Goal: Task Accomplishment & Management: Manage account settings

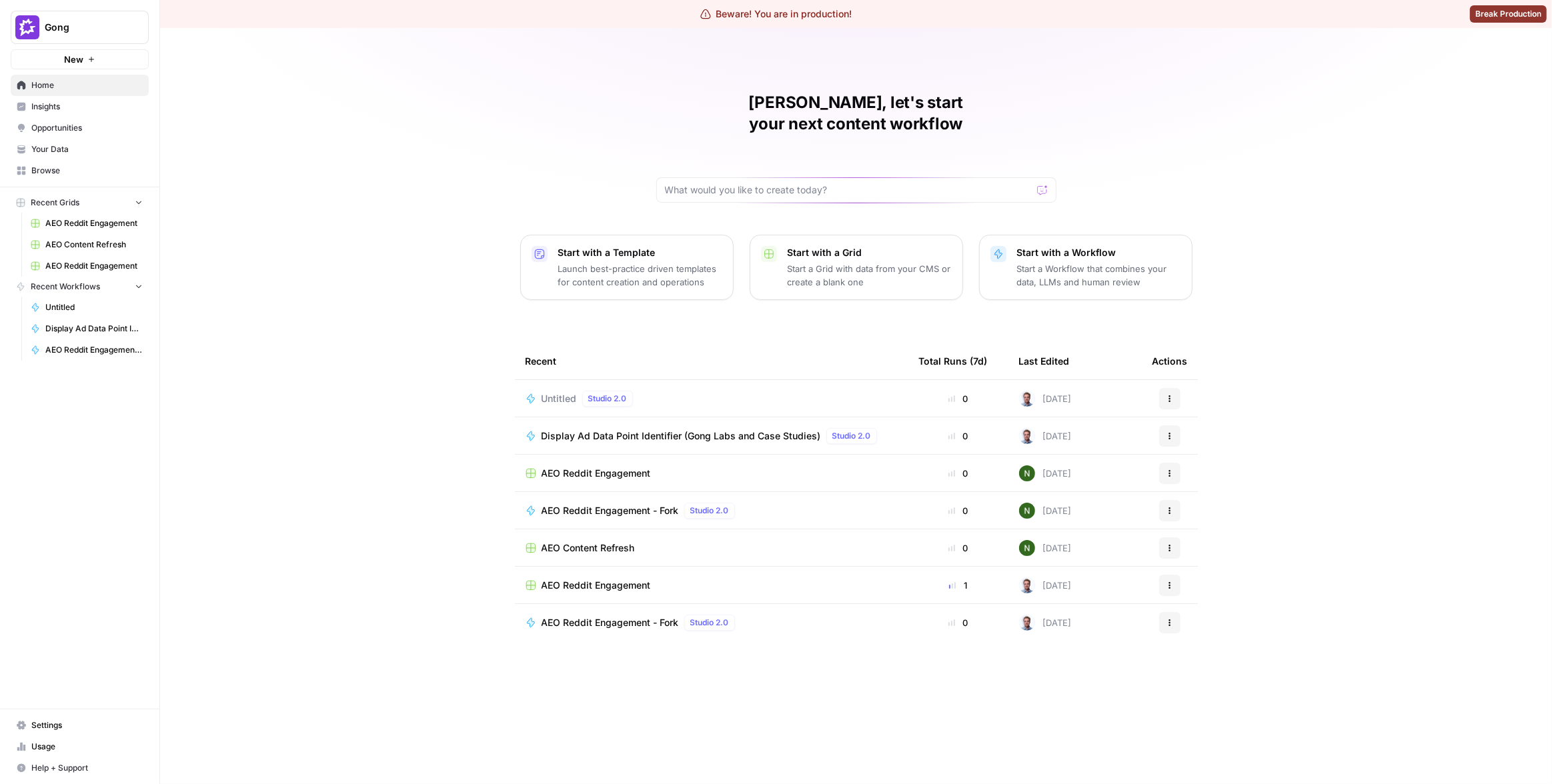
click at [71, 116] on link "Insights" at bounding box center [80, 107] width 138 height 22
click at [82, 39] on button "Gong" at bounding box center [80, 27] width 138 height 33
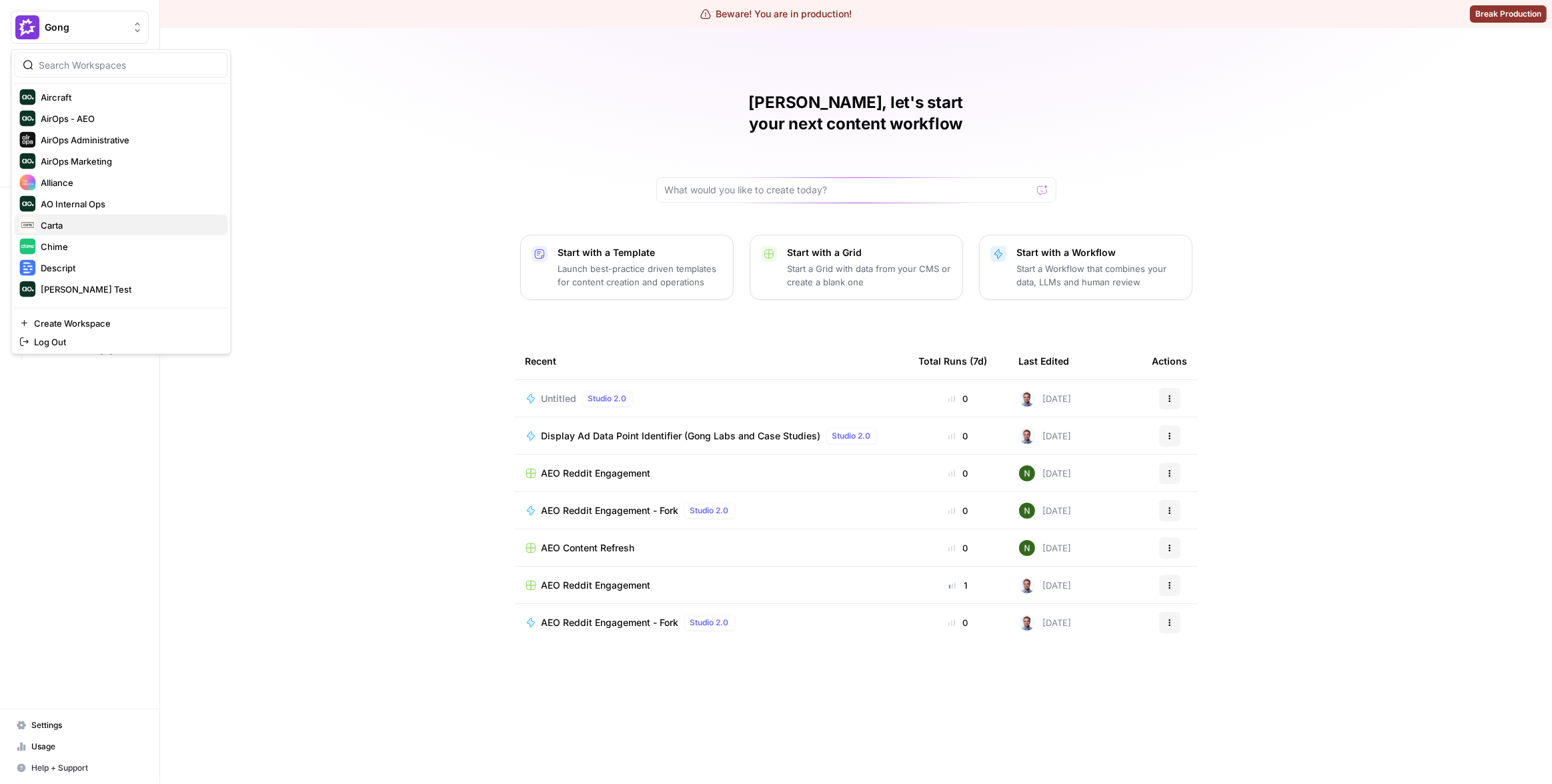
scroll to position [220, 0]
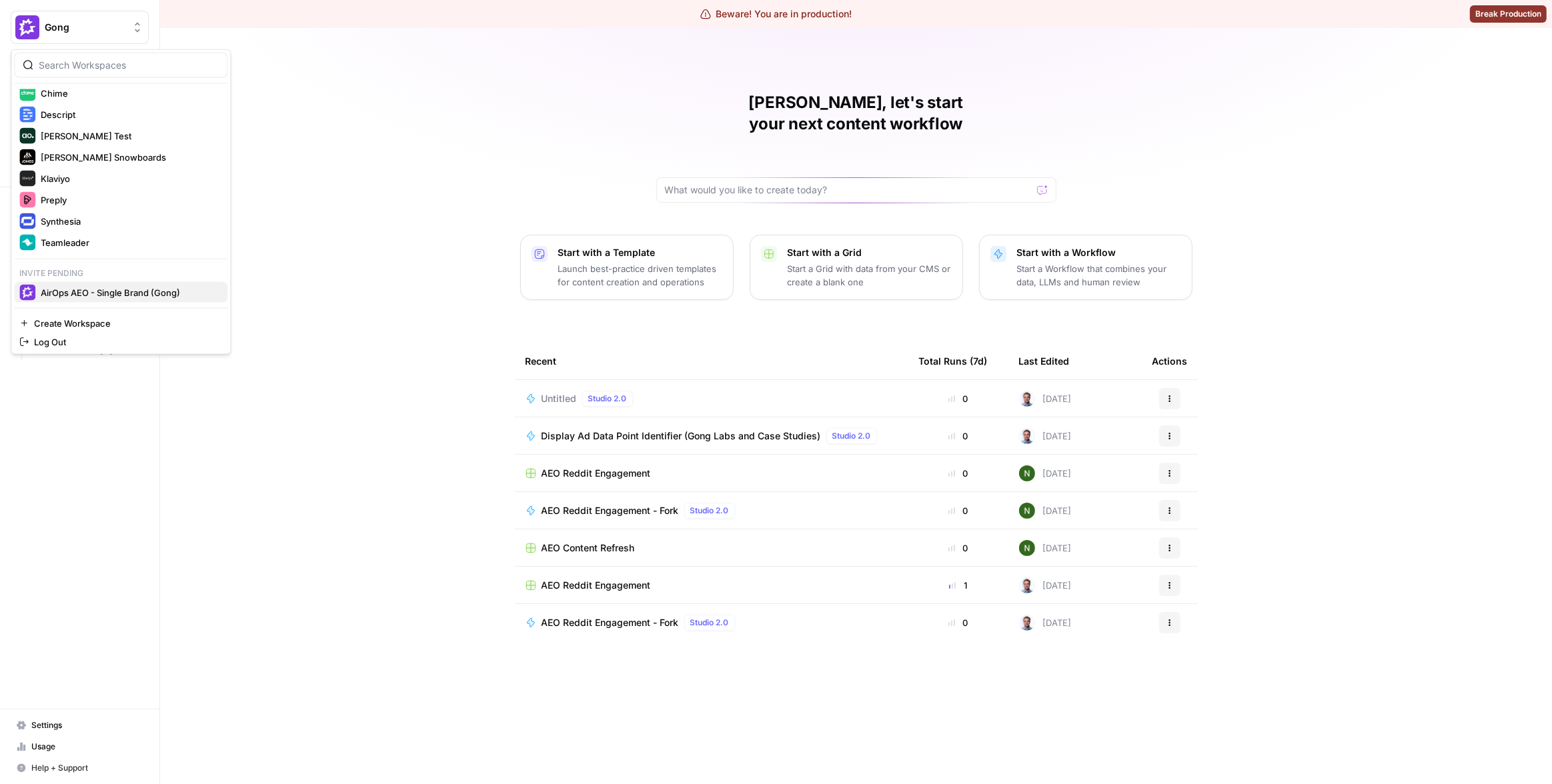
click at [131, 290] on span "AirOps AEO - Single Brand (Gong)" at bounding box center [128, 292] width 176 height 13
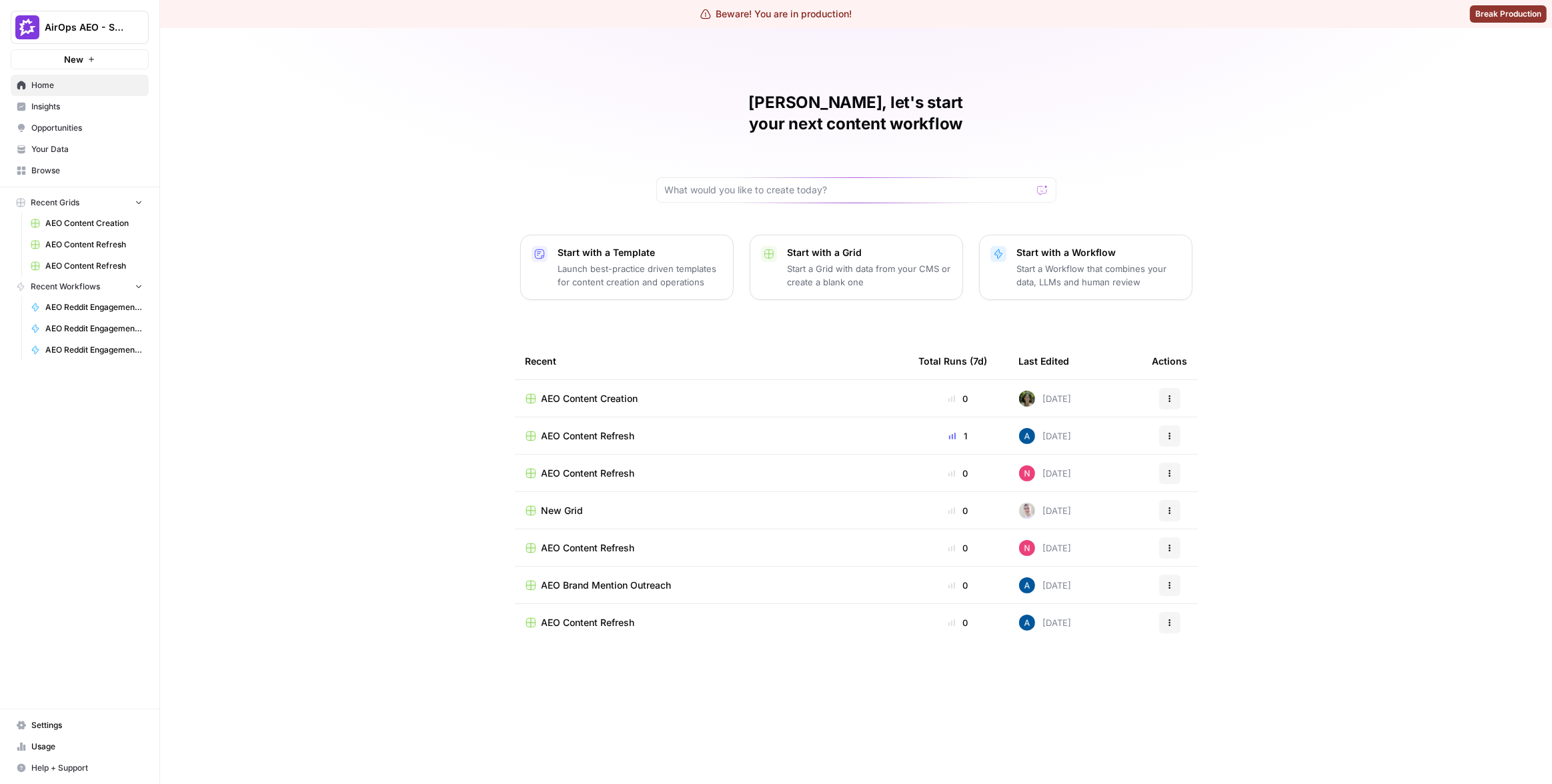
click at [79, 109] on span "Insights" at bounding box center [87, 106] width 111 height 12
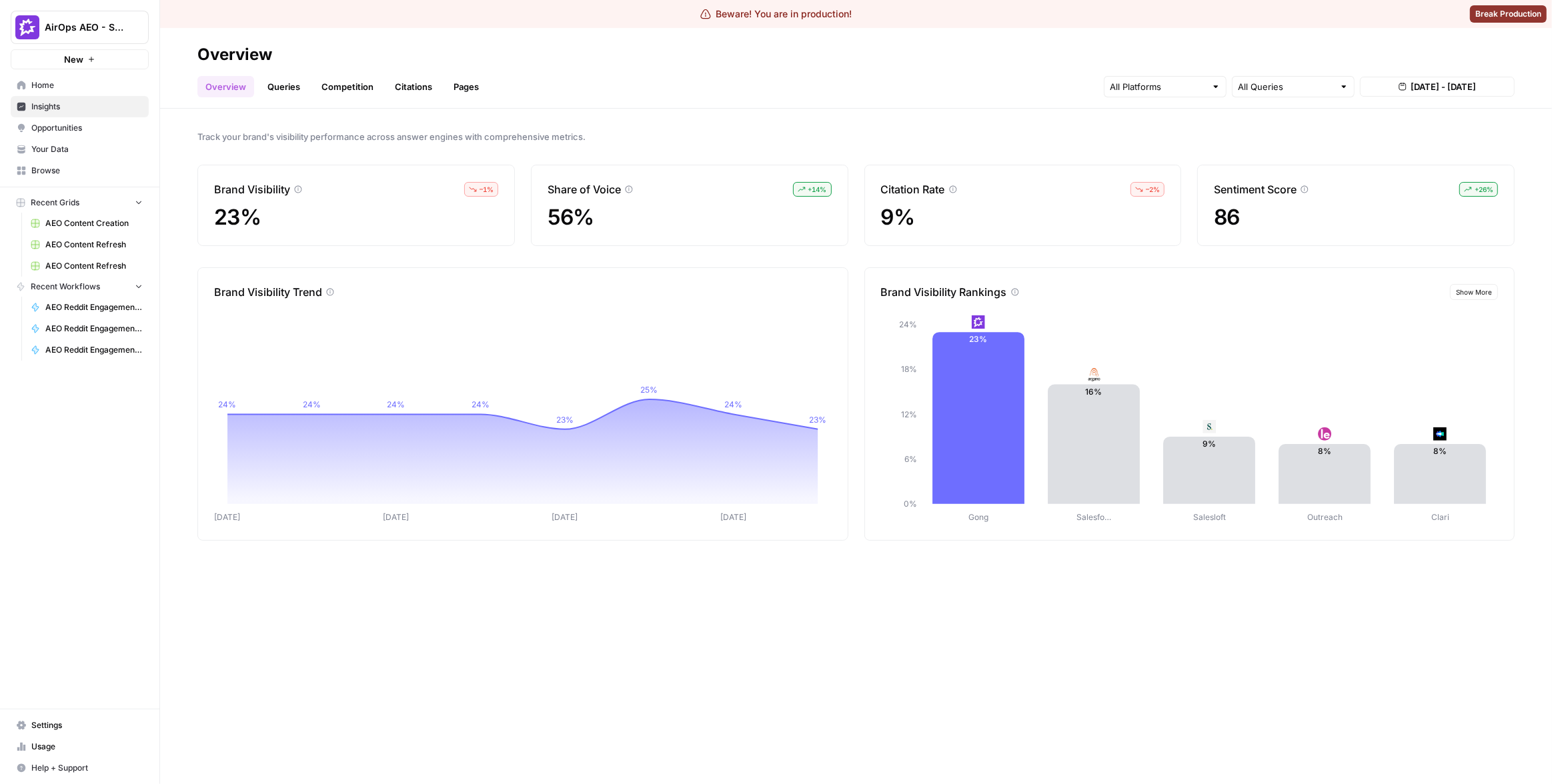
click at [93, 24] on span "AirOps AEO - Single Brand (Gong)" at bounding box center [85, 27] width 81 height 13
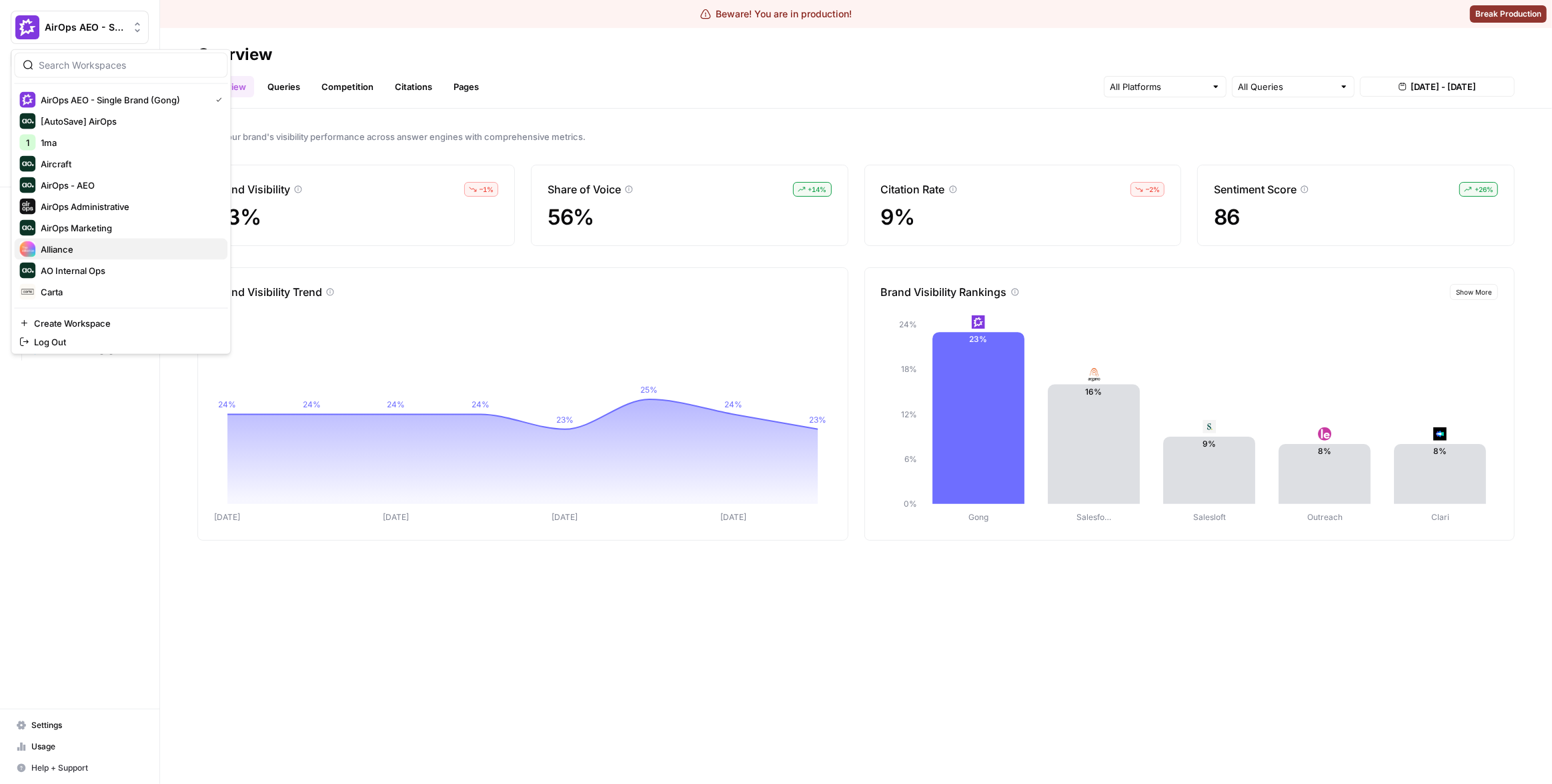
scroll to position [191, 0]
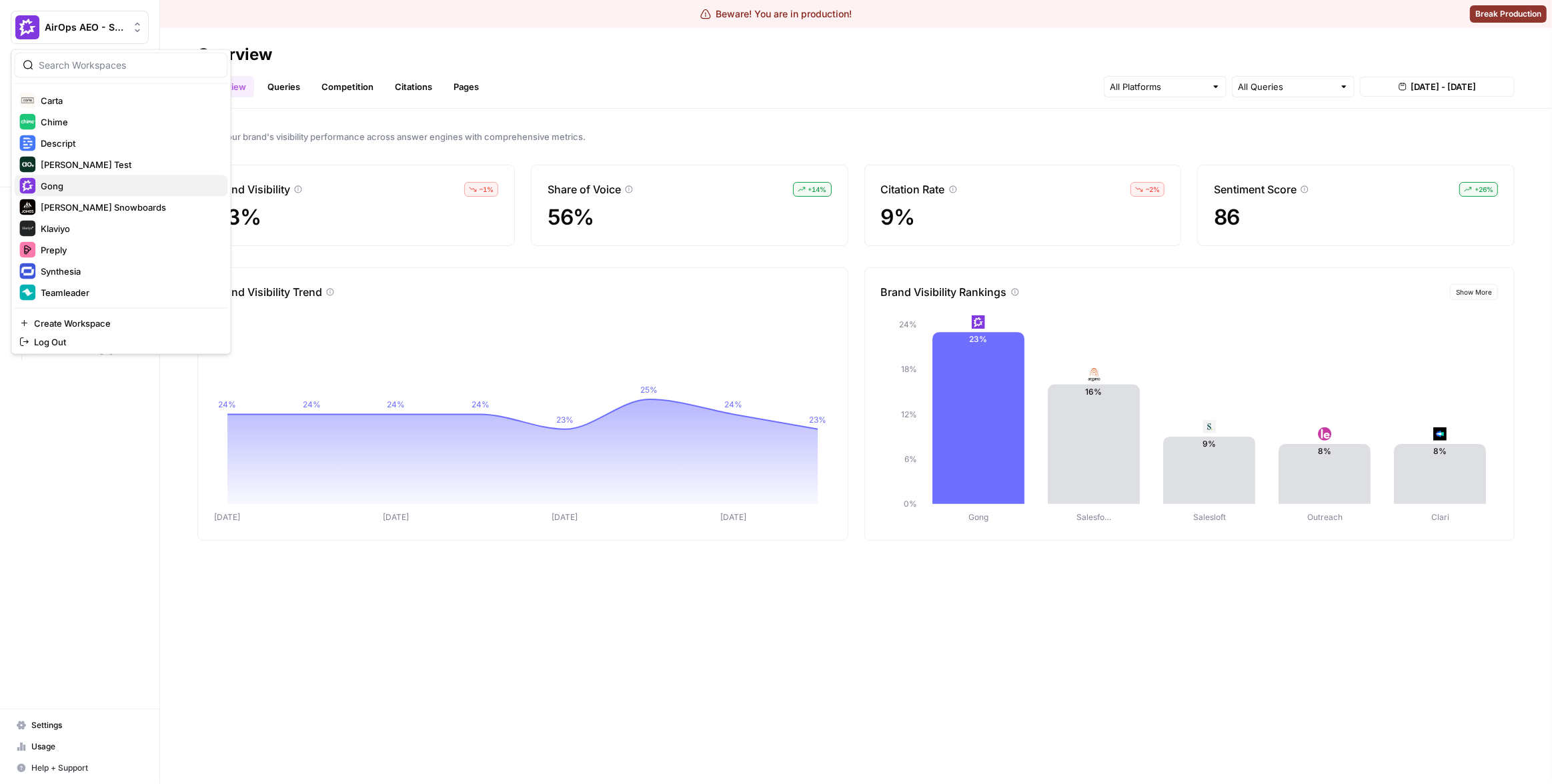
click at [70, 183] on span "Gong" at bounding box center [128, 186] width 176 height 13
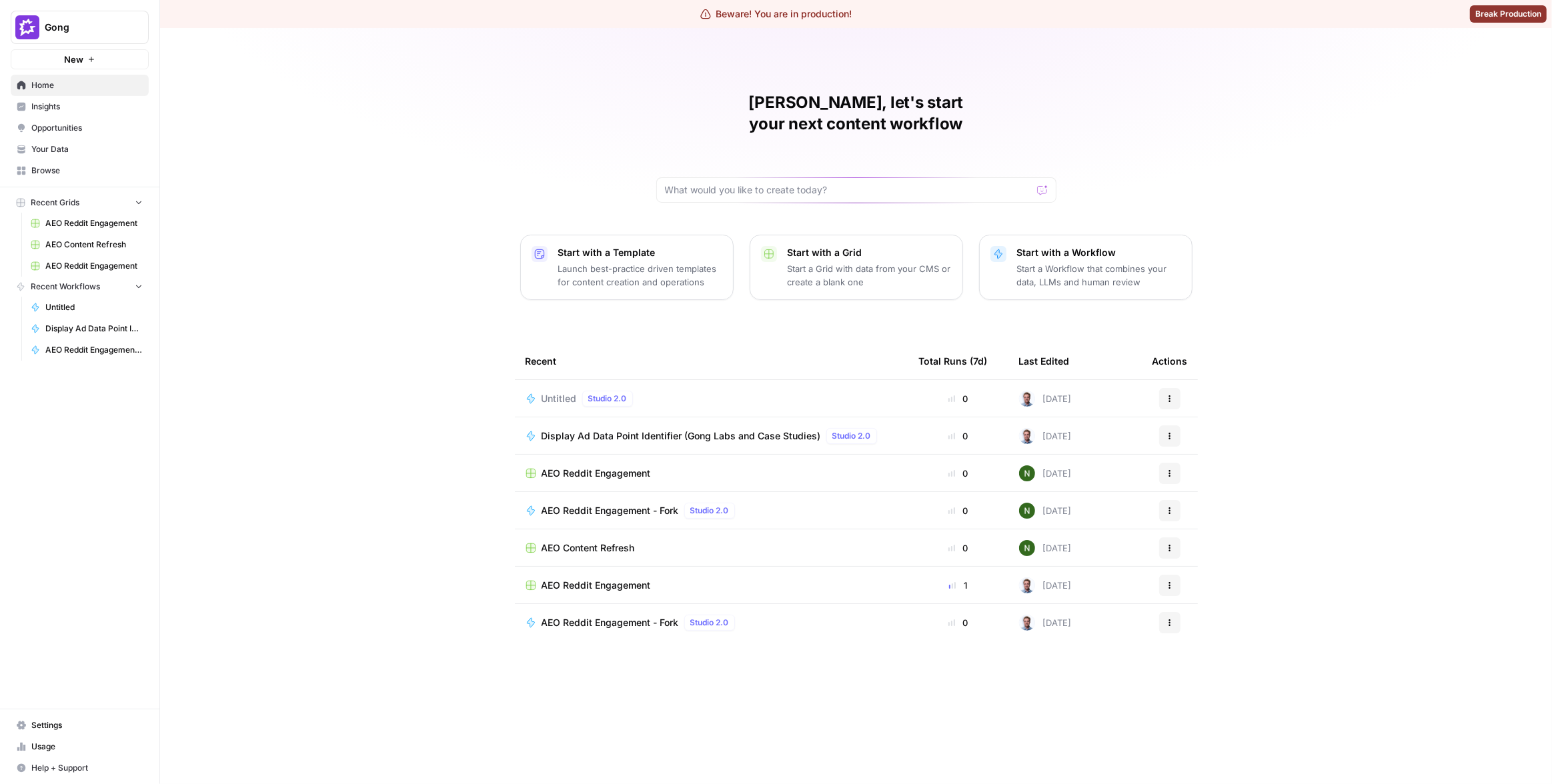
click at [84, 103] on span "Insights" at bounding box center [87, 106] width 111 height 12
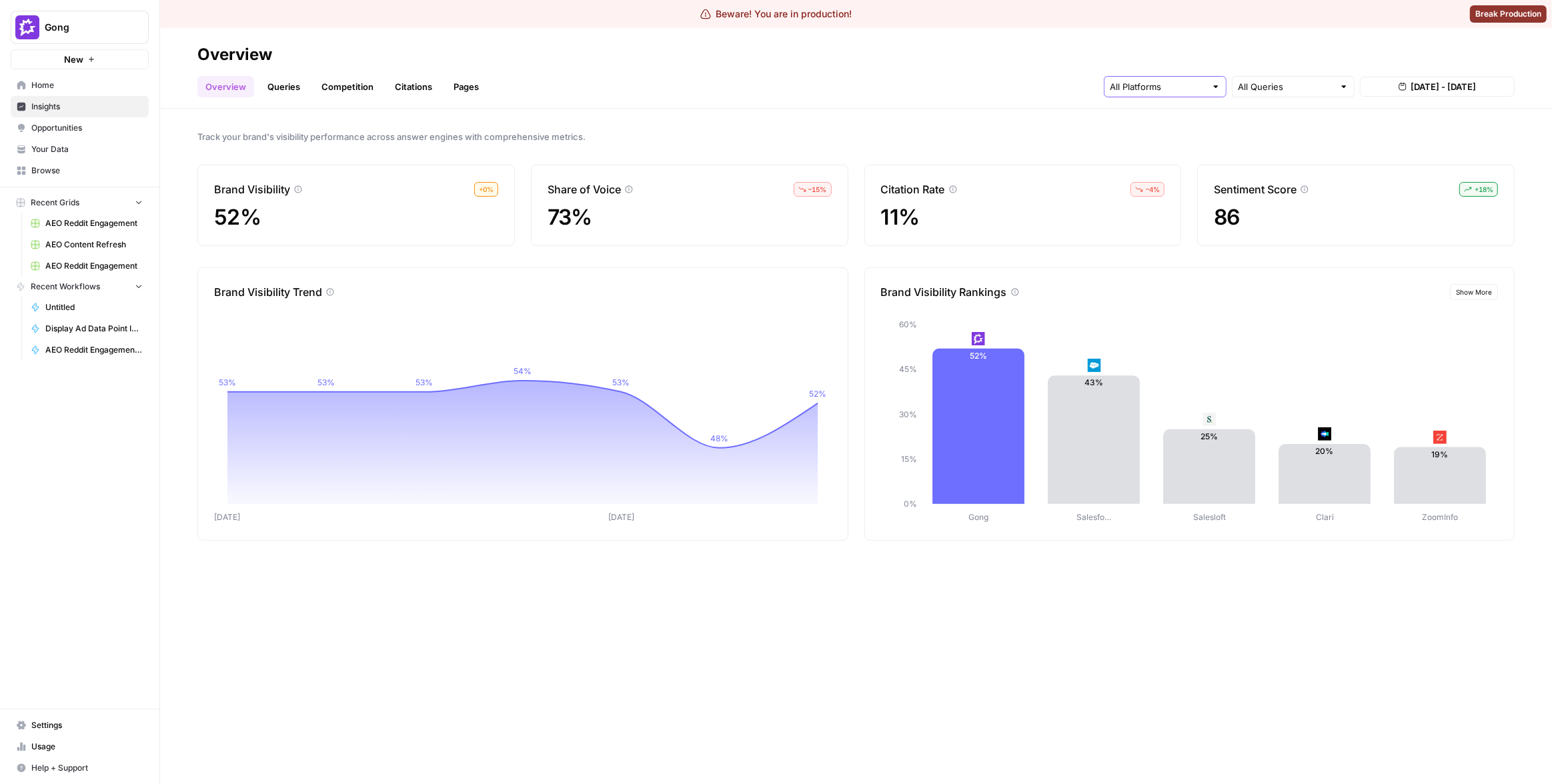
click at [1139, 92] on input "text" at bounding box center [1157, 86] width 96 height 13
click at [1159, 153] on span "Perplexity" at bounding box center [1164, 155] width 68 height 13
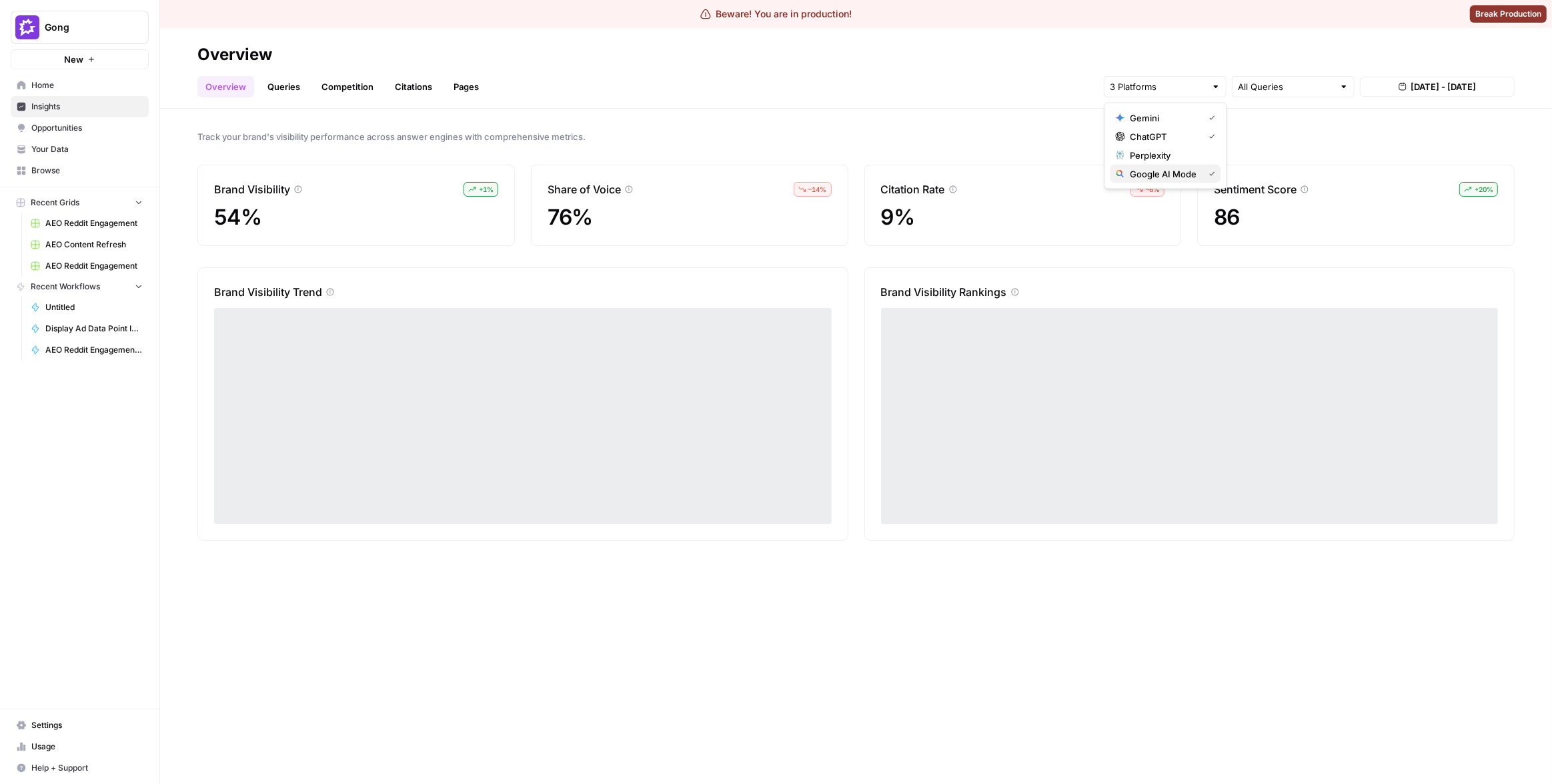
click at [1158, 172] on span "Google AI Mode" at bounding box center [1164, 174] width 68 height 13
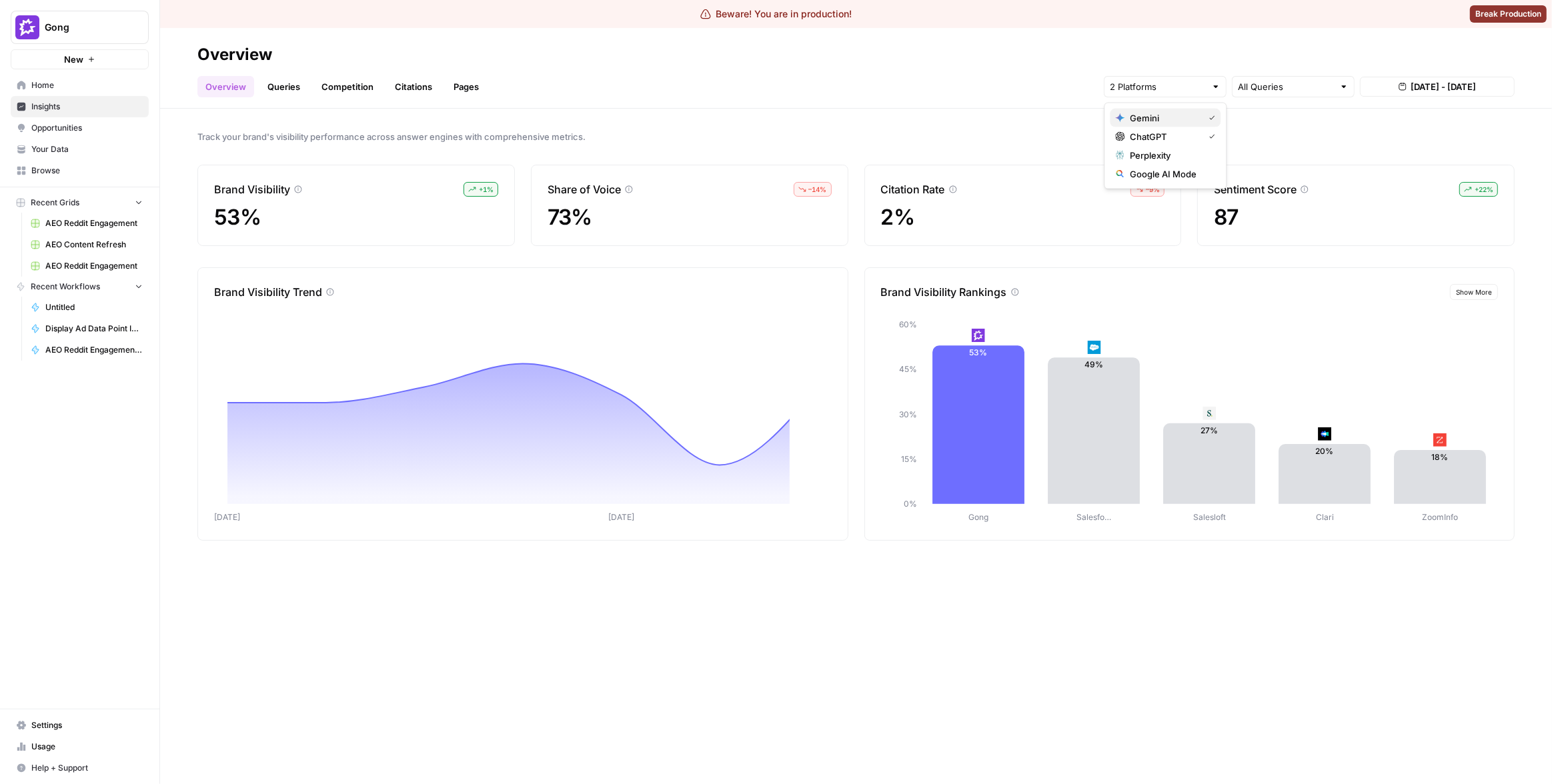
click at [1135, 115] on span "Gemini" at bounding box center [1164, 118] width 68 height 13
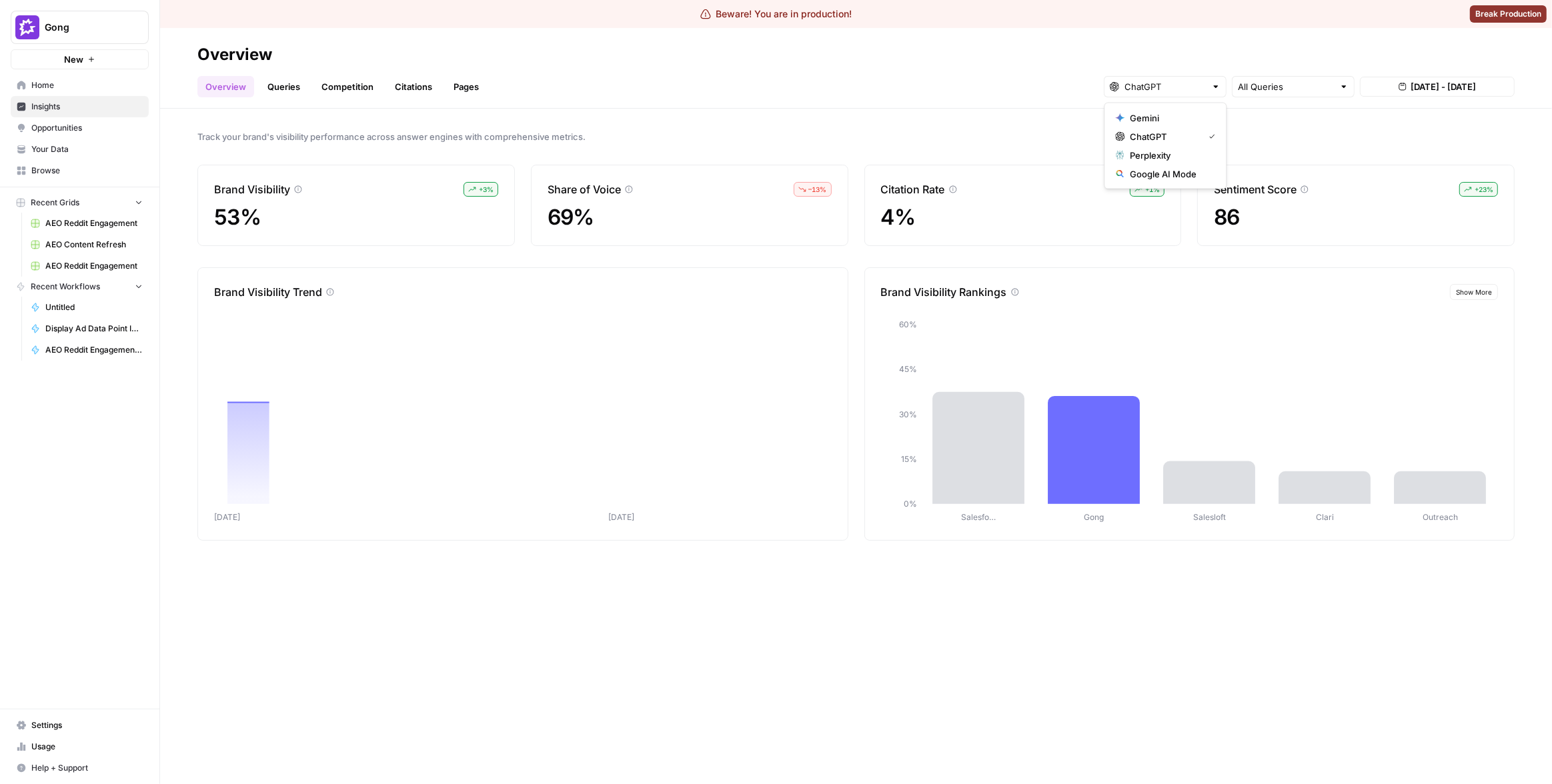
click at [999, 72] on div "Overview Queries Competition Citations Pages All Queries Aug 23, 2025 - Aug 29,…" at bounding box center [856, 82] width 1317 height 32
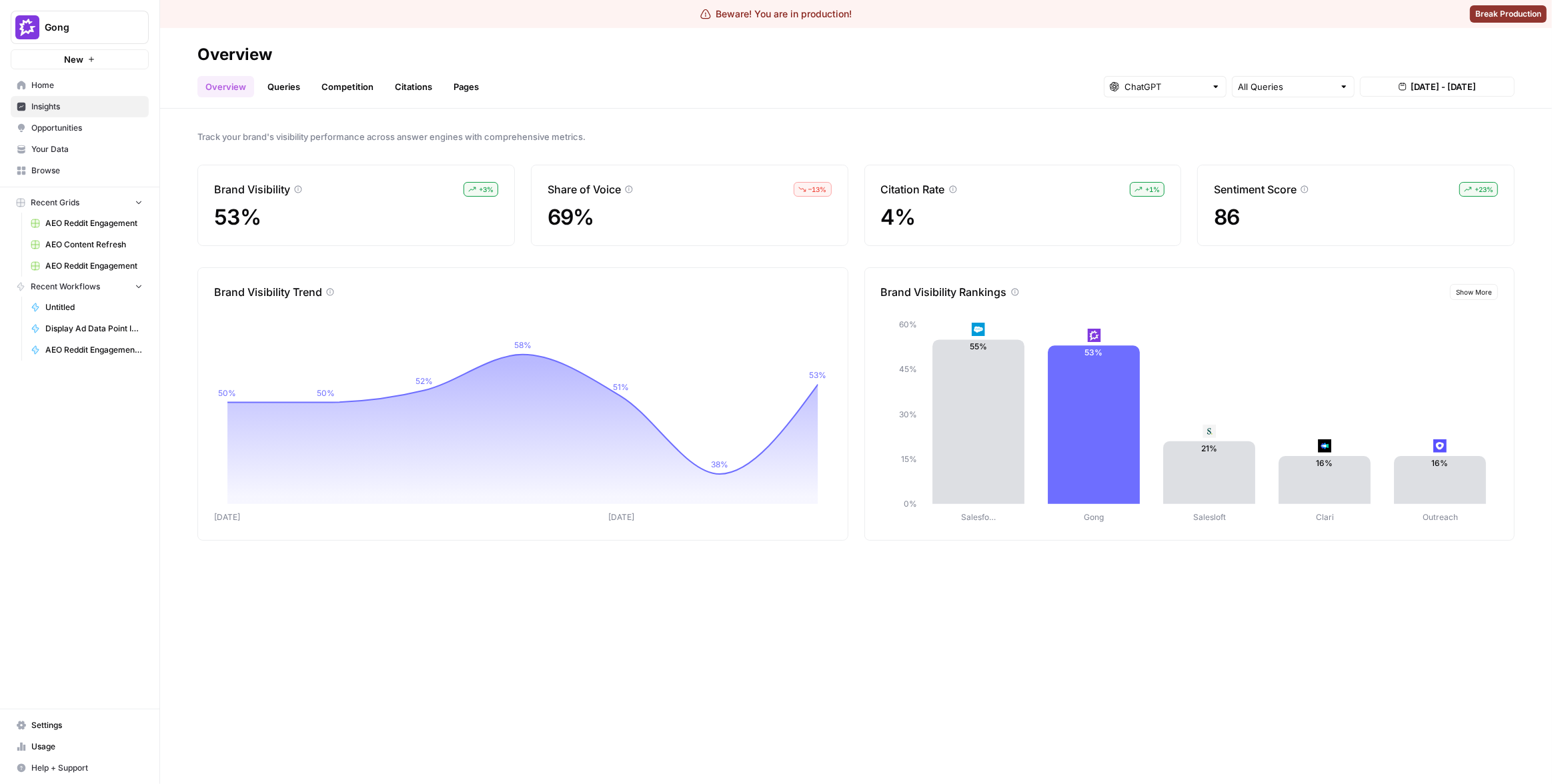
click at [282, 84] on link "Queries" at bounding box center [283, 87] width 48 height 22
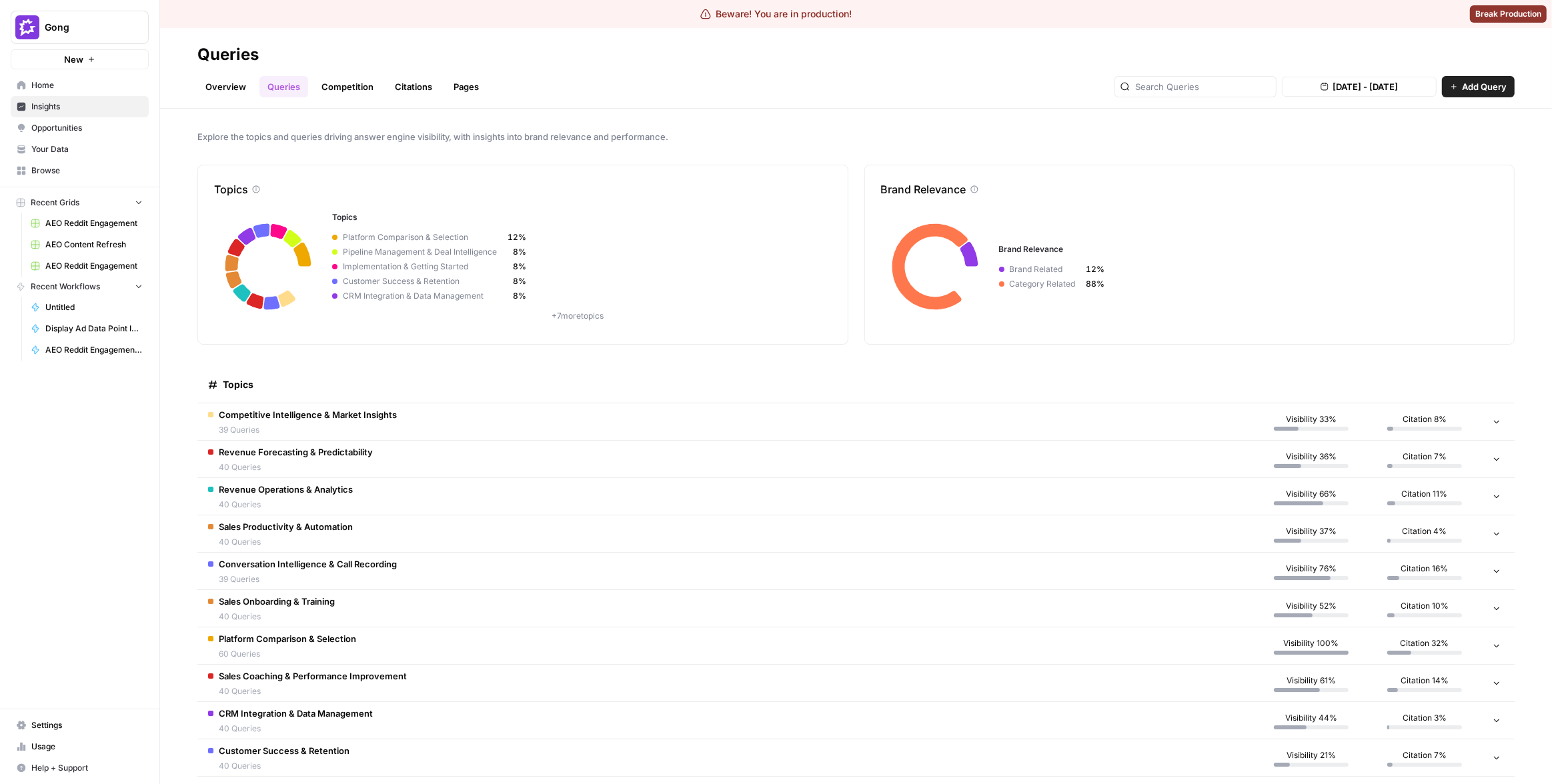
click at [638, 446] on td "Revenue Forecasting & Predictability 40 Queries" at bounding box center [726, 458] width 1057 height 37
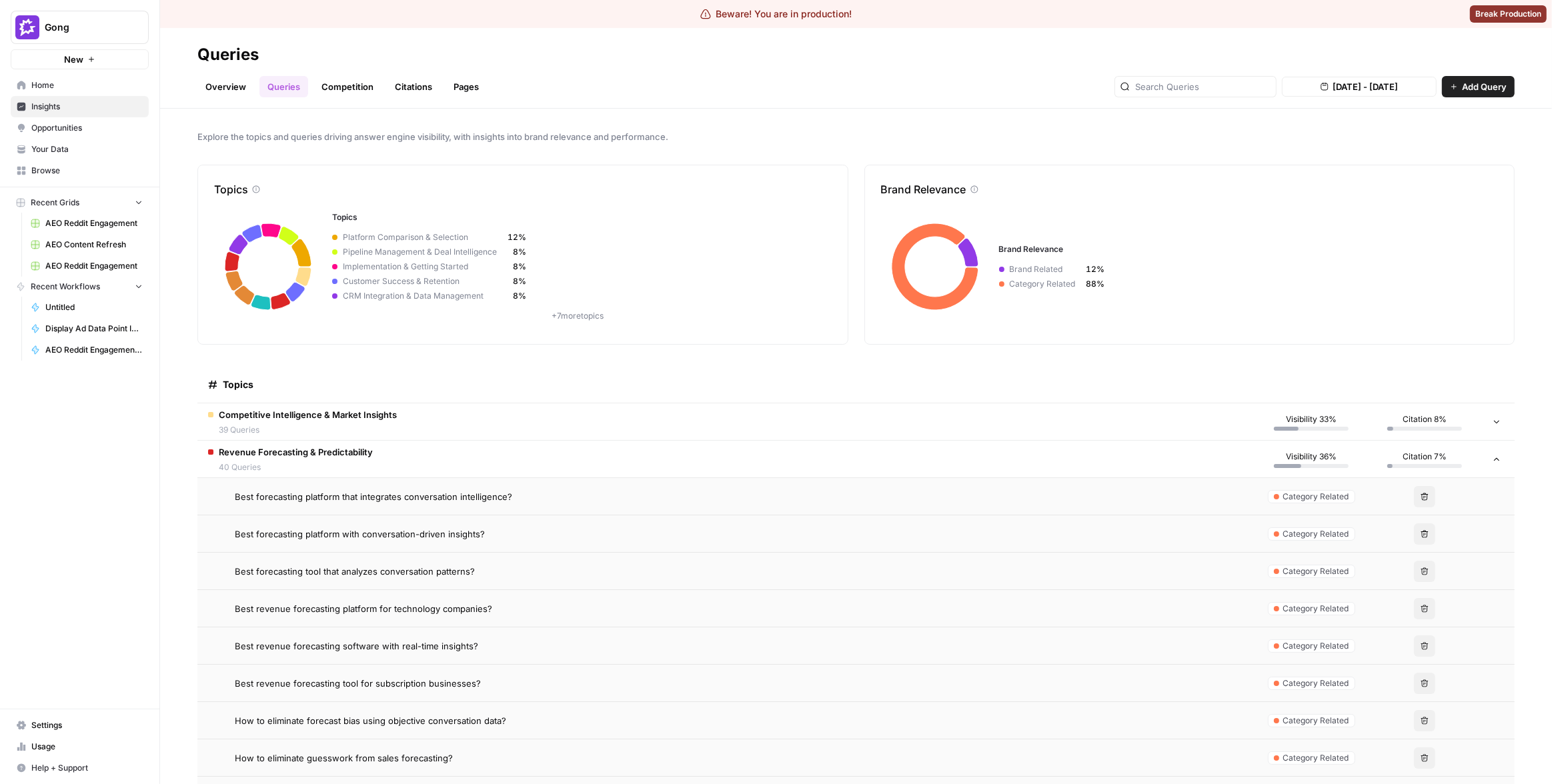
click at [585, 449] on td "Revenue Forecasting & Predictability 40 Queries" at bounding box center [726, 458] width 1057 height 37
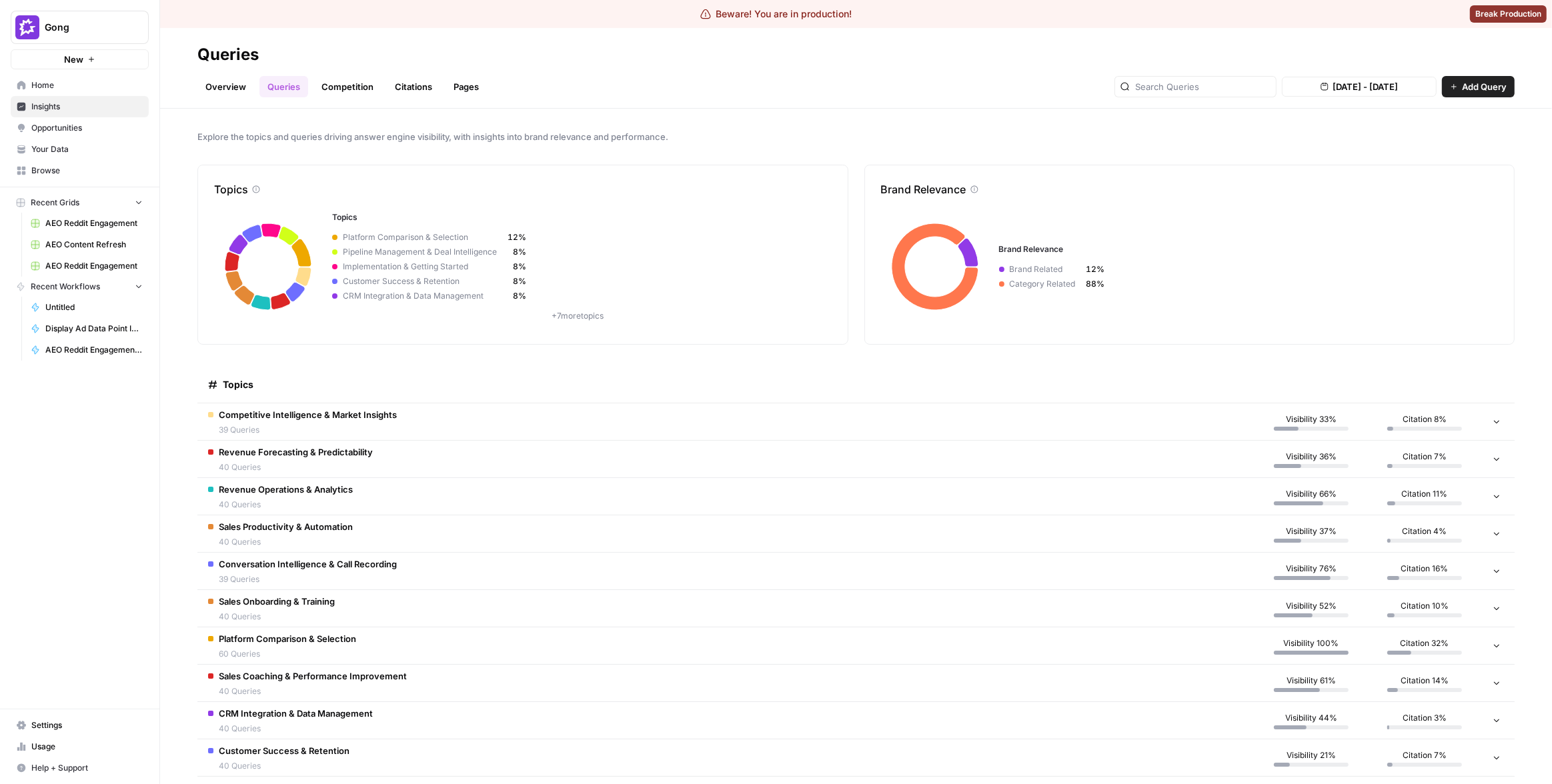
click at [585, 449] on td "Revenue Forecasting & Predictability 40 Queries" at bounding box center [726, 458] width 1057 height 37
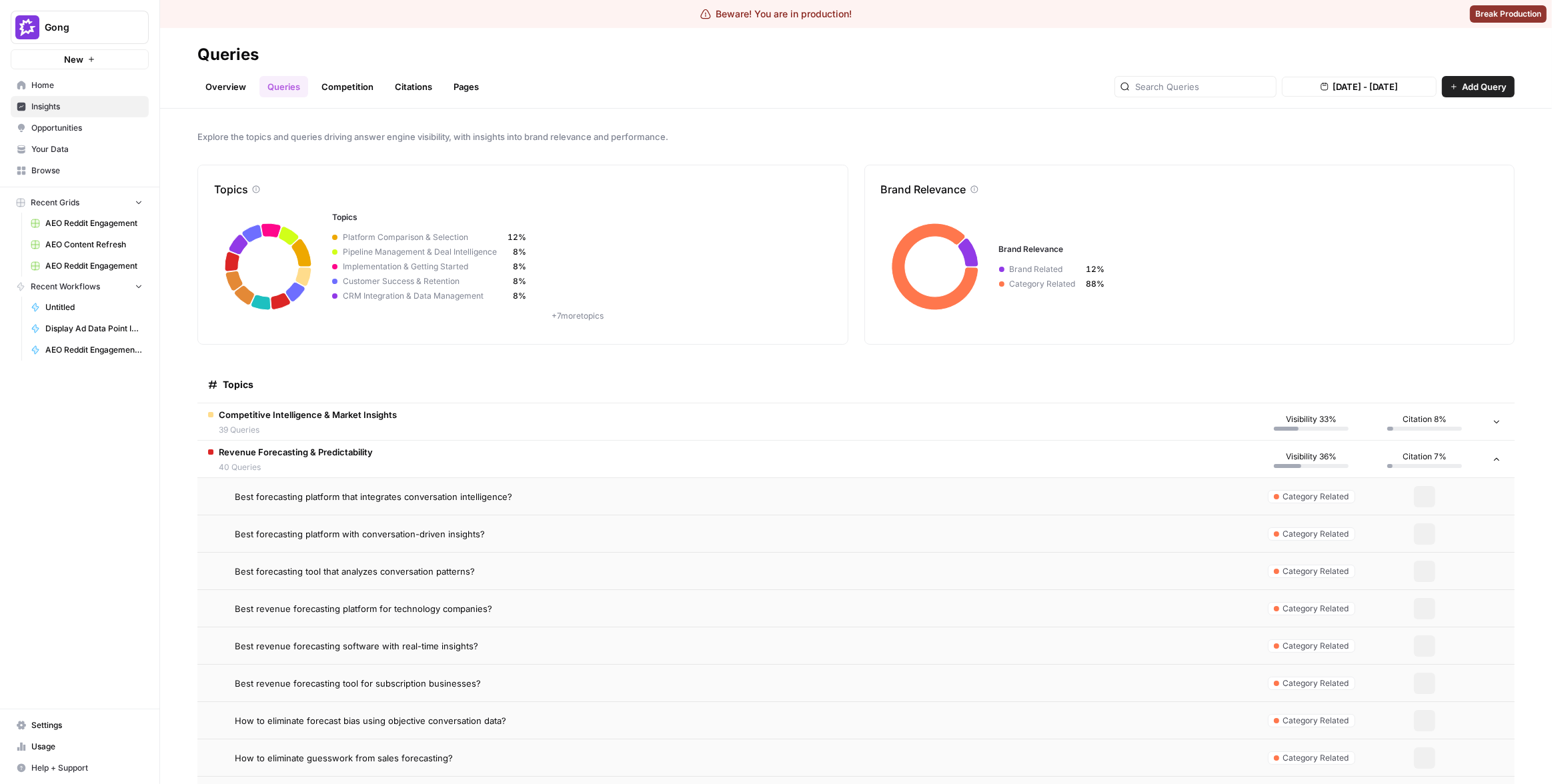
click at [585, 487] on td "Best forecasting platform that integrates conversation intelligence?" at bounding box center [726, 496] width 1057 height 37
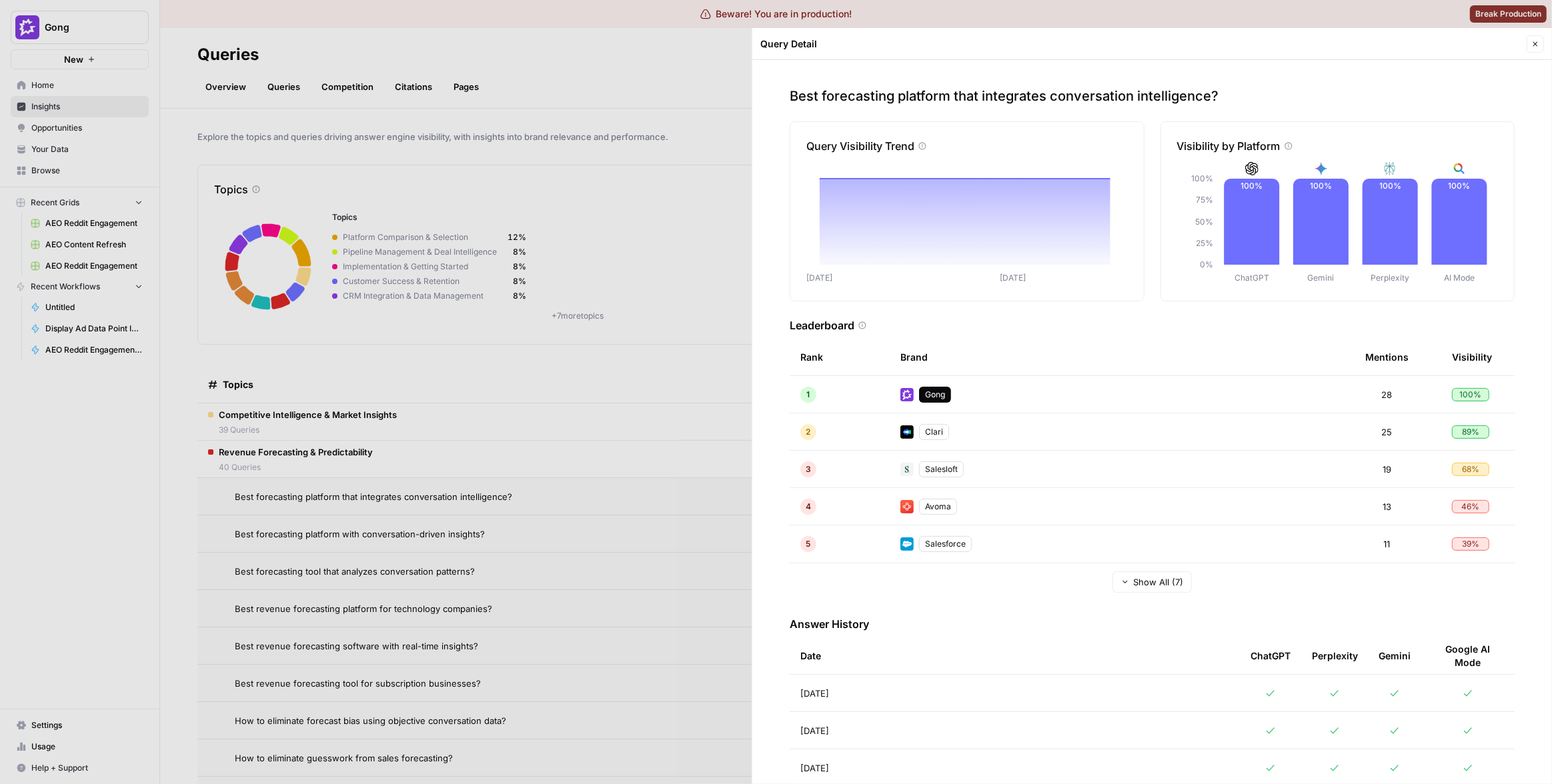
scroll to position [212, 0]
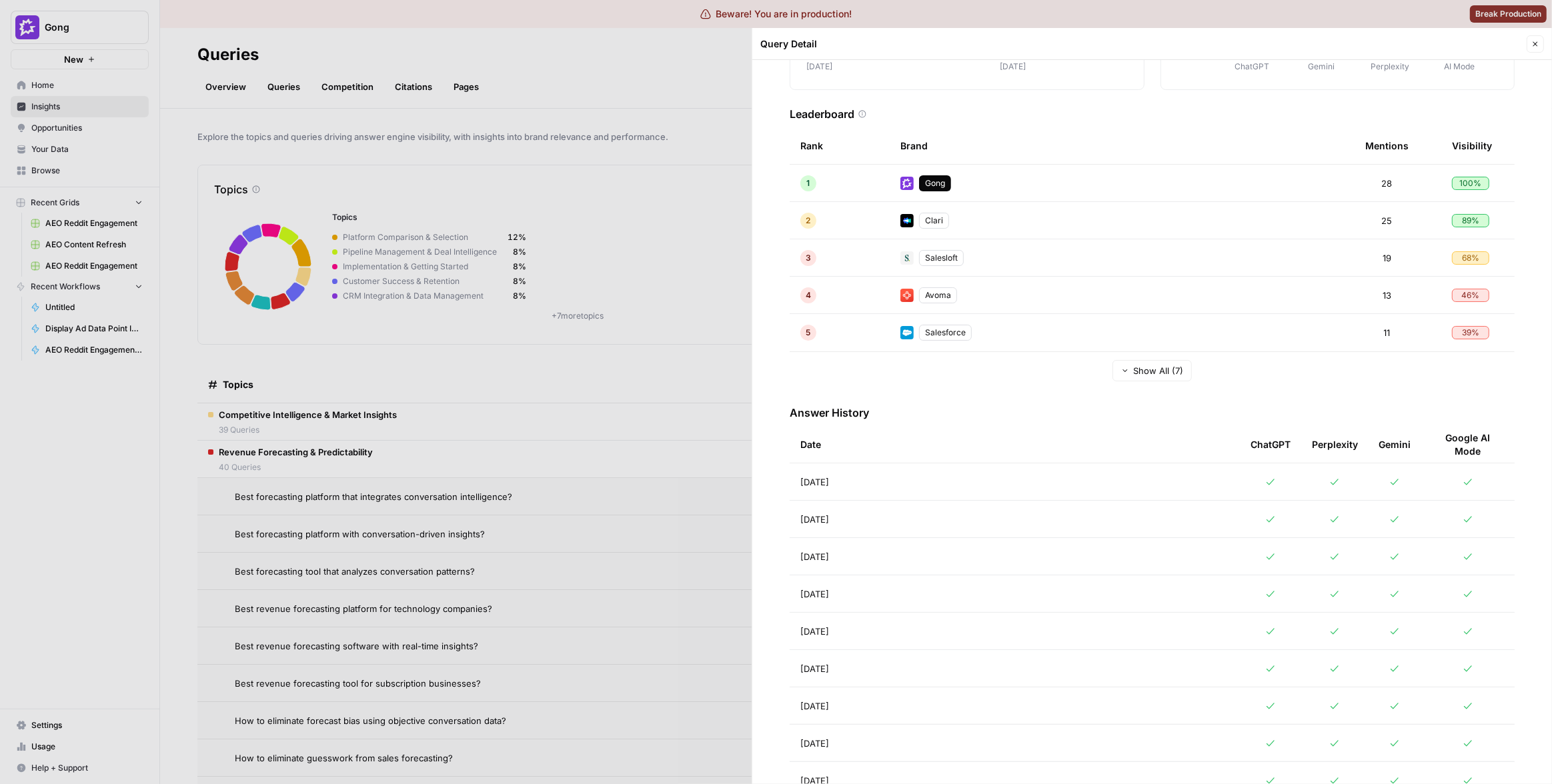
click at [629, 456] on div at bounding box center [776, 392] width 1552 height 784
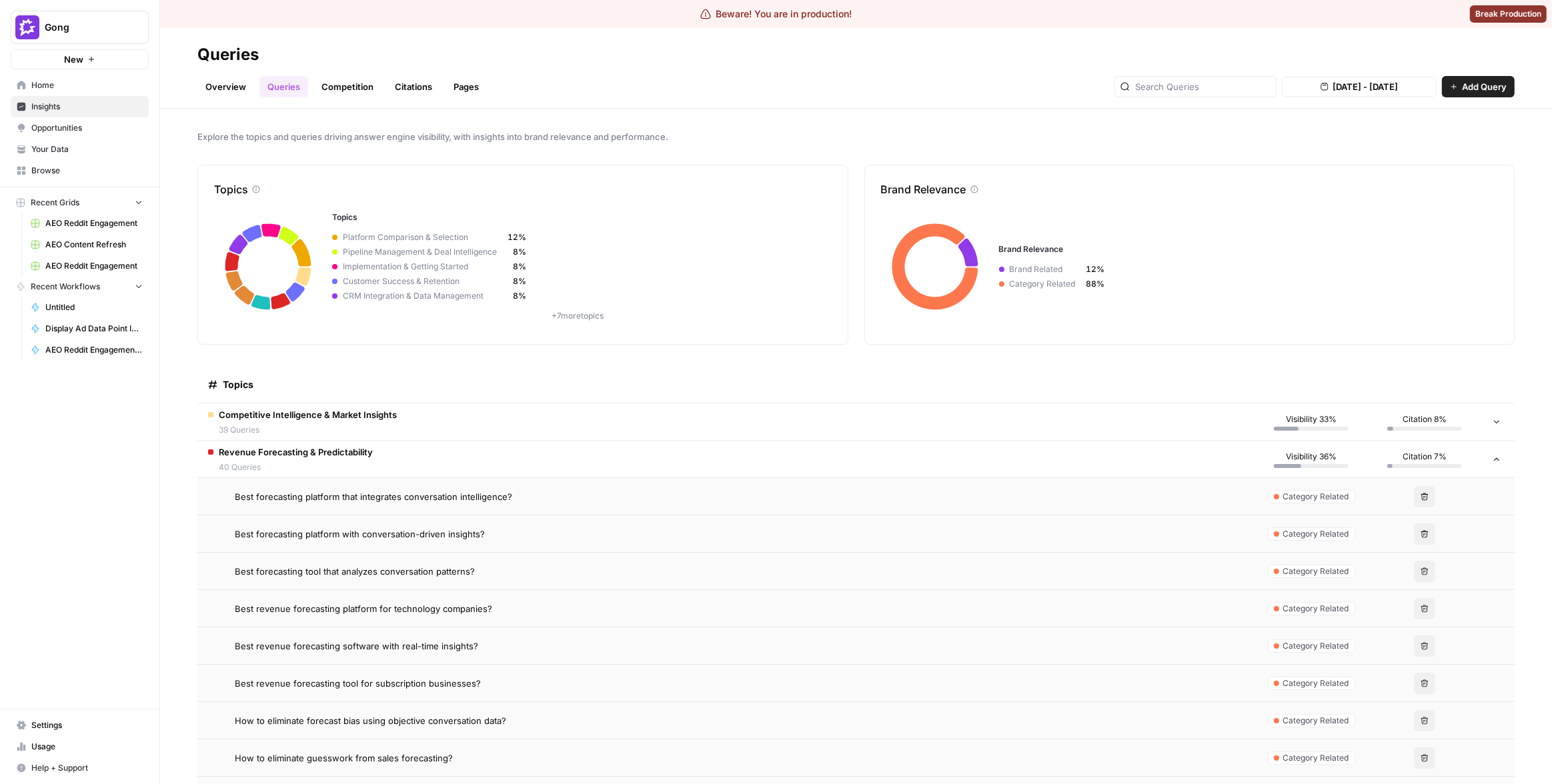
click at [615, 538] on div "Best forecasting platform with conversation-driven insights?" at bounding box center [739, 534] width 1009 height 13
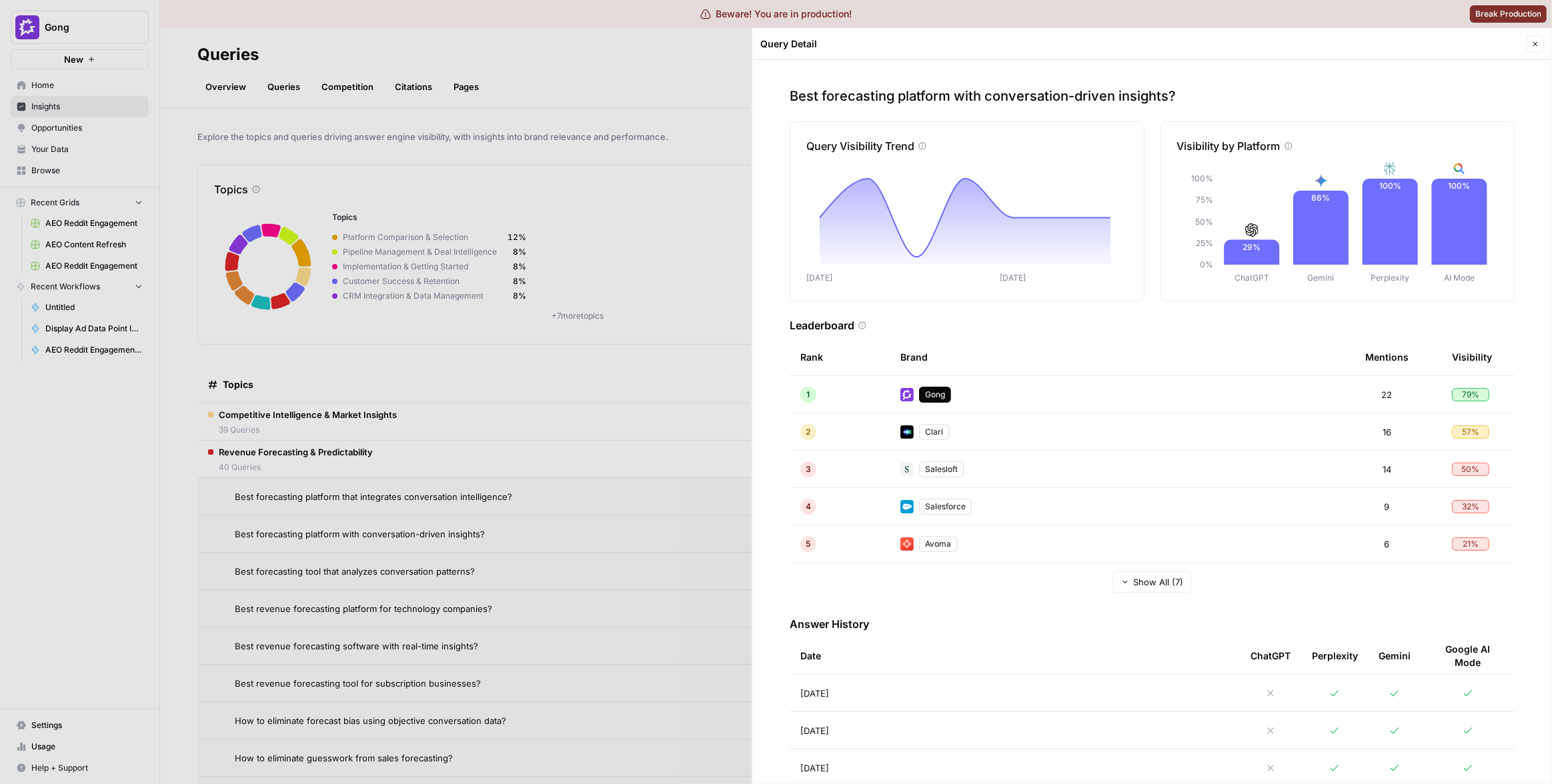
scroll to position [24, 0]
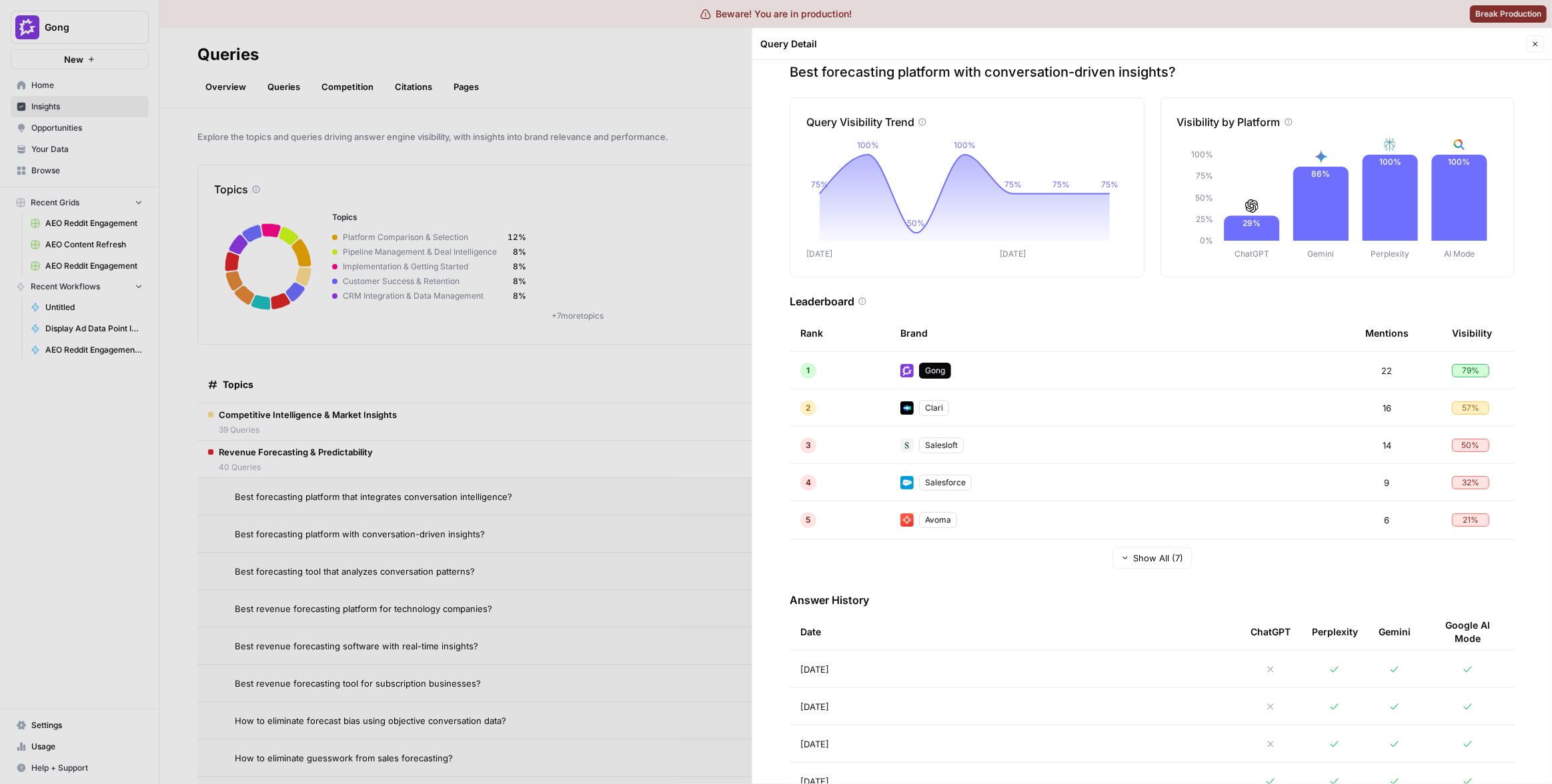
click at [1116, 709] on td "Aug 28, 2025" at bounding box center [1015, 706] width 450 height 37
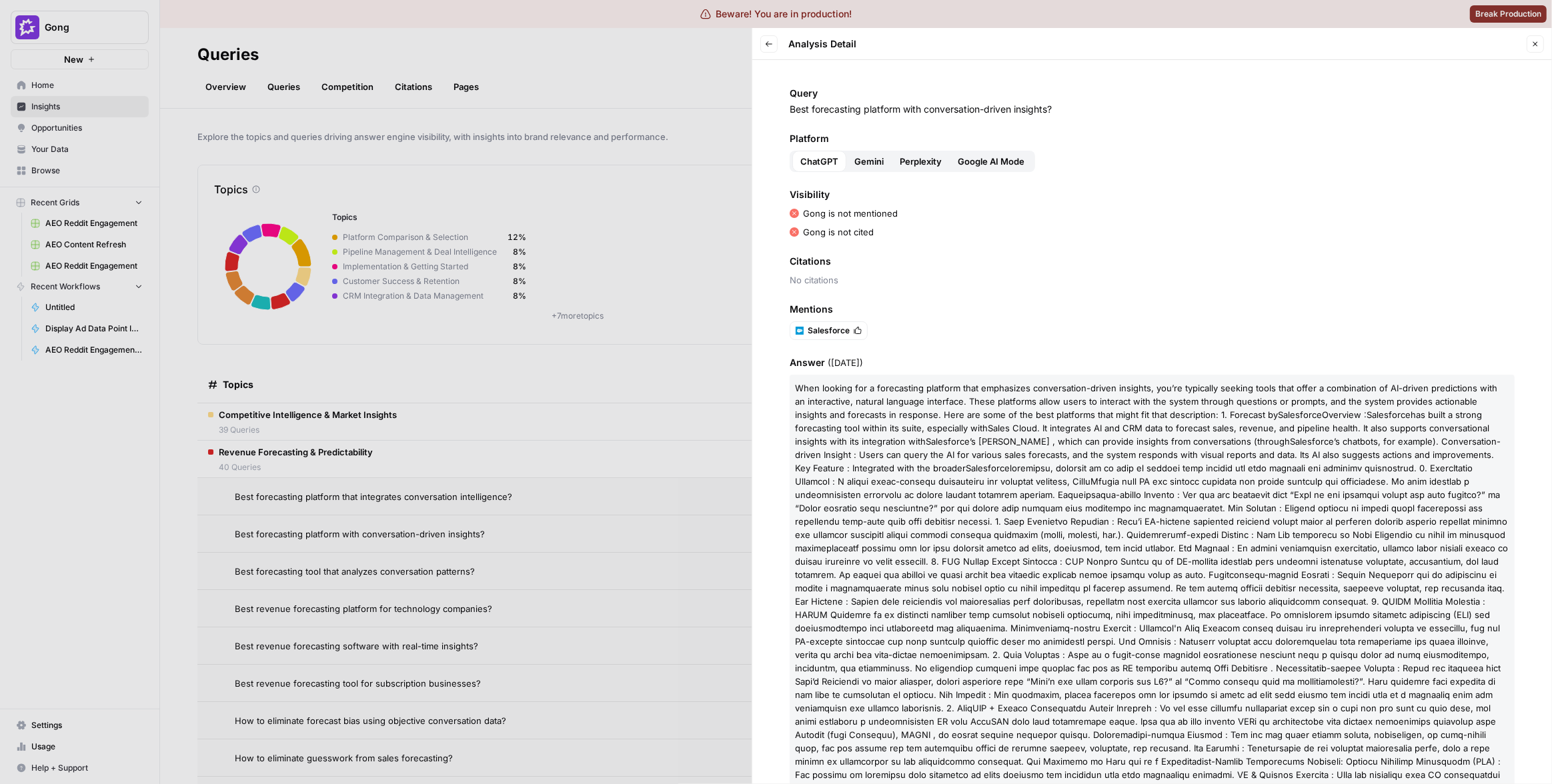
scroll to position [124, 0]
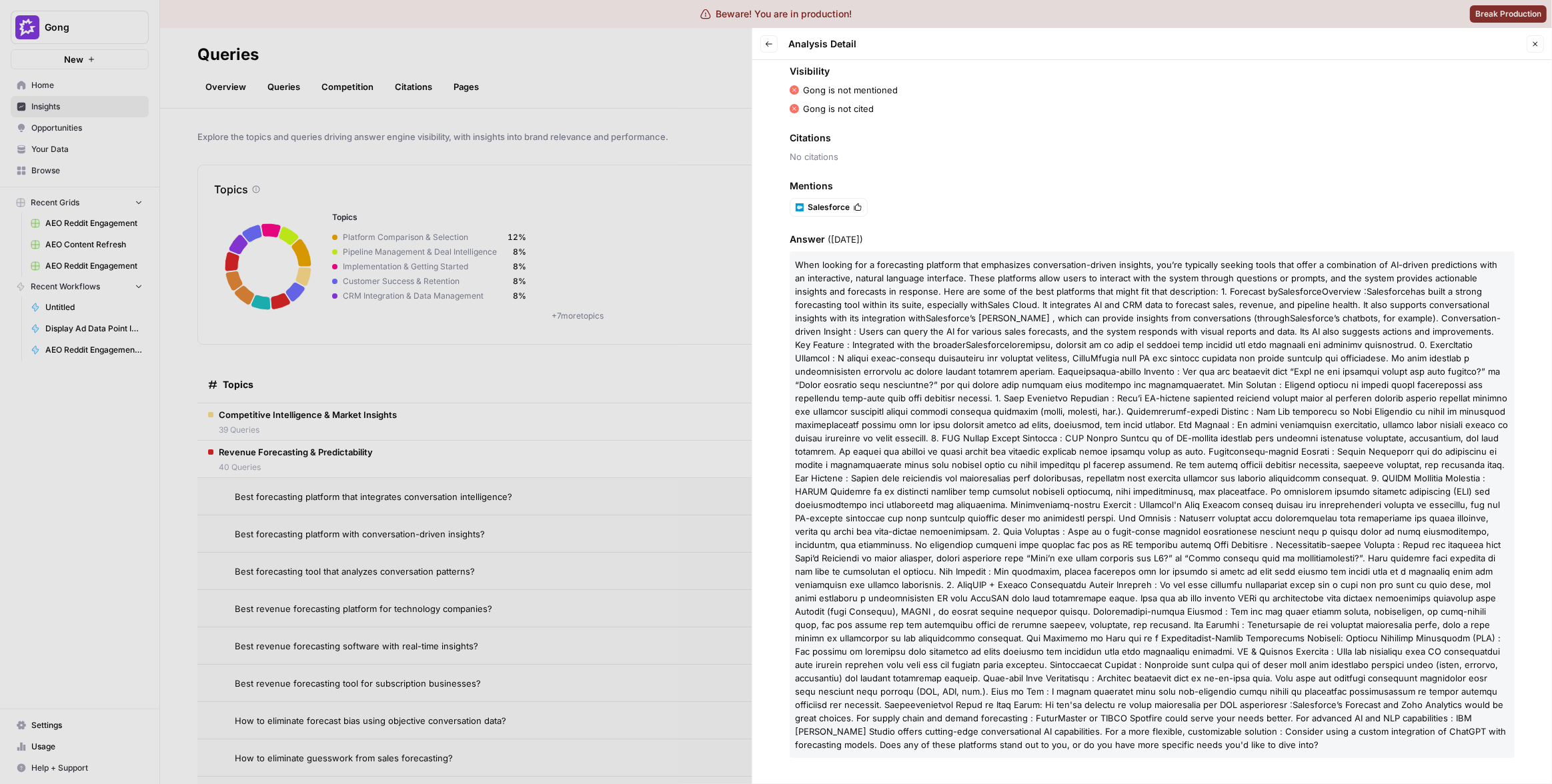
click at [1121, 436] on span at bounding box center [1151, 524] width 713 height 370
click at [392, 423] on div at bounding box center [776, 392] width 1552 height 784
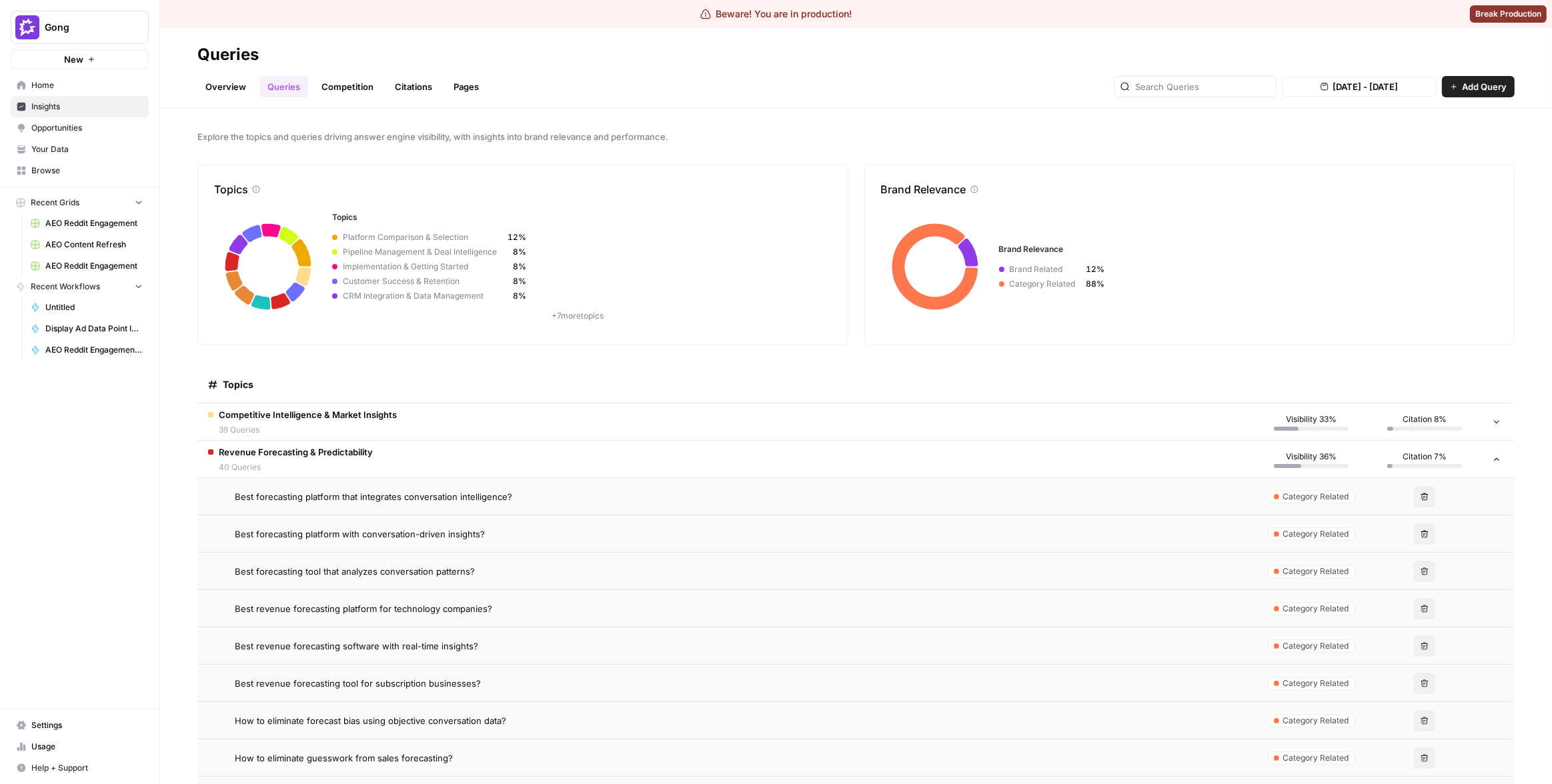
click at [716, 643] on div "Best revenue forecasting software with real-time insights?" at bounding box center [739, 646] width 1009 height 13
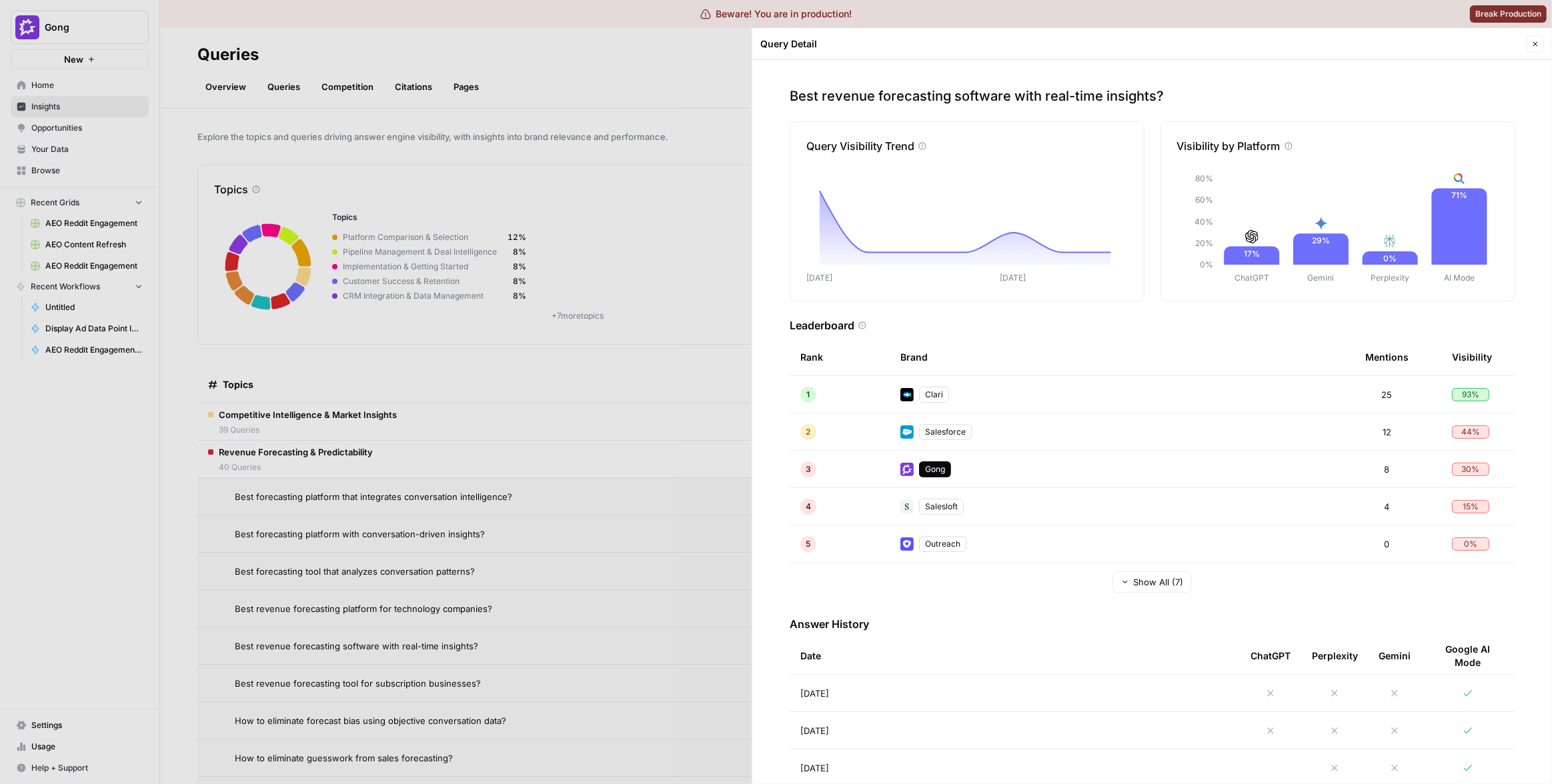
scroll to position [78, 0]
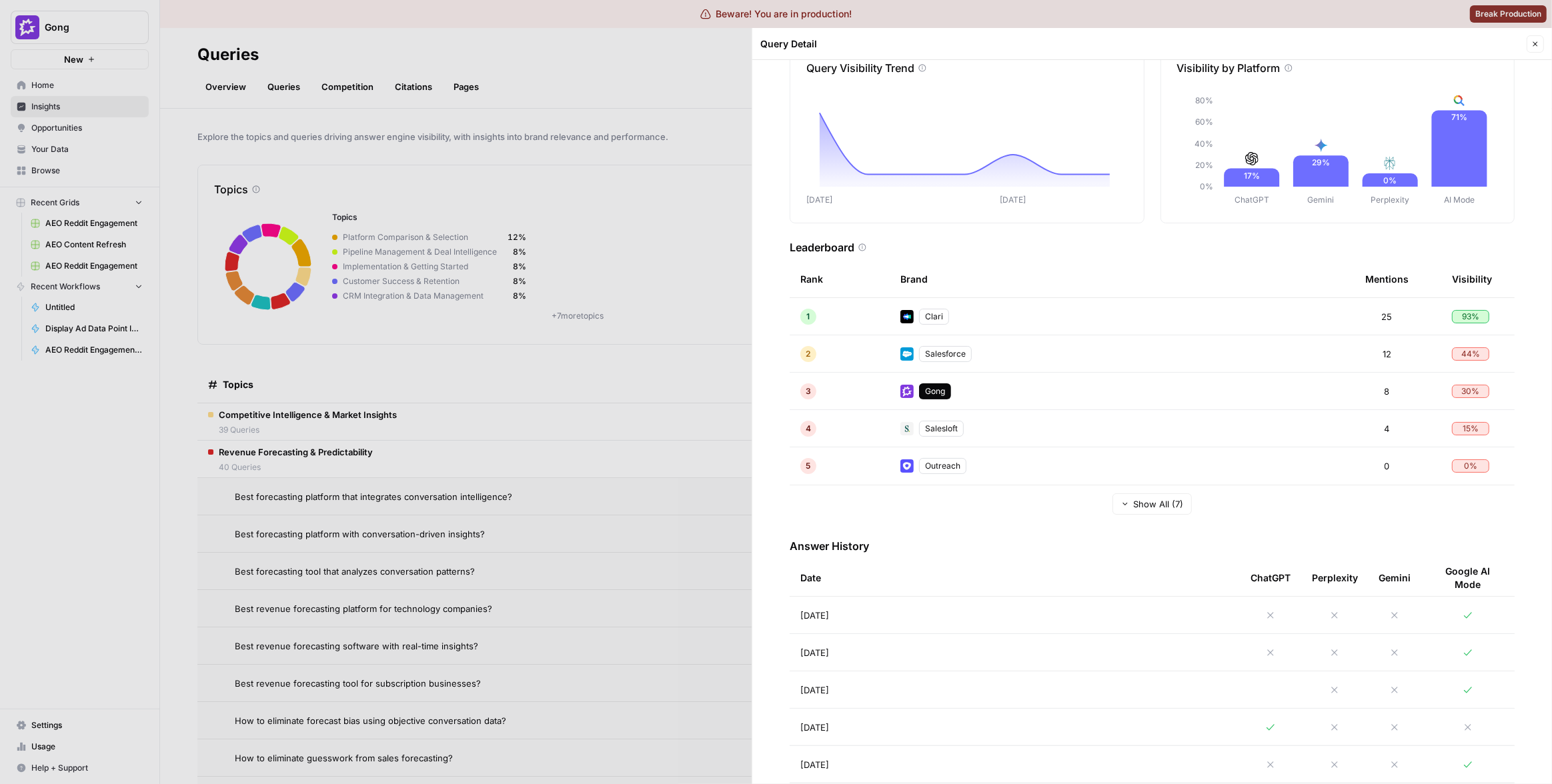
click at [1020, 649] on td "Aug 28, 2025" at bounding box center [1015, 652] width 450 height 37
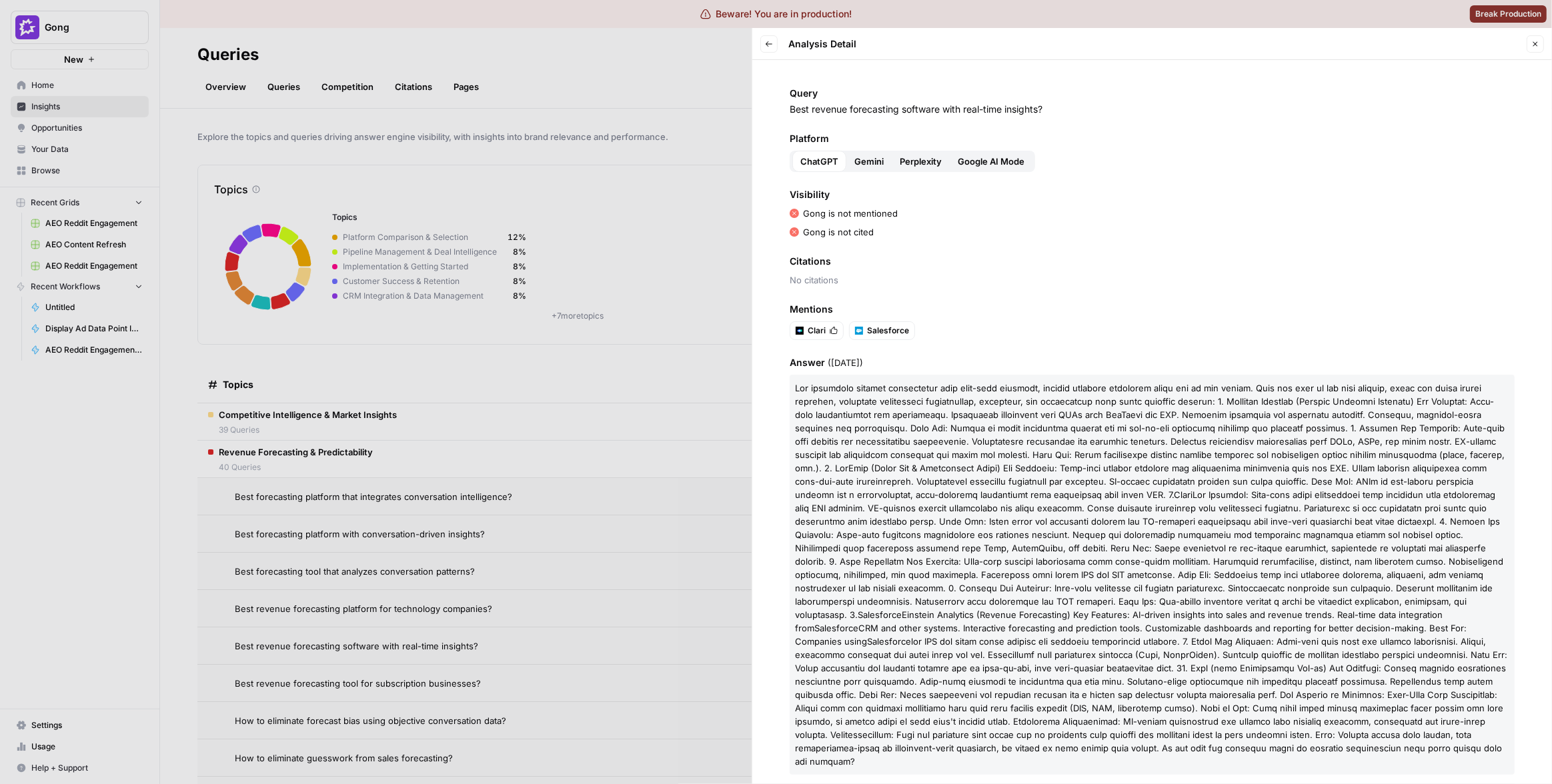
click at [522, 355] on div at bounding box center [776, 392] width 1552 height 784
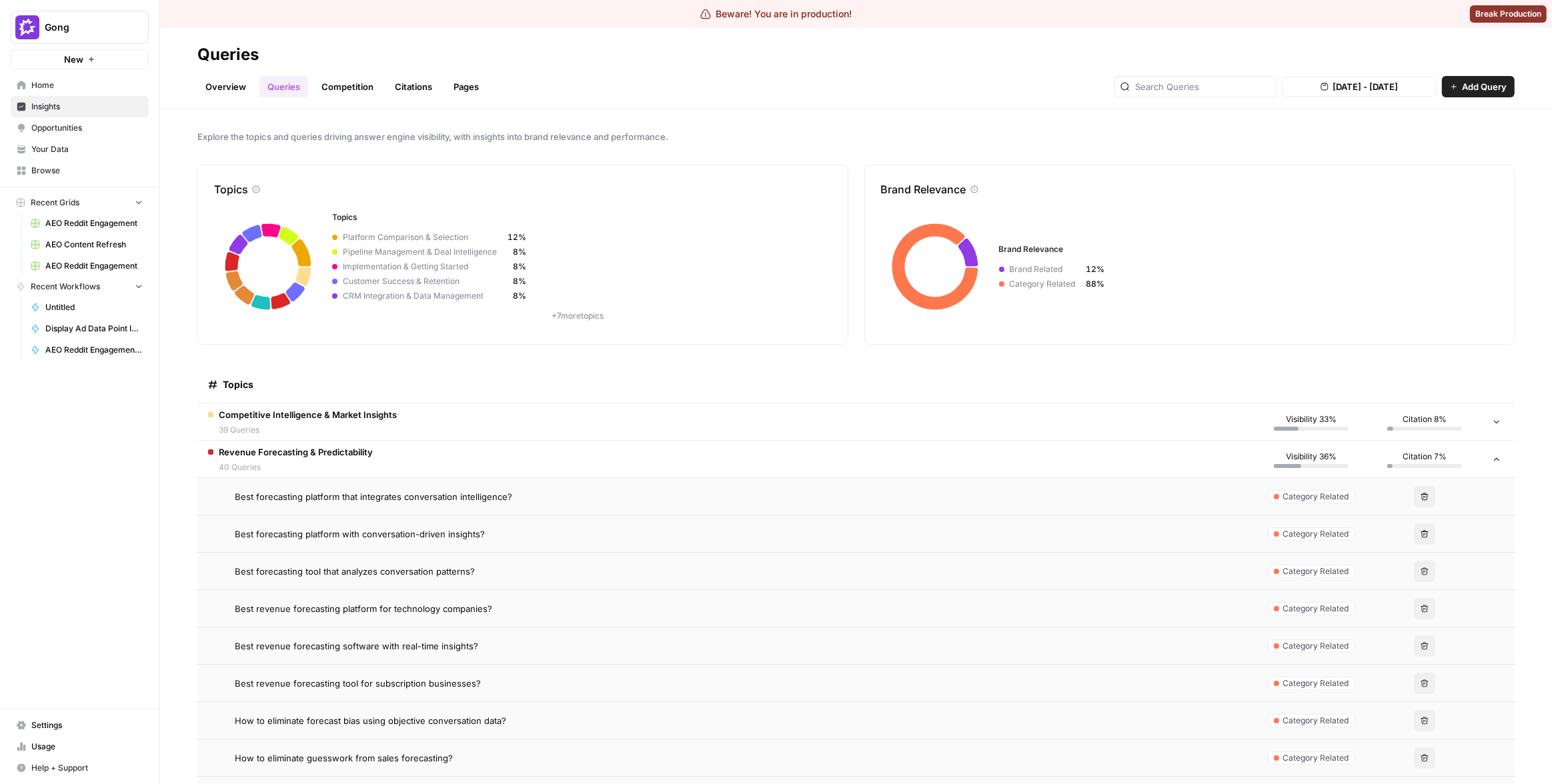
click at [461, 455] on td "Revenue Forecasting & Predictability 40 Queries" at bounding box center [726, 458] width 1057 height 37
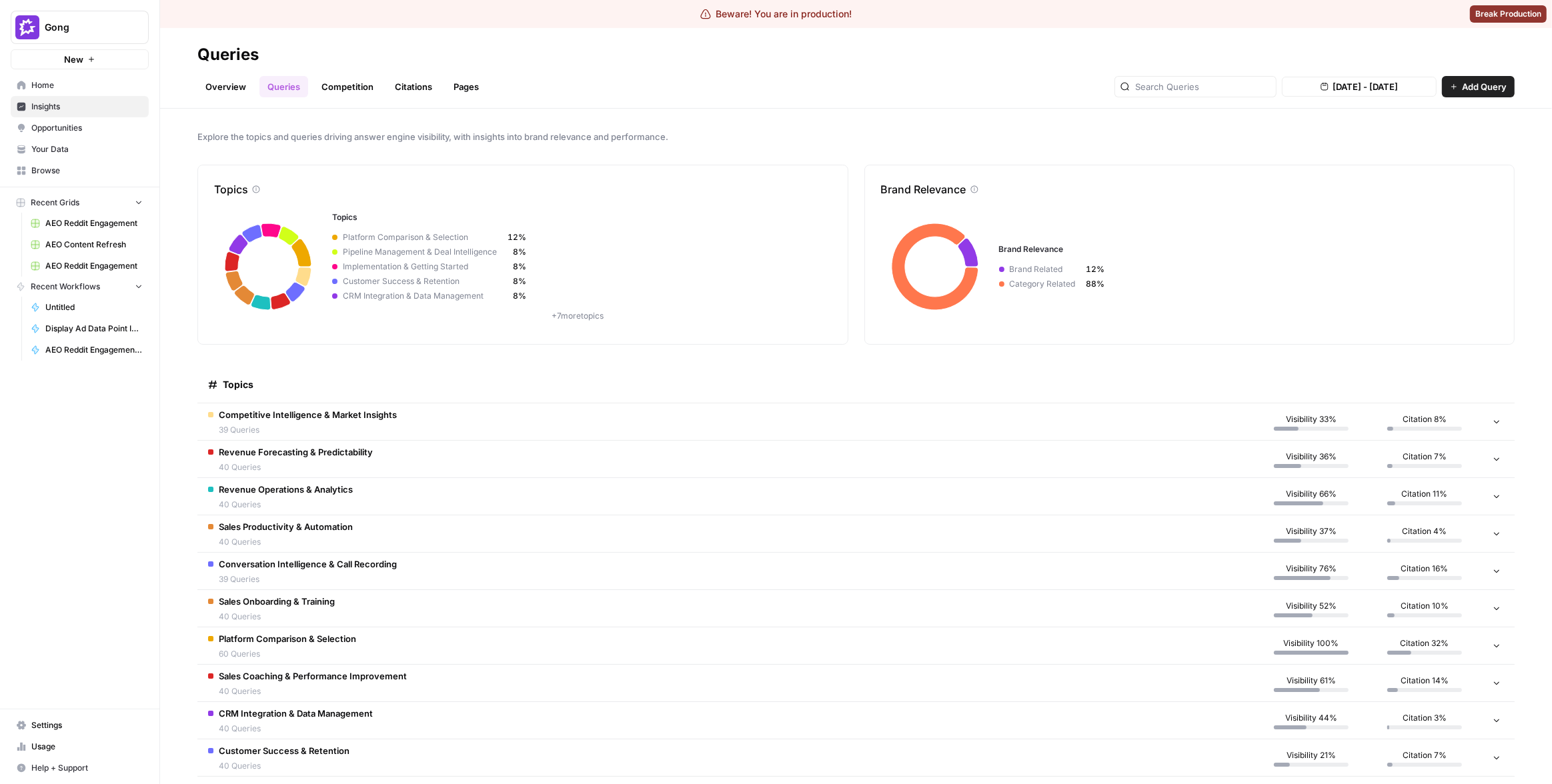
click at [459, 426] on td "Competitive Intelligence & Market Insights 39 Queries" at bounding box center [726, 422] width 1057 height 37
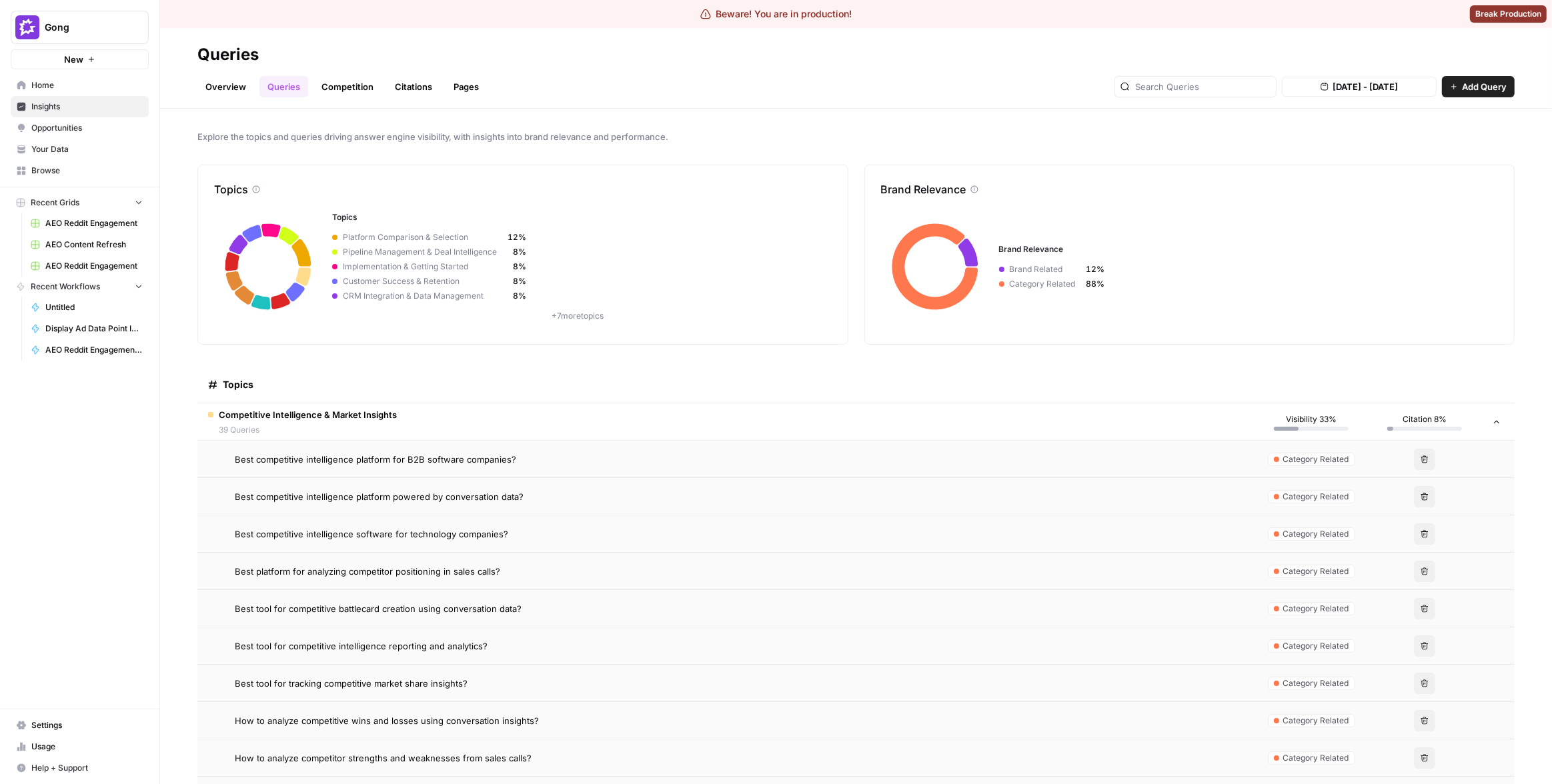
click at [672, 436] on td "Competitive Intelligence & Market Insights 39 Queries" at bounding box center [726, 422] width 1057 height 37
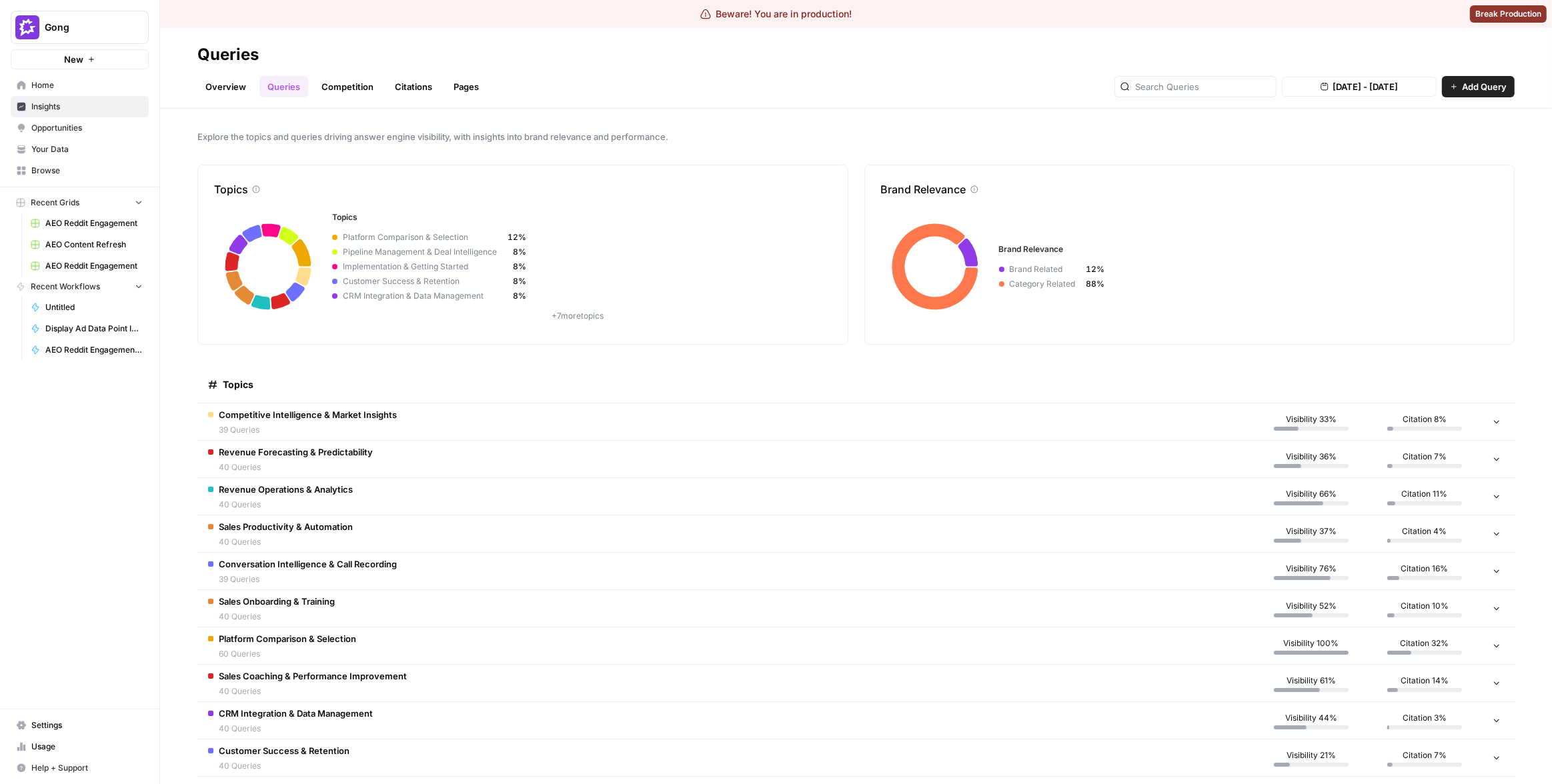
click at [724, 562] on td "Conversation Intelligence & Call Recording 39 Queries" at bounding box center [726, 571] width 1057 height 37
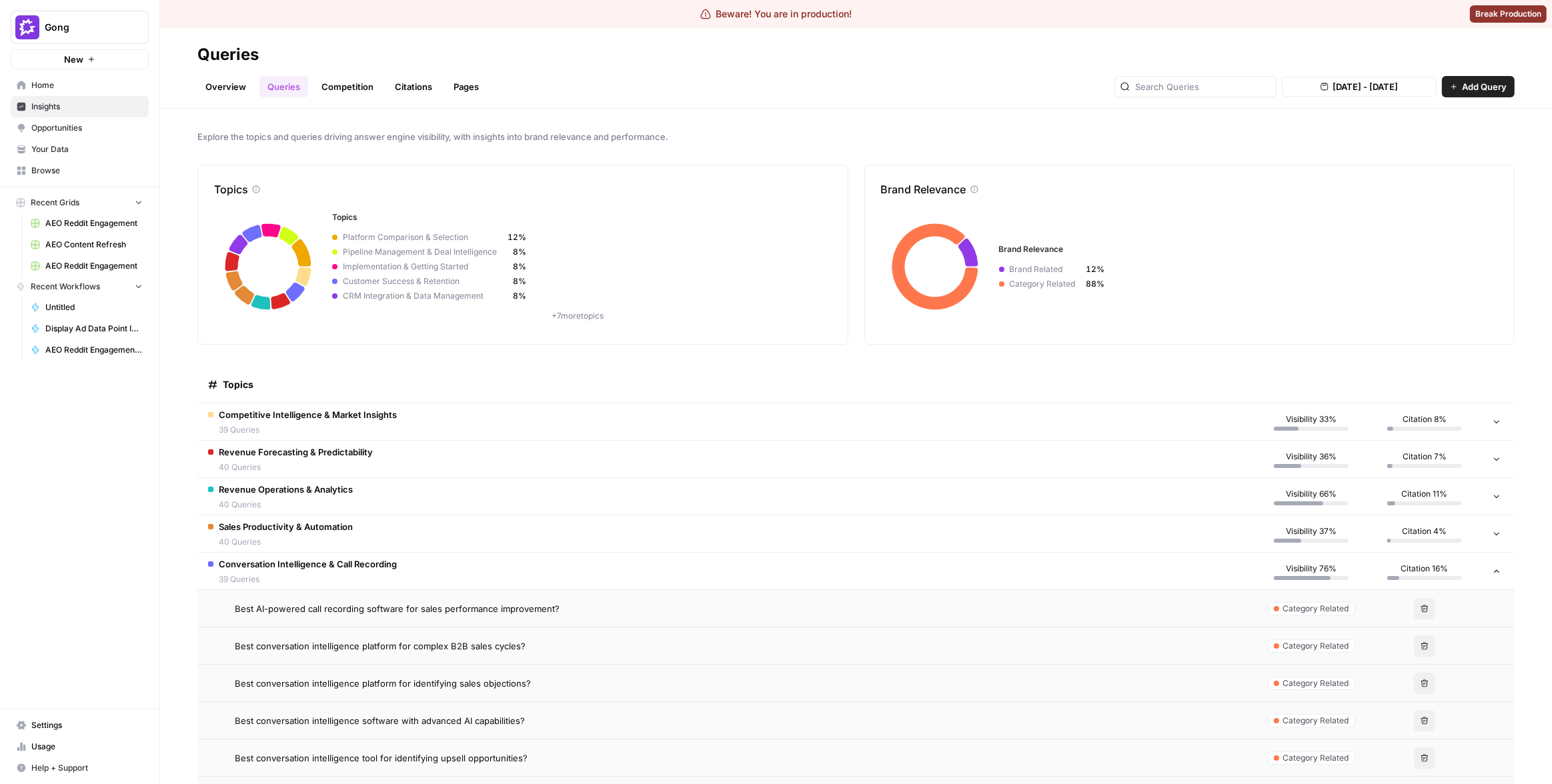
click at [650, 640] on div "Best conversation intelligence platform for complex B2B sales cycles?" at bounding box center [739, 646] width 1009 height 13
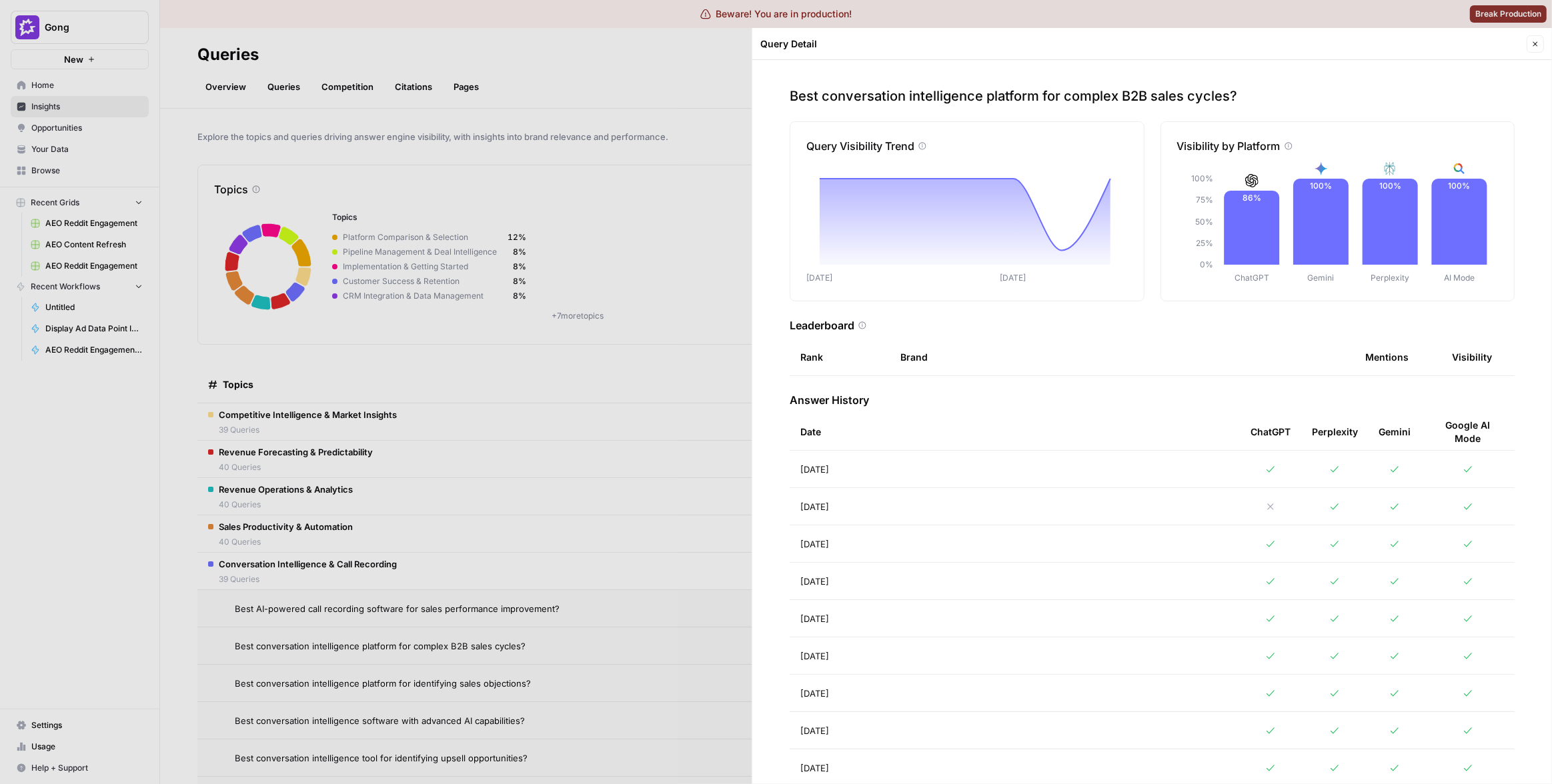
click at [886, 508] on td "Aug 28, 2025" at bounding box center [1015, 506] width 450 height 37
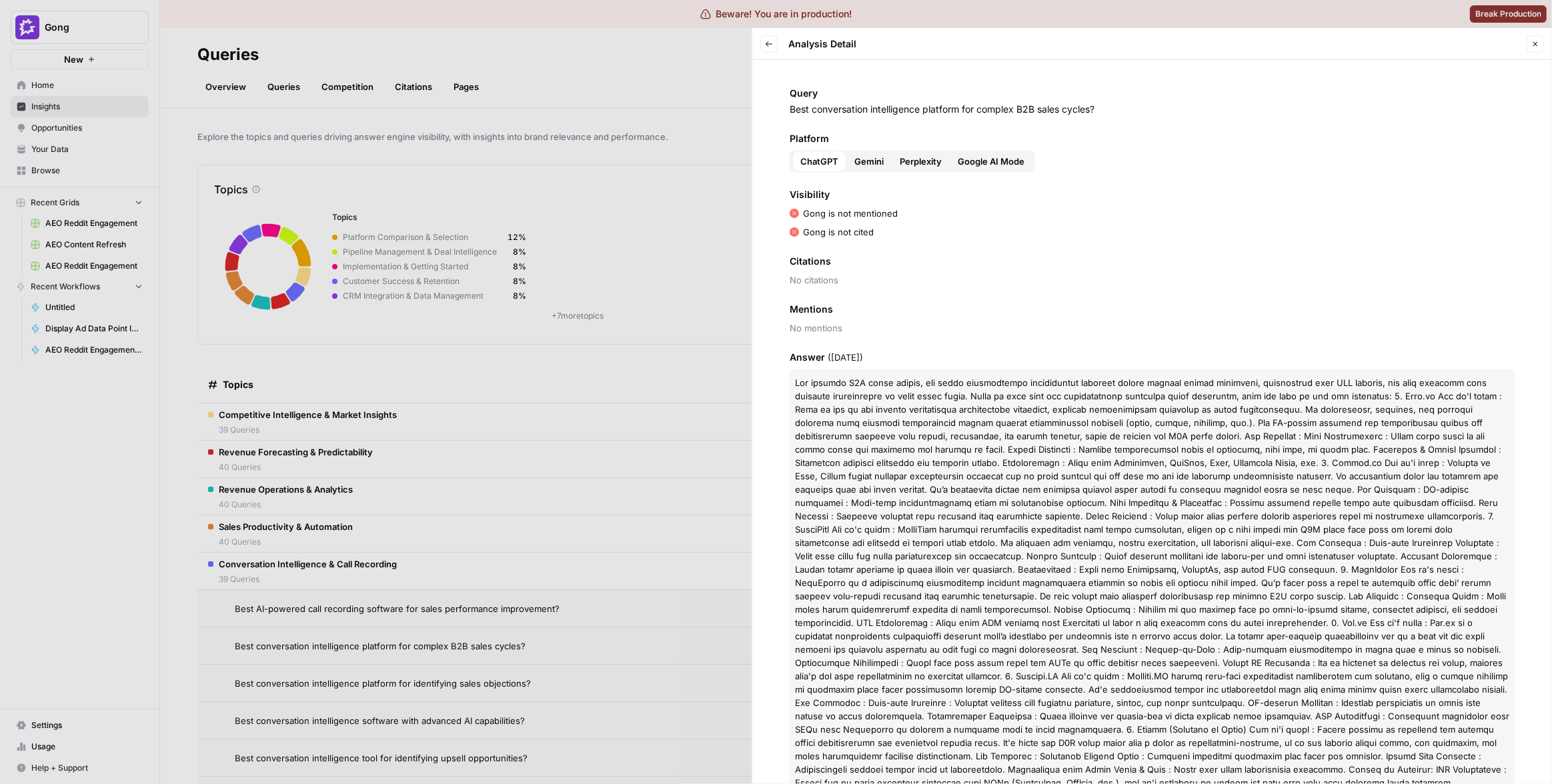
scroll to position [91, 0]
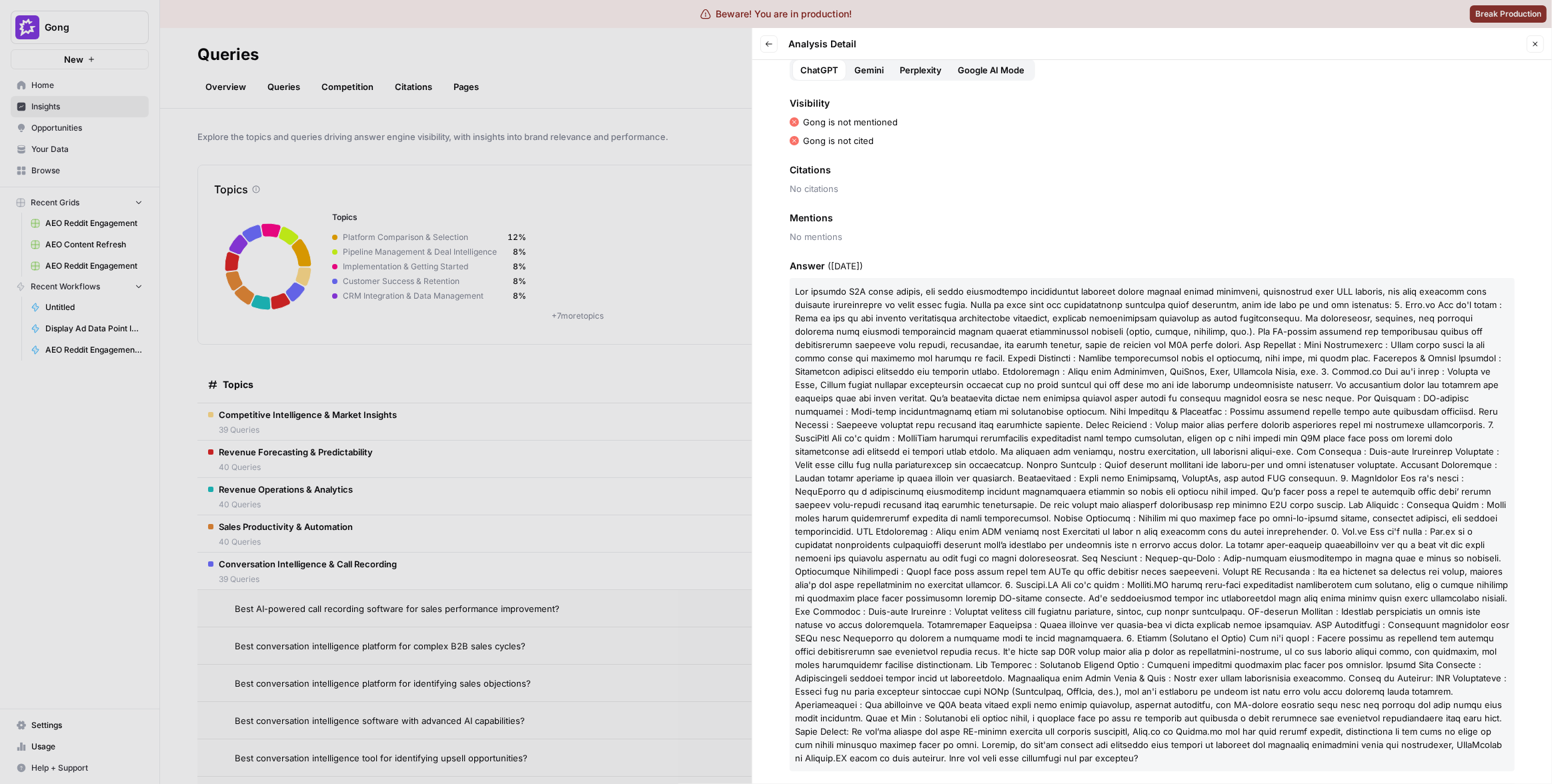
click at [1126, 530] on span at bounding box center [1152, 525] width 714 height 477
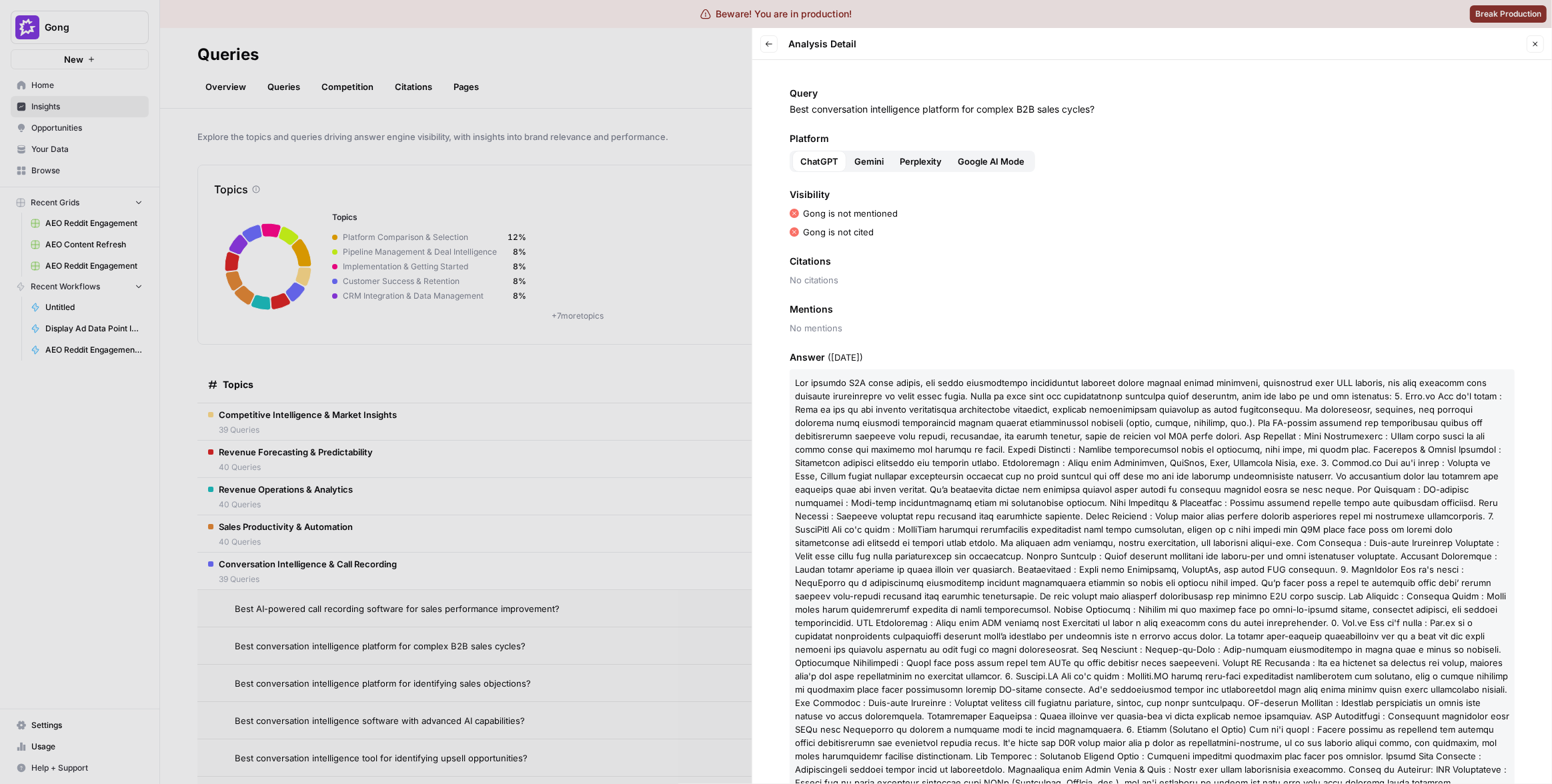
click at [658, 353] on div at bounding box center [776, 392] width 1552 height 784
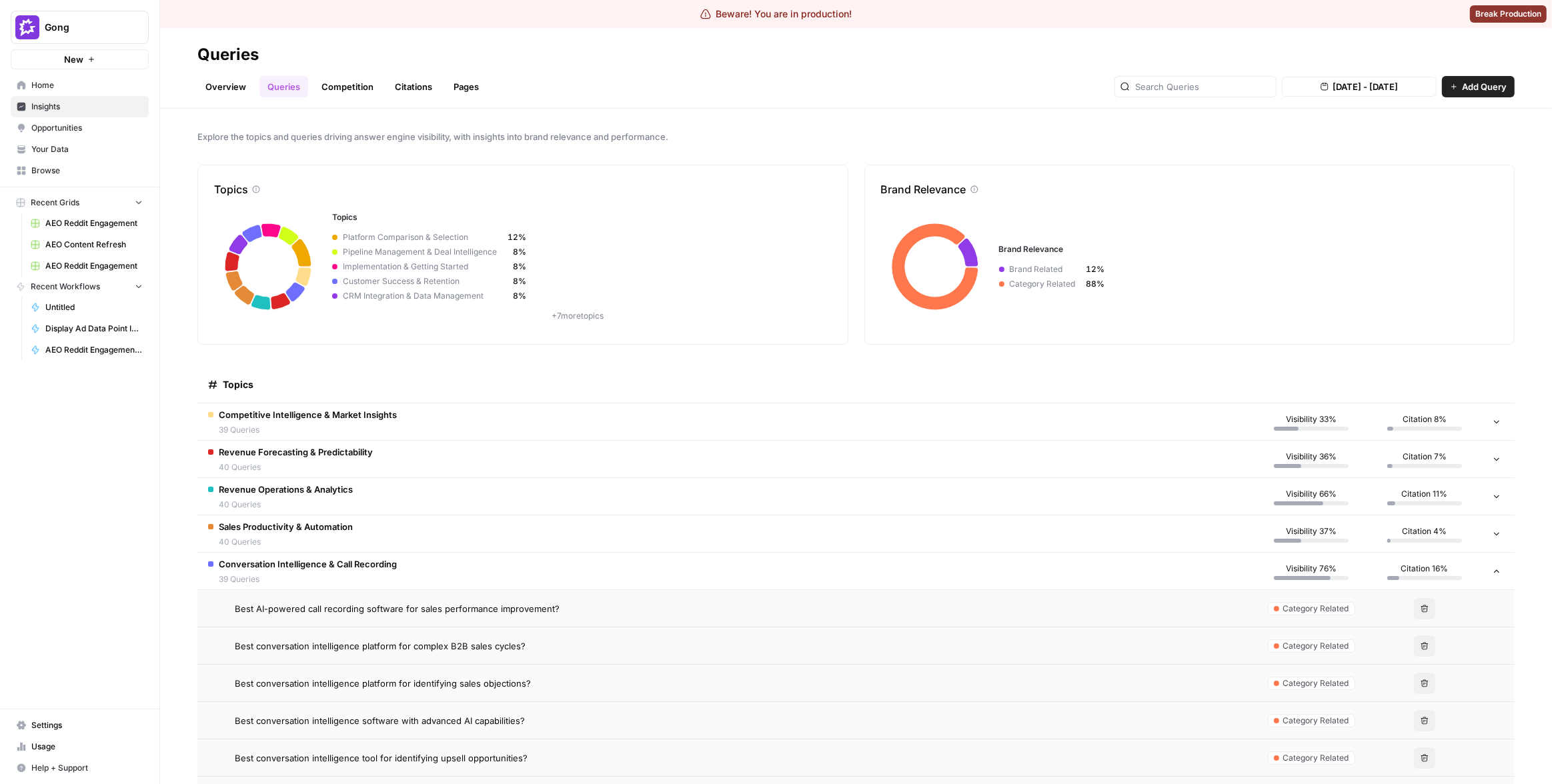
click at [213, 79] on link "Overview" at bounding box center [225, 87] width 57 height 22
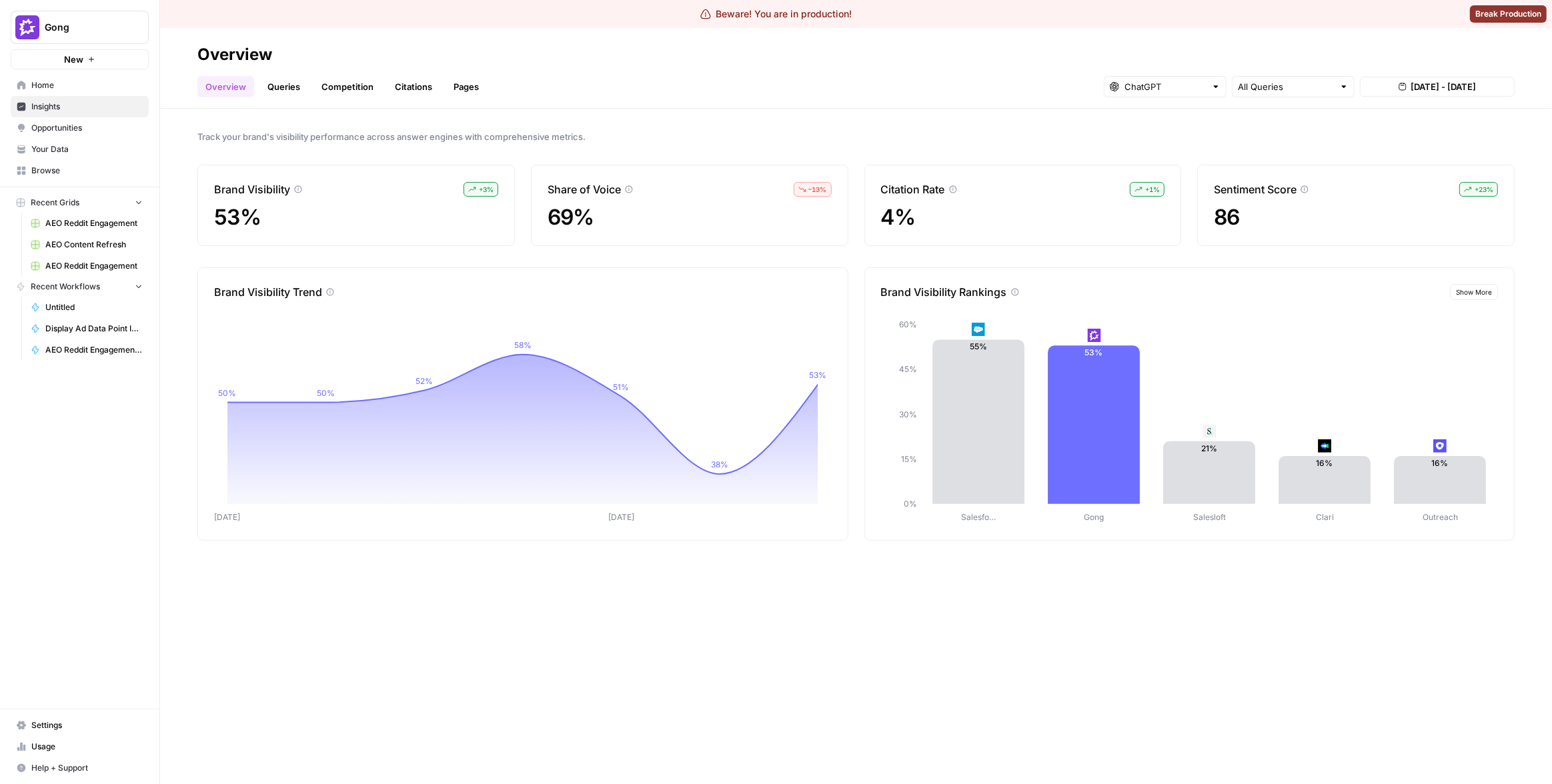
click at [940, 81] on div "Overview Queries Competition Citations Pages All Queries Aug 23, 2025 - Aug 29,…" at bounding box center [856, 82] width 1317 height 32
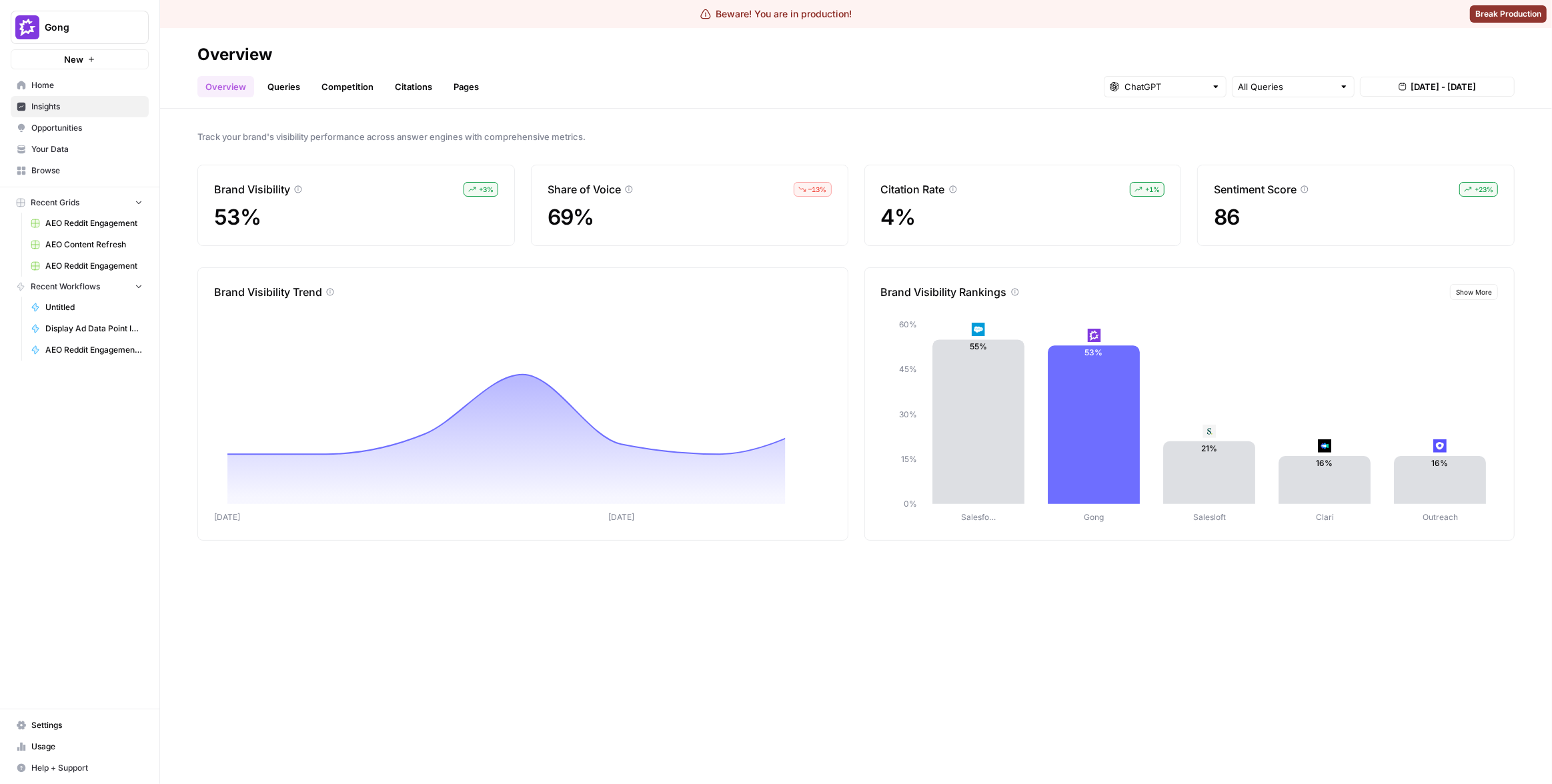
click at [565, 633] on div "Track your brand's visibility performance across answer engines with comprehens…" at bounding box center [856, 446] width 1392 height 675
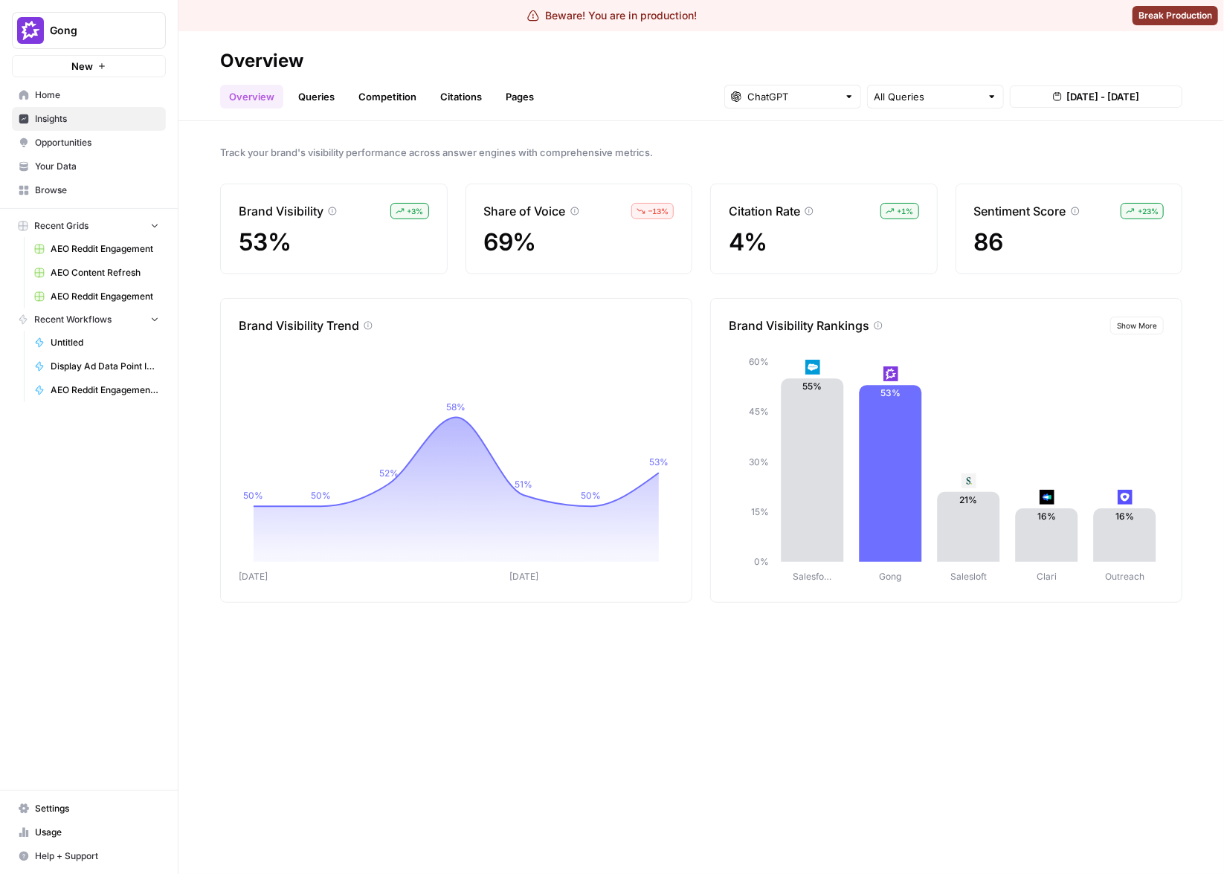
click at [899, 155] on span "Track your brand's visibility performance across answer engines with comprehens…" at bounding box center [701, 152] width 962 height 15
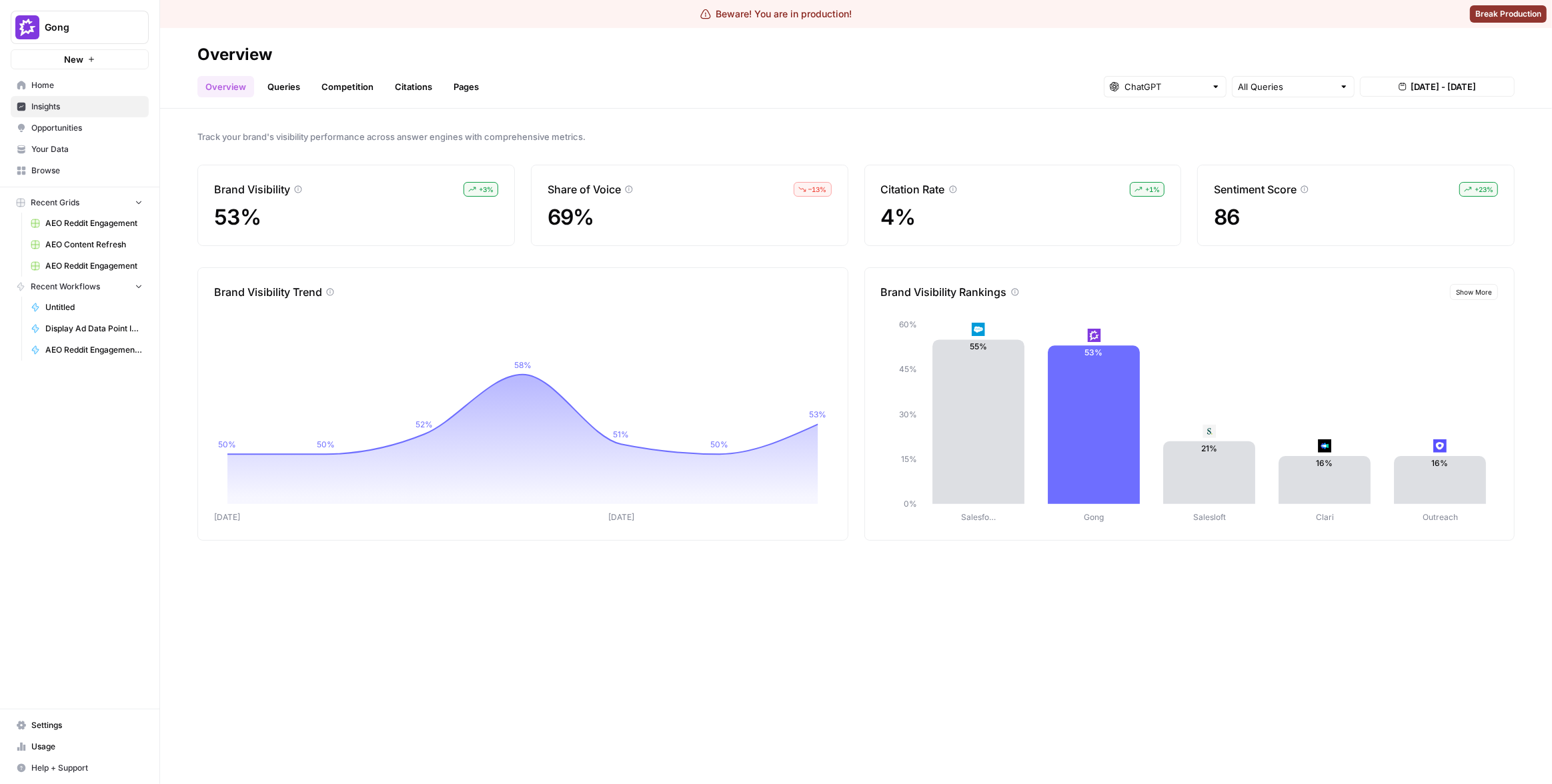
click at [787, 93] on div "Overview Queries Competition Citations Pages All Queries [DATE] - [DATE]" at bounding box center [856, 82] width 1317 height 32
click at [79, 34] on button "Gong" at bounding box center [80, 27] width 138 height 33
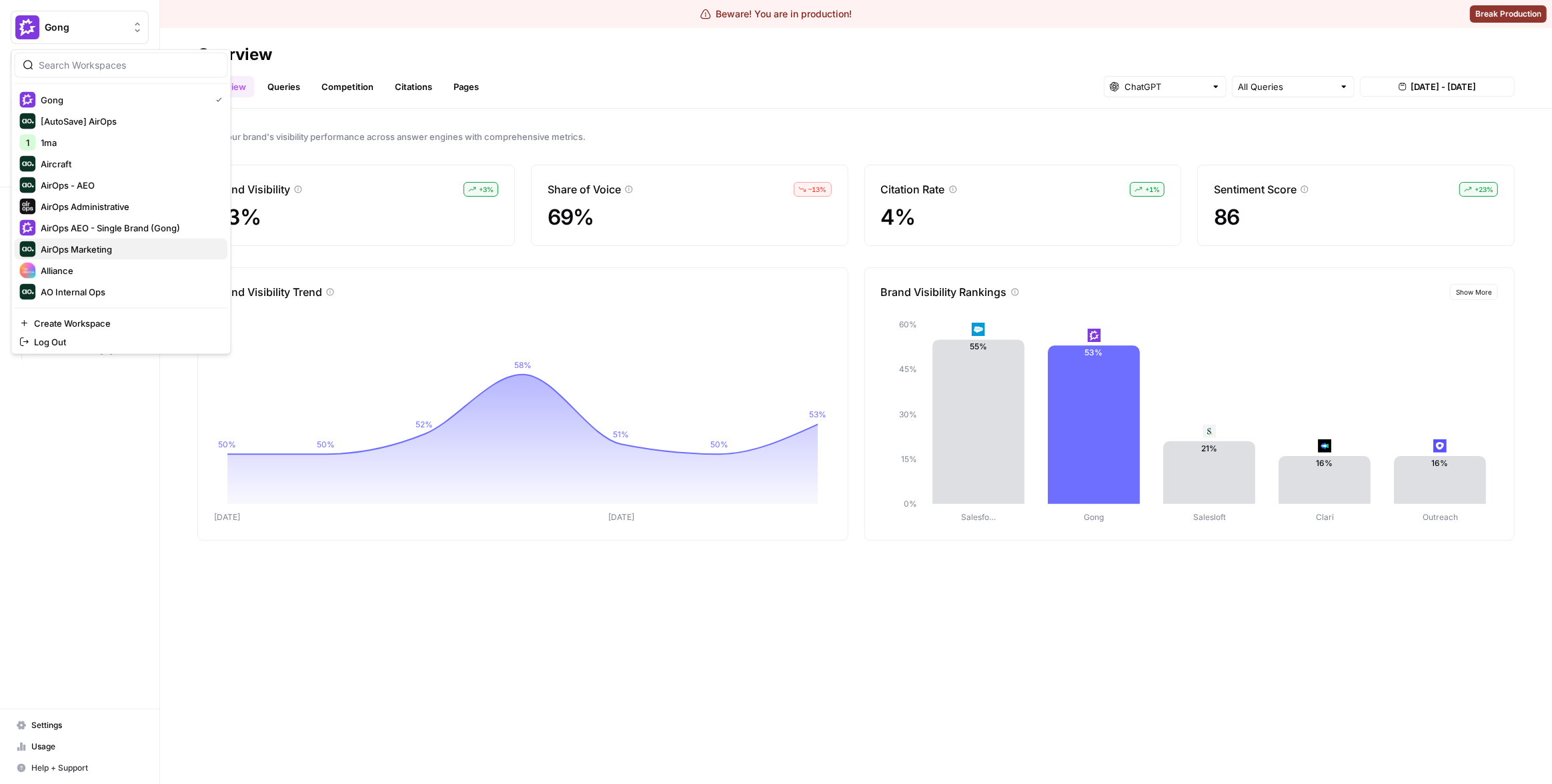
scroll to position [191, 0]
click at [352, 217] on div "53%" at bounding box center [356, 217] width 284 height 24
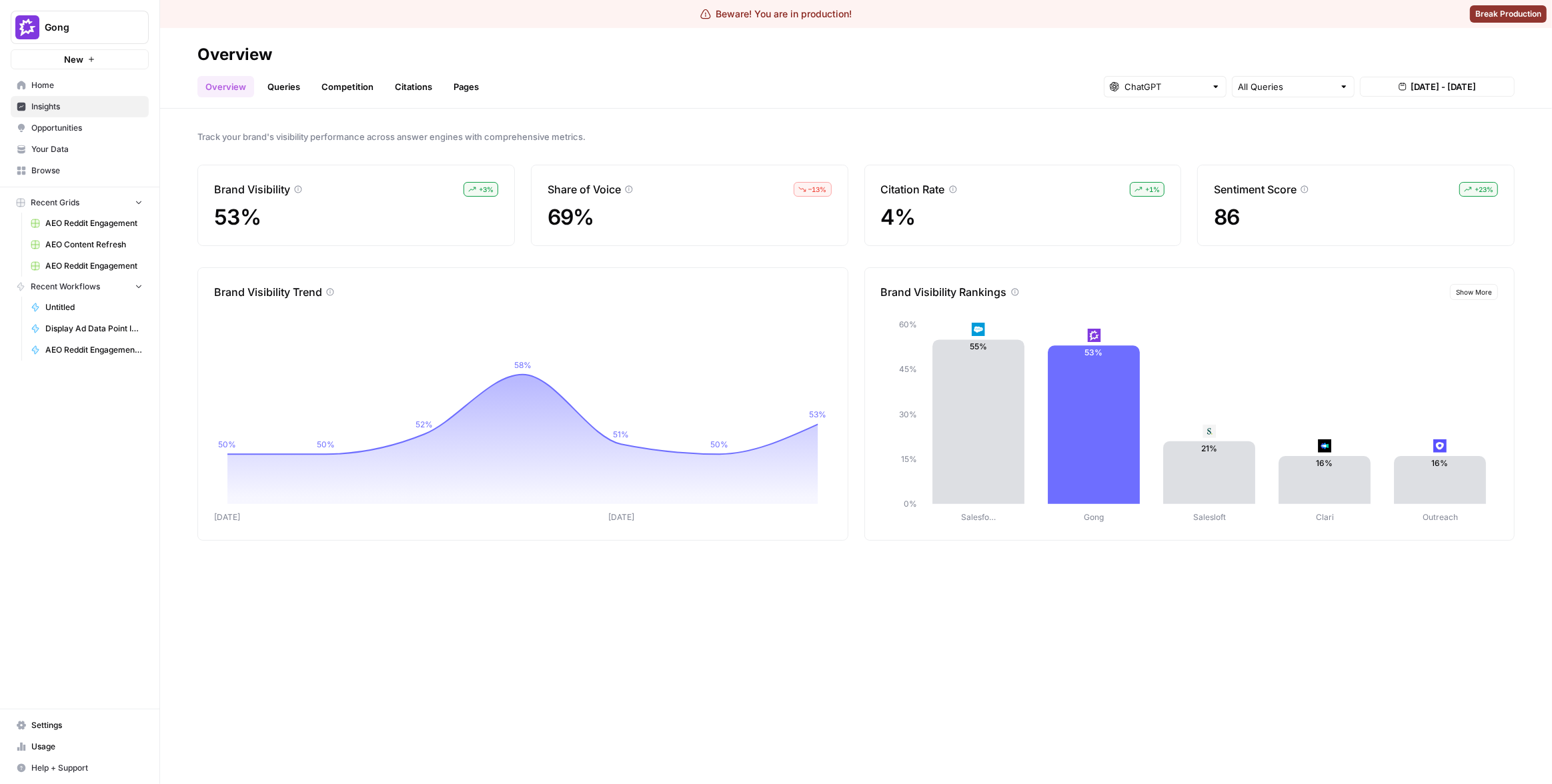
click at [76, 724] on span "Settings" at bounding box center [87, 725] width 111 height 12
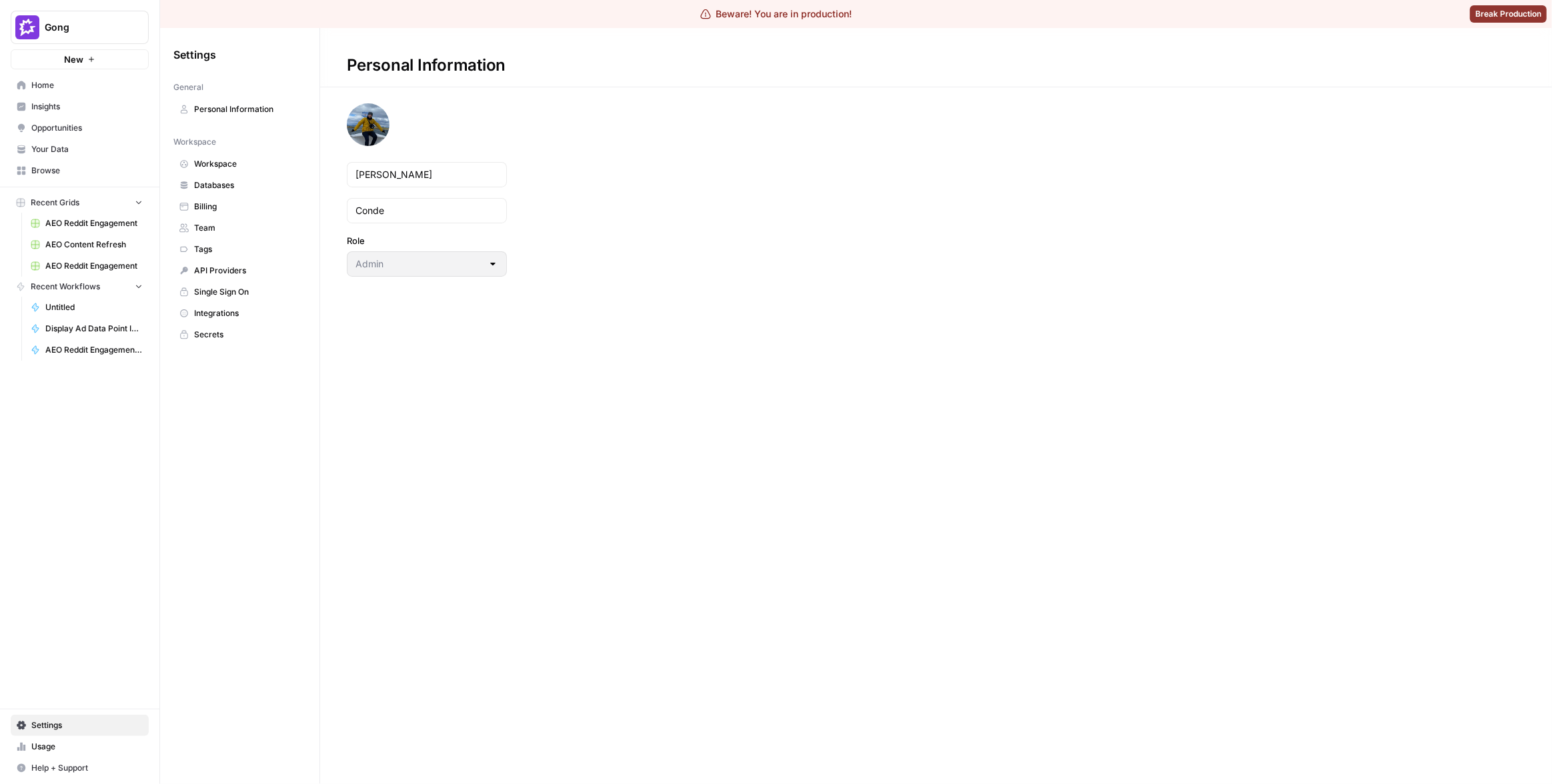
click at [242, 223] on span "Team" at bounding box center [247, 228] width 106 height 12
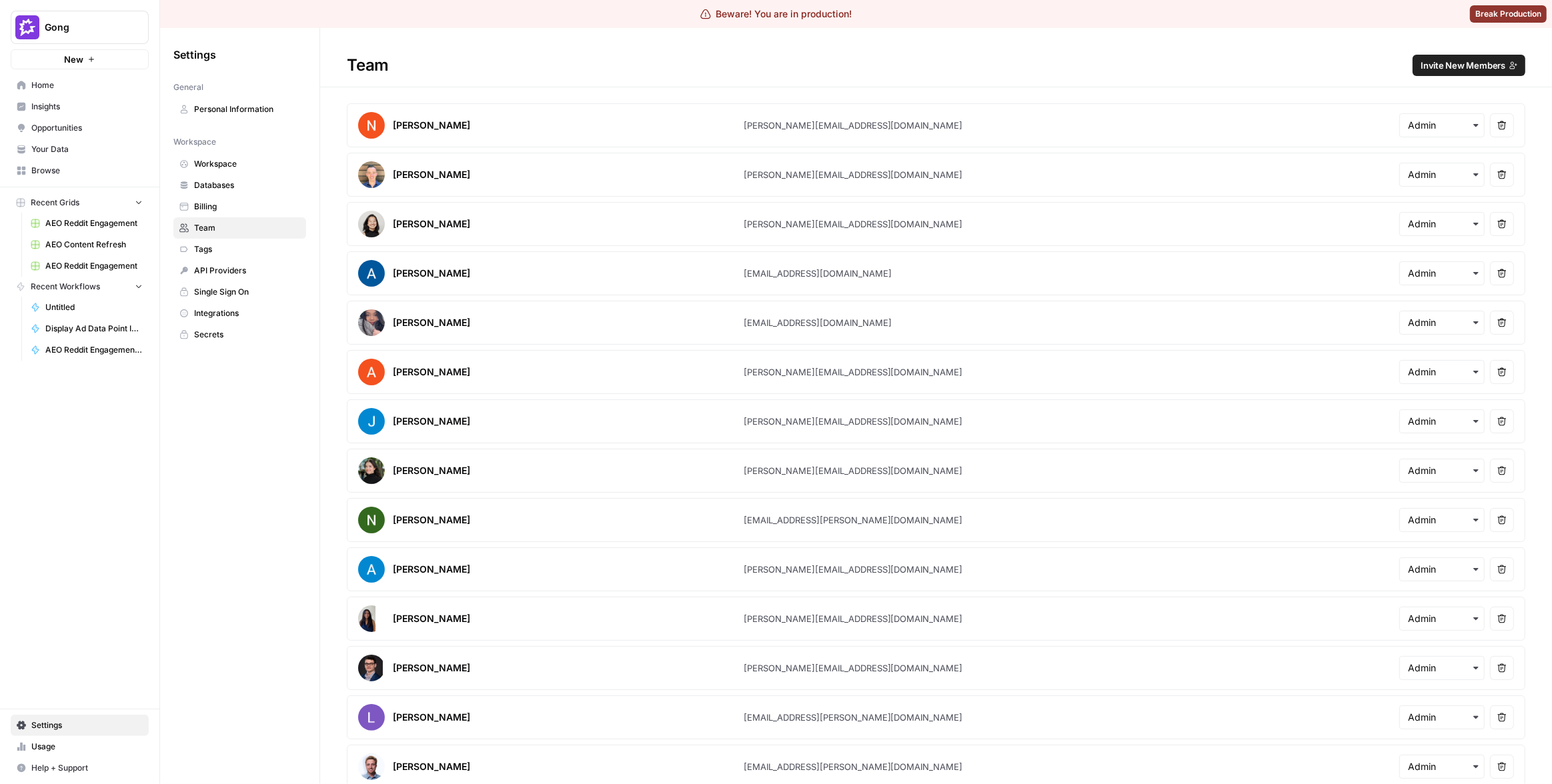
click at [1435, 67] on span "Invite New Members" at bounding box center [1462, 65] width 84 height 13
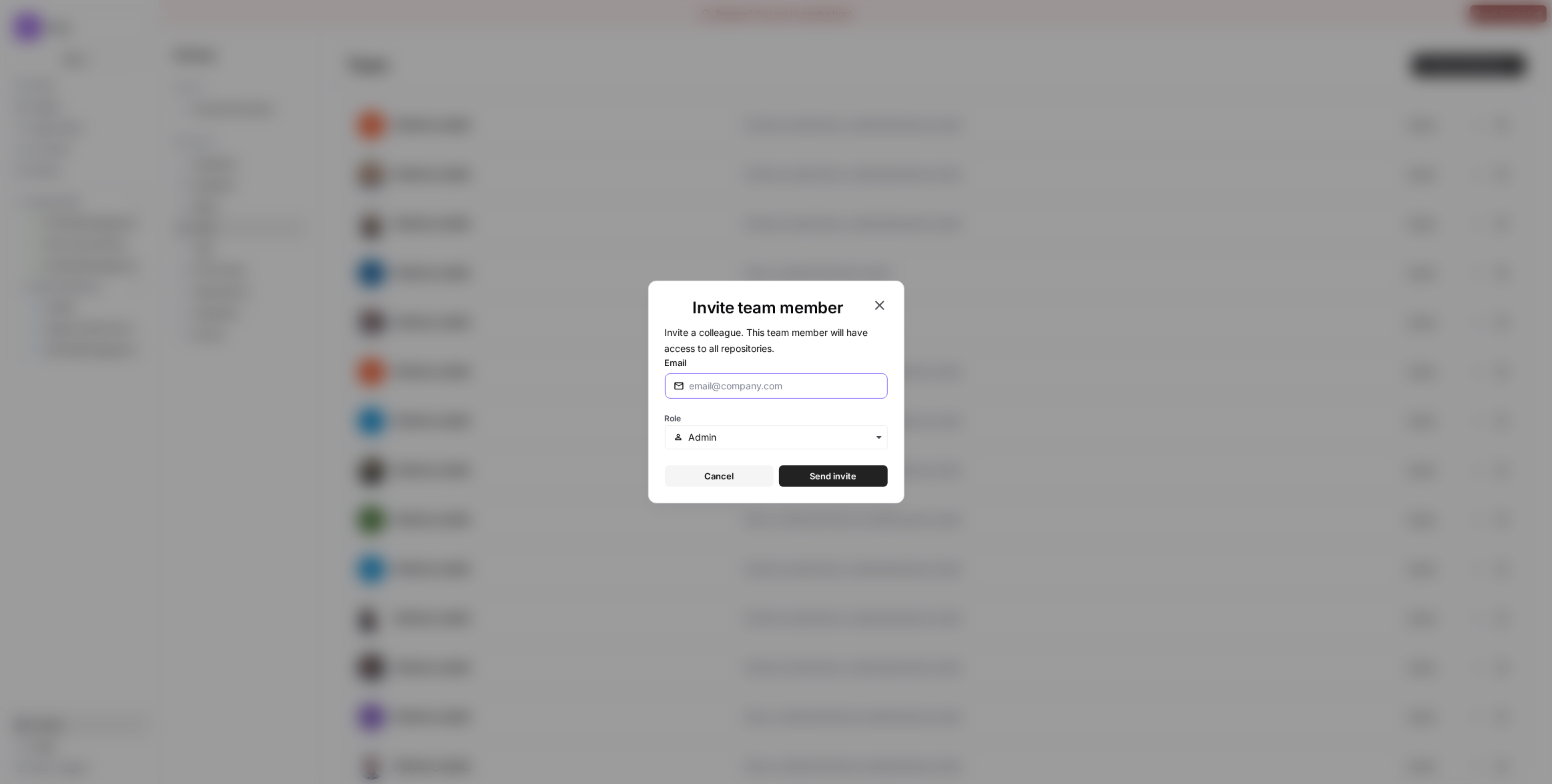
click at [777, 386] on input "Email" at bounding box center [784, 386] width 189 height 13
type input "martin@airops.com"
click at [791, 472] on button "Send invite" at bounding box center [833, 476] width 109 height 22
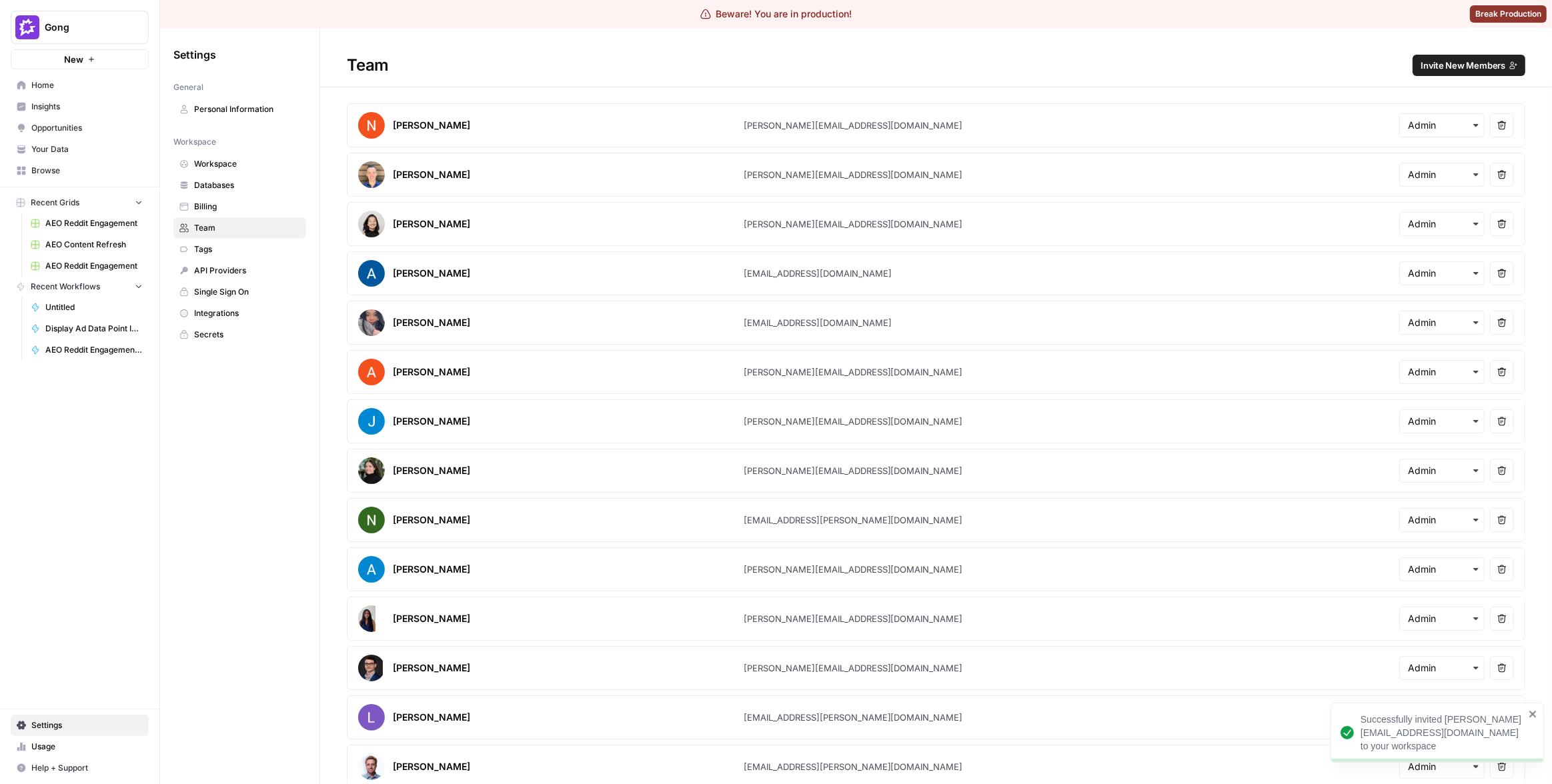
click at [219, 471] on div "Settings General Personal Information Workspace Workspace Databases Billing Tea…" at bounding box center [240, 405] width 160 height 756
click at [67, 89] on span "Home" at bounding box center [87, 84] width 111 height 12
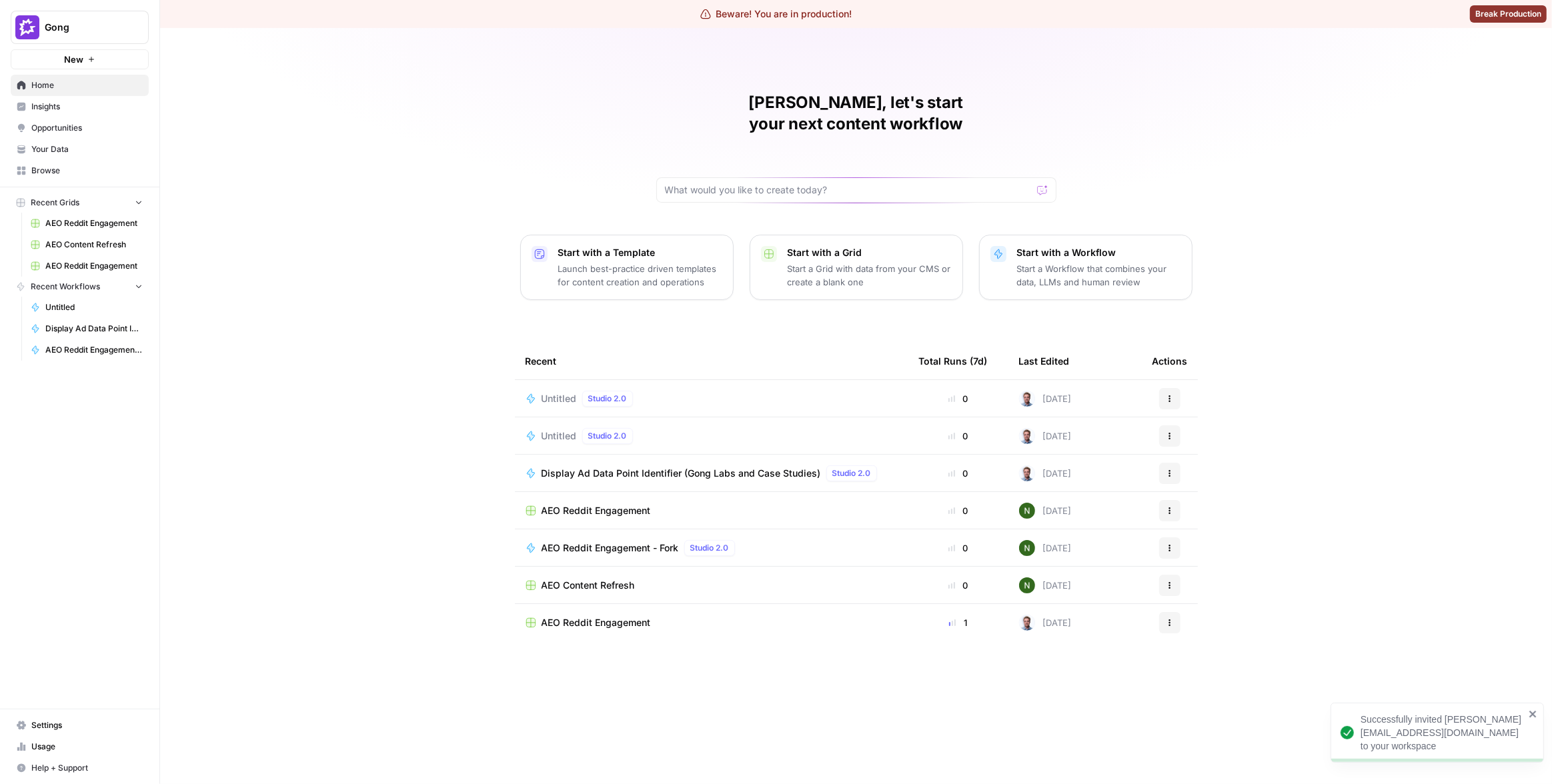
click at [57, 102] on span "Insights" at bounding box center [87, 106] width 111 height 12
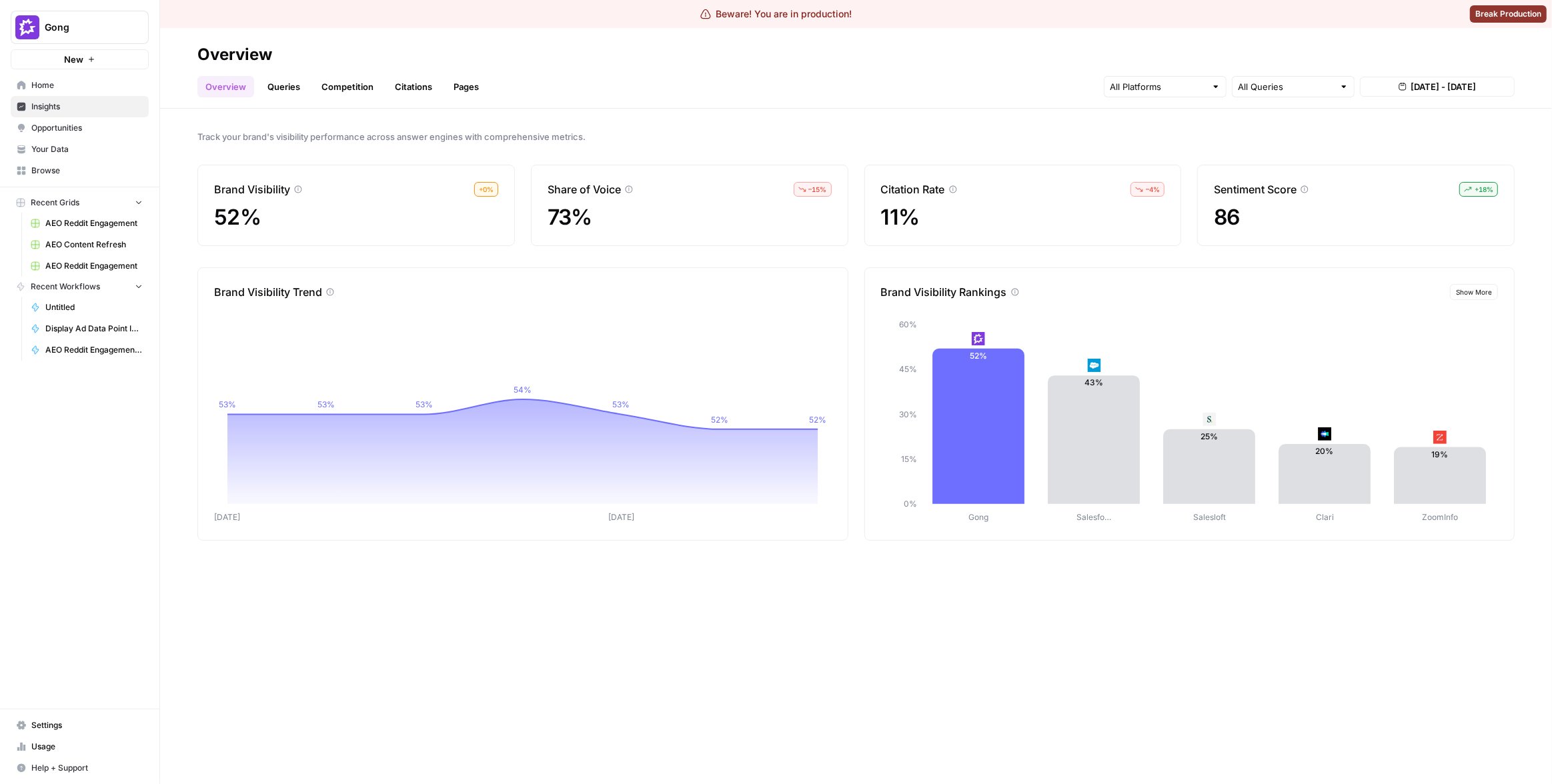
click at [623, 86] on div "Overview Queries Competition Citations Pages All Queries Aug 23, 2025 - Aug 29,…" at bounding box center [856, 82] width 1317 height 32
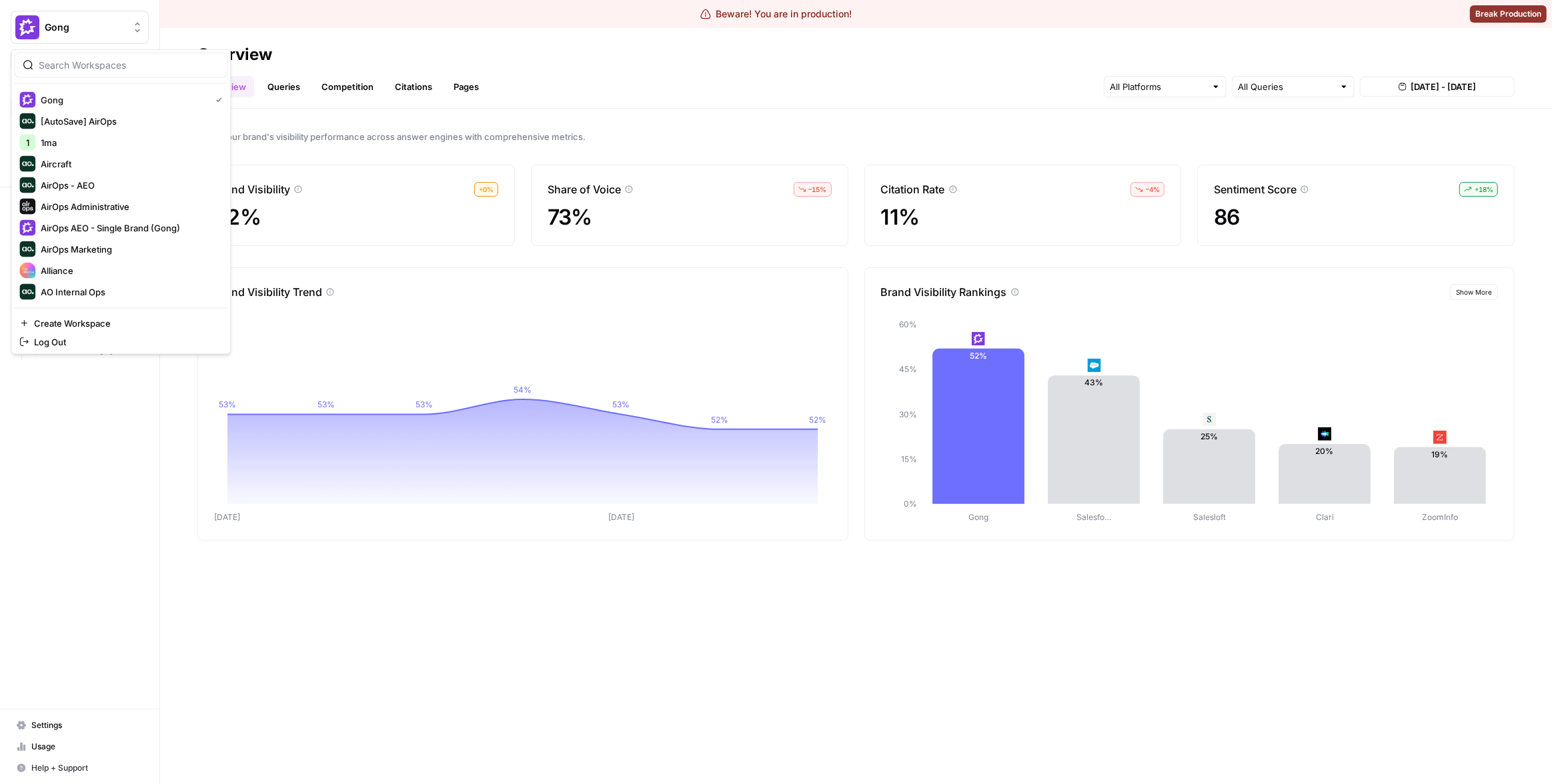
click at [80, 35] on button "Gong" at bounding box center [80, 27] width 138 height 33
click at [124, 142] on span "Chime" at bounding box center [128, 143] width 176 height 13
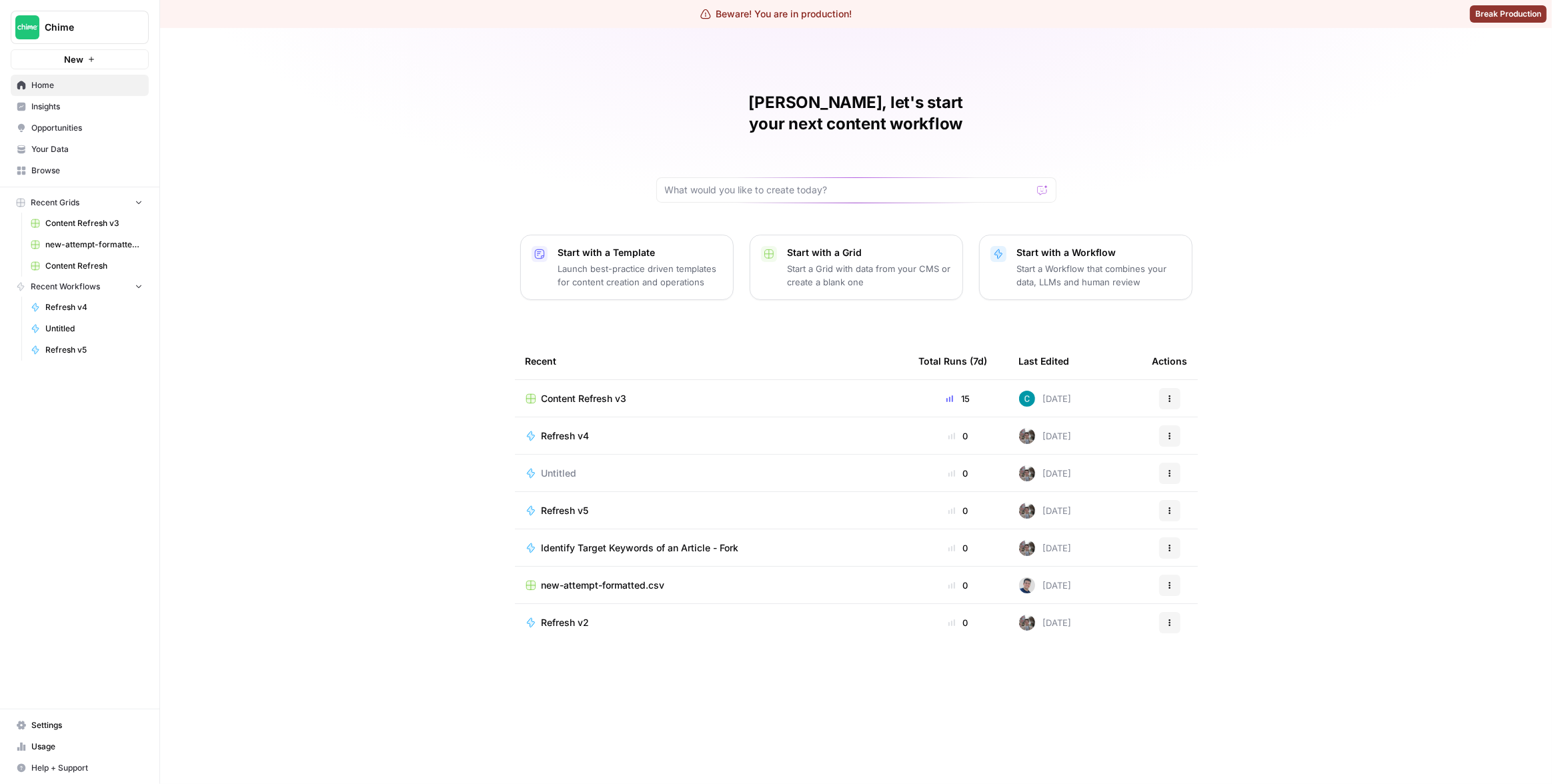
click at [100, 112] on span "Insights" at bounding box center [87, 106] width 111 height 12
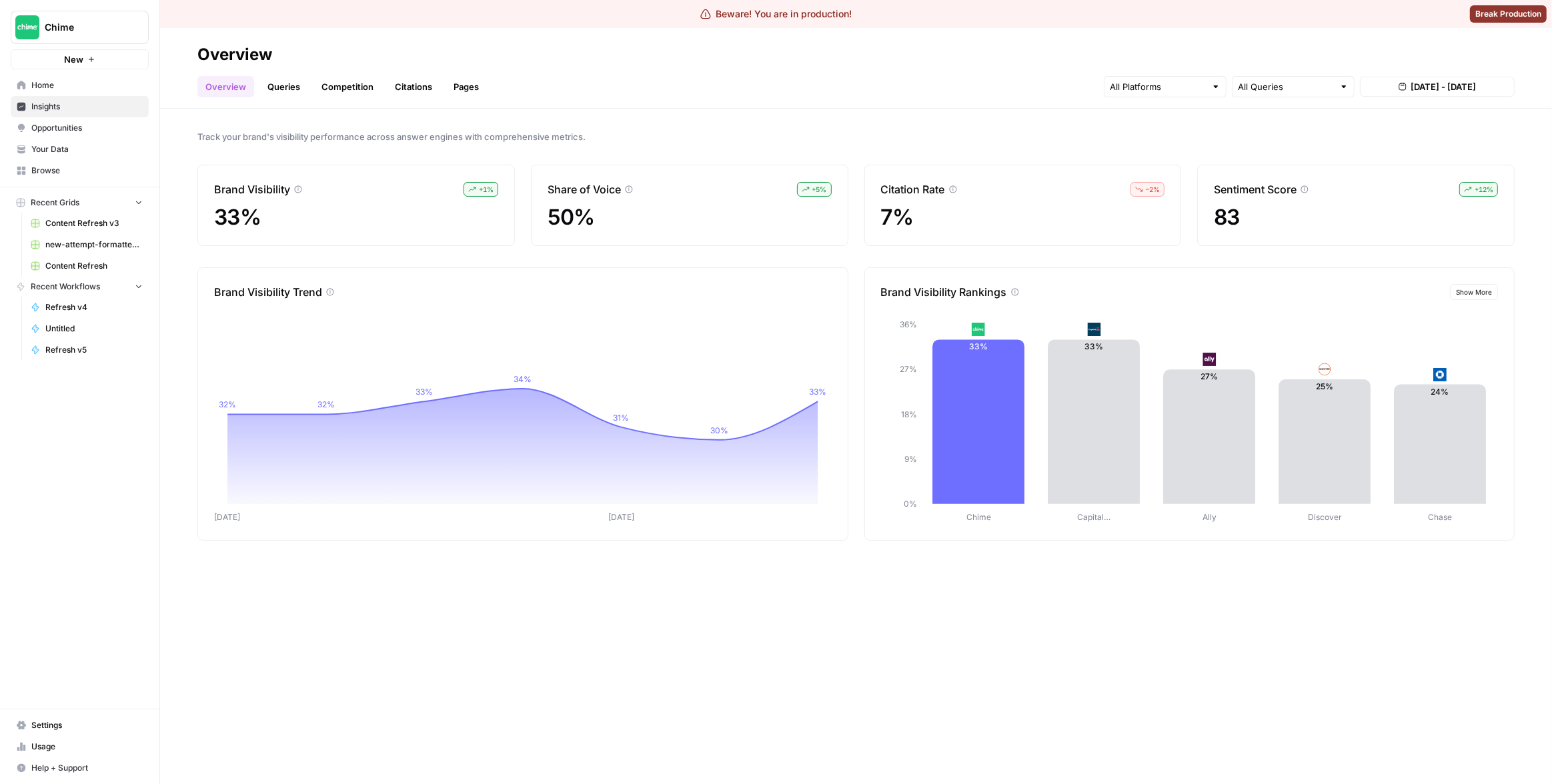
click at [1171, 97] on div at bounding box center [1164, 87] width 123 height 22
click at [1173, 92] on input "text" at bounding box center [1157, 86] width 96 height 13
click at [1170, 131] on span "ChatGPT" at bounding box center [1164, 136] width 68 height 13
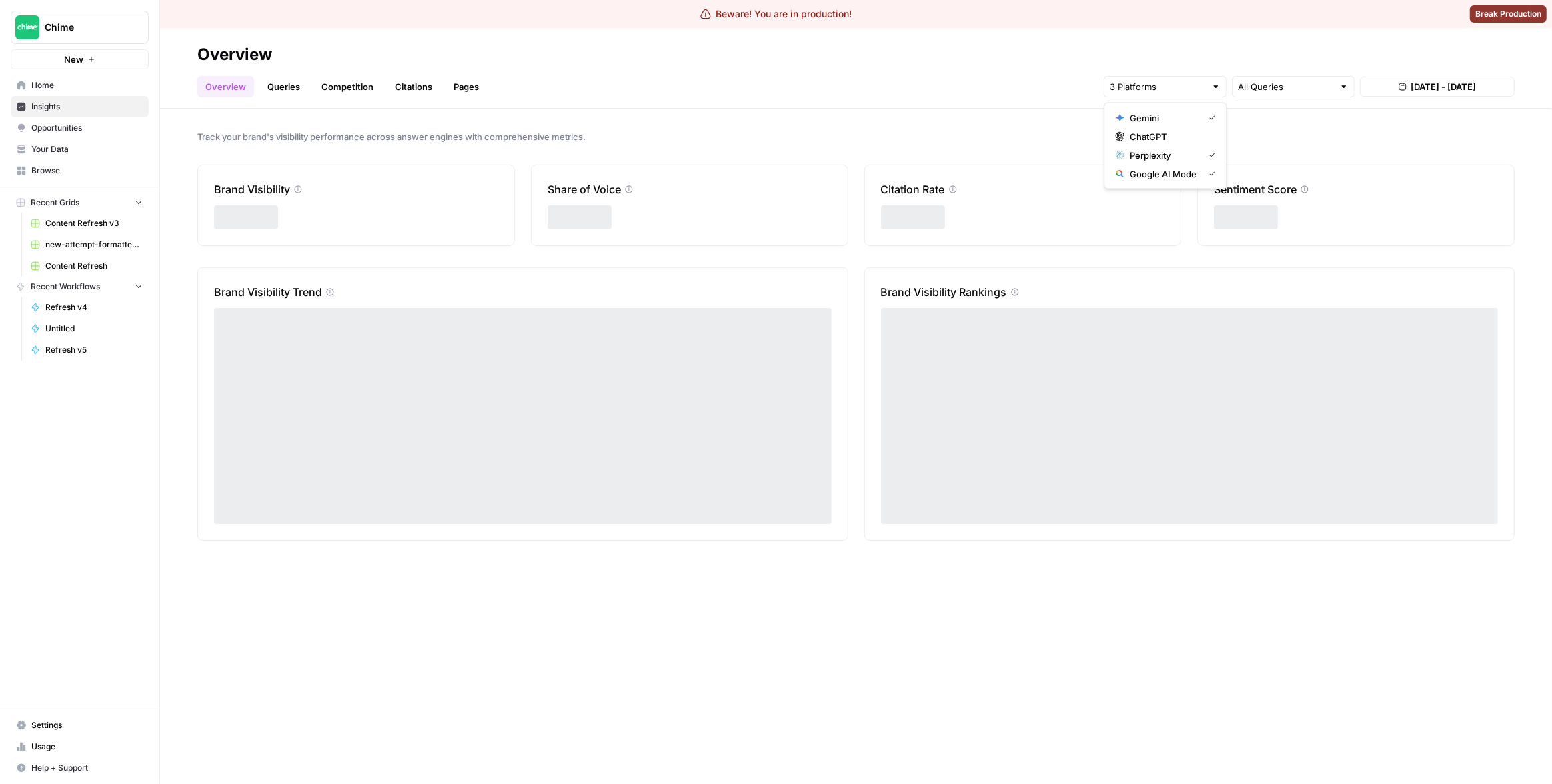
click at [1170, 131] on span "ChatGPT" at bounding box center [1169, 136] width 80 height 13
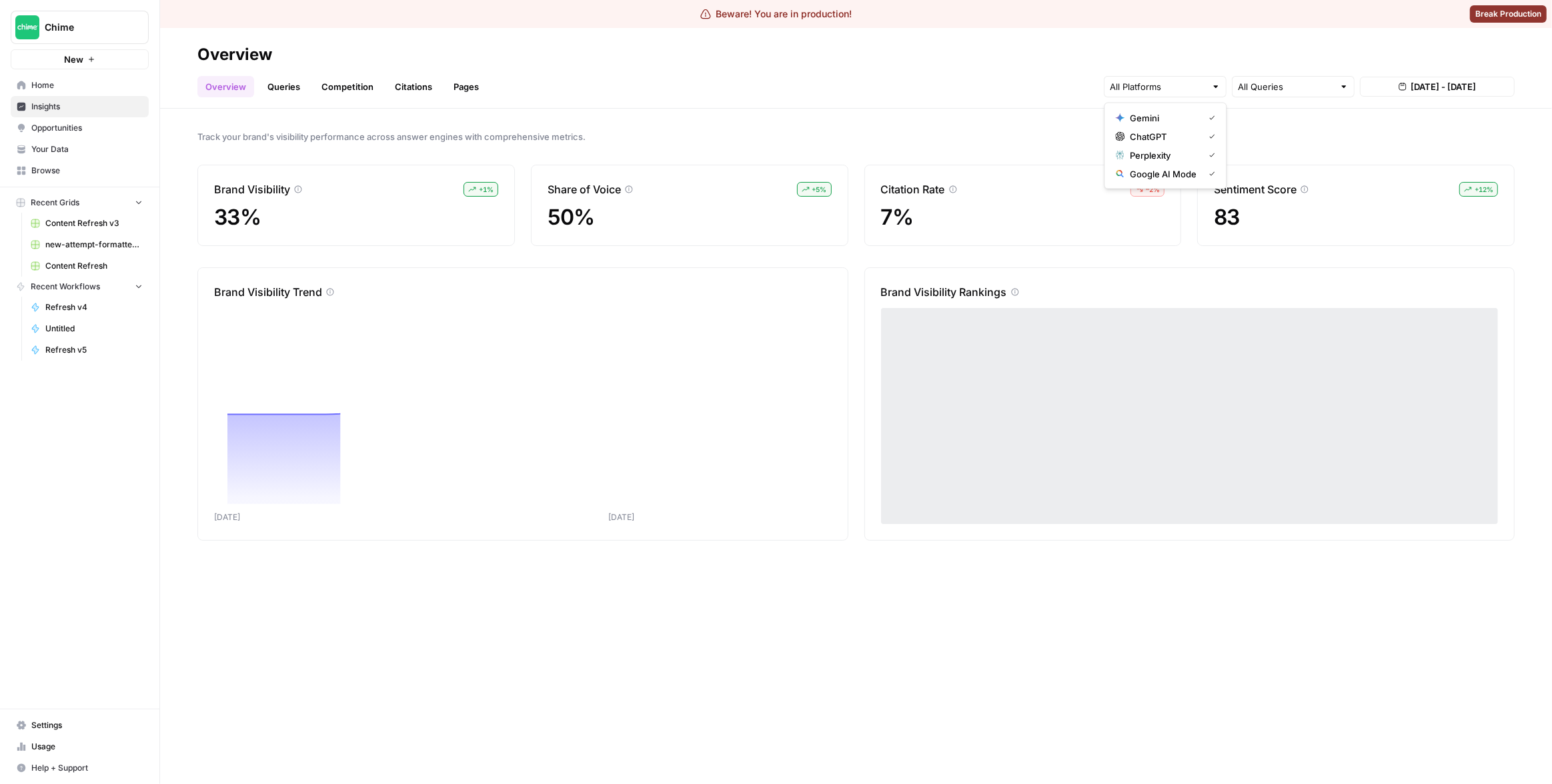
click at [1171, 152] on span "Perplexity" at bounding box center [1164, 155] width 68 height 13
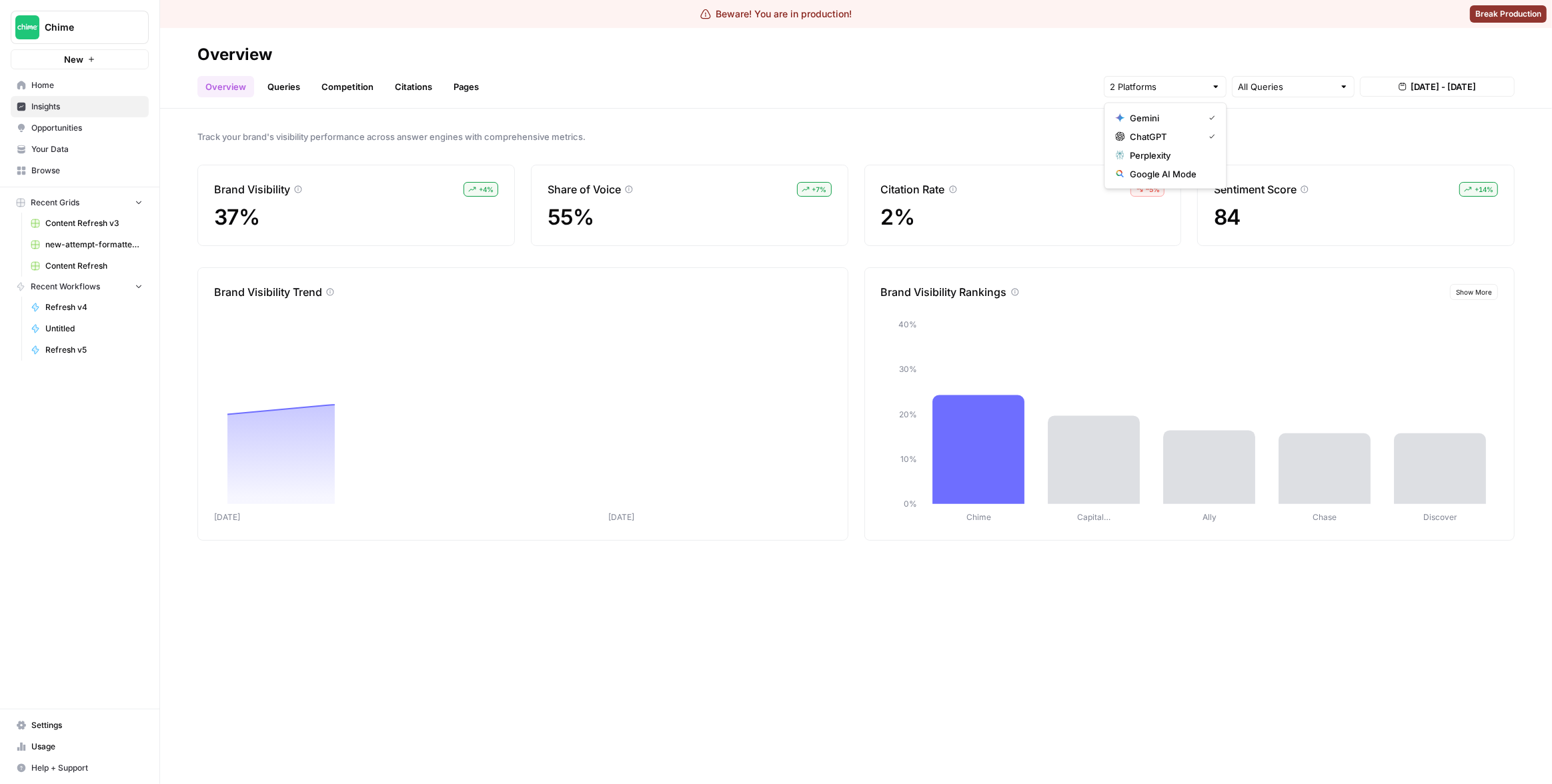
click at [911, 117] on div "Track your brand's visibility performance across answer engines with comprehens…" at bounding box center [856, 446] width 1392 height 675
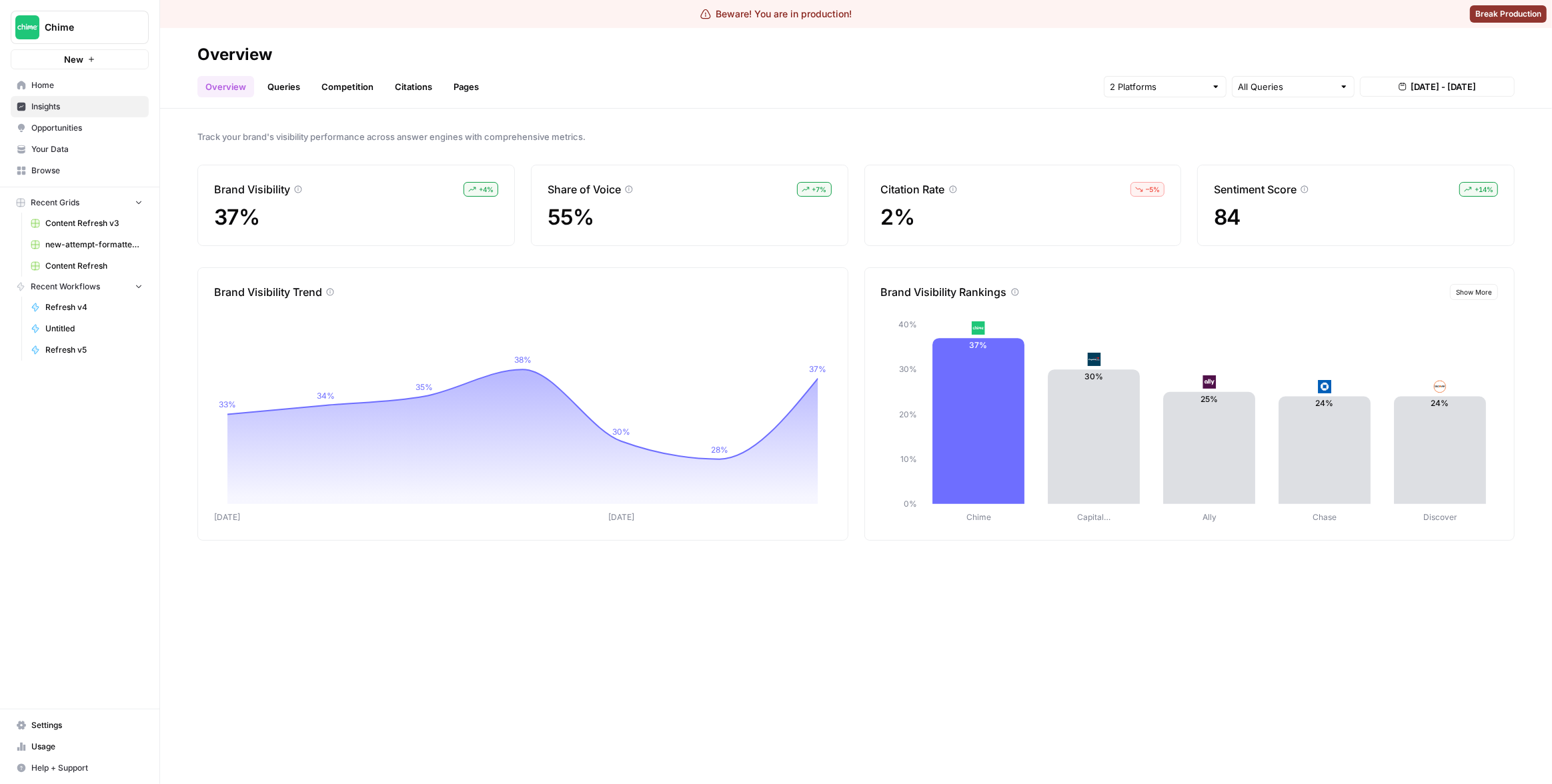
click at [1001, 98] on header "Overview Overview Queries Competition Citations Pages All Queries Aug 23, 2025 …" at bounding box center [856, 68] width 1392 height 81
click at [1149, 89] on input "text" at bounding box center [1157, 86] width 96 height 13
click at [1168, 111] on span "Gemini" at bounding box center [1164, 118] width 68 height 13
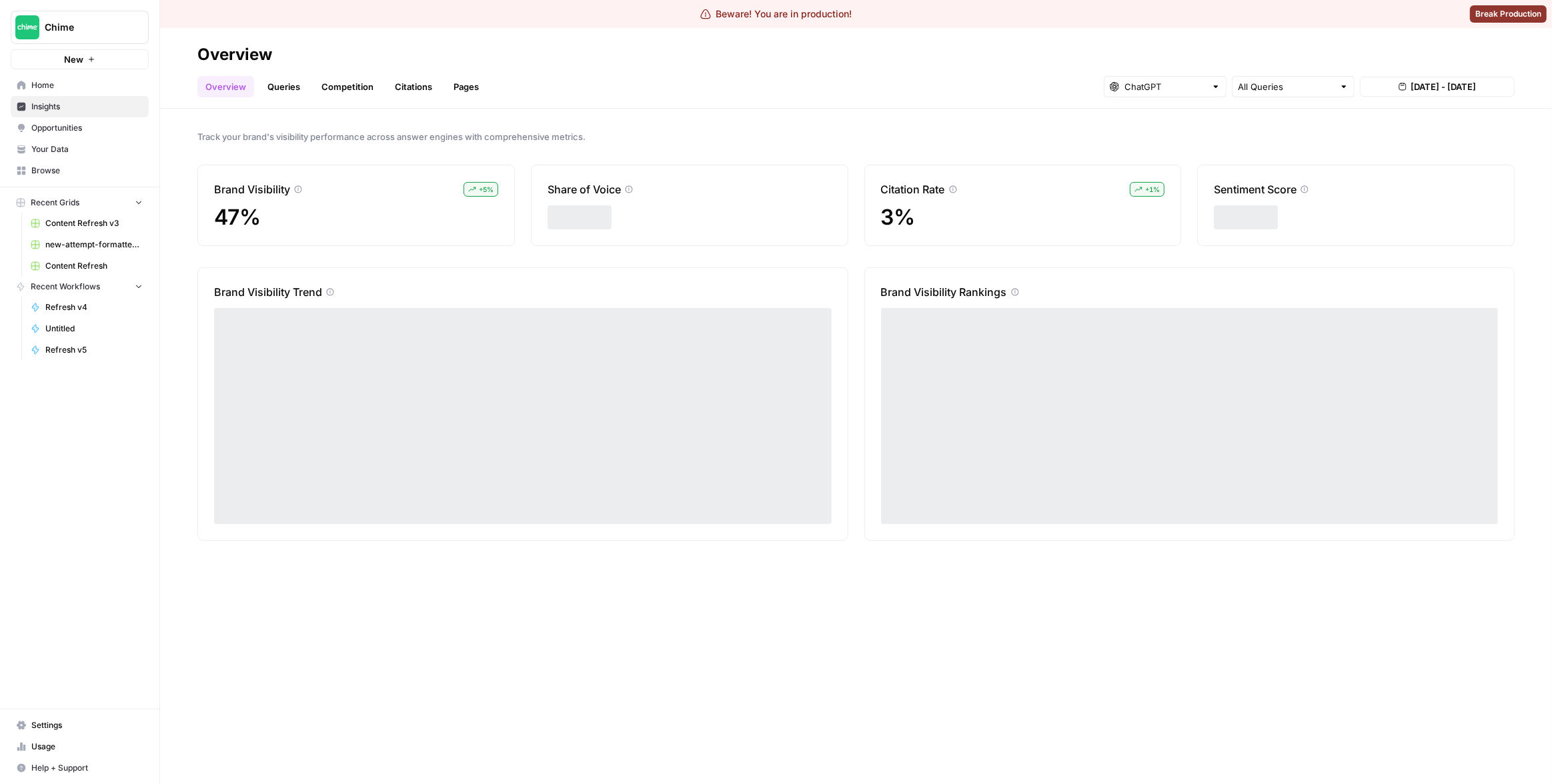
click at [823, 92] on div "Overview Queries Competition Citations Pages All Queries Aug 23, 2025 - Aug 29,…" at bounding box center [856, 82] width 1317 height 32
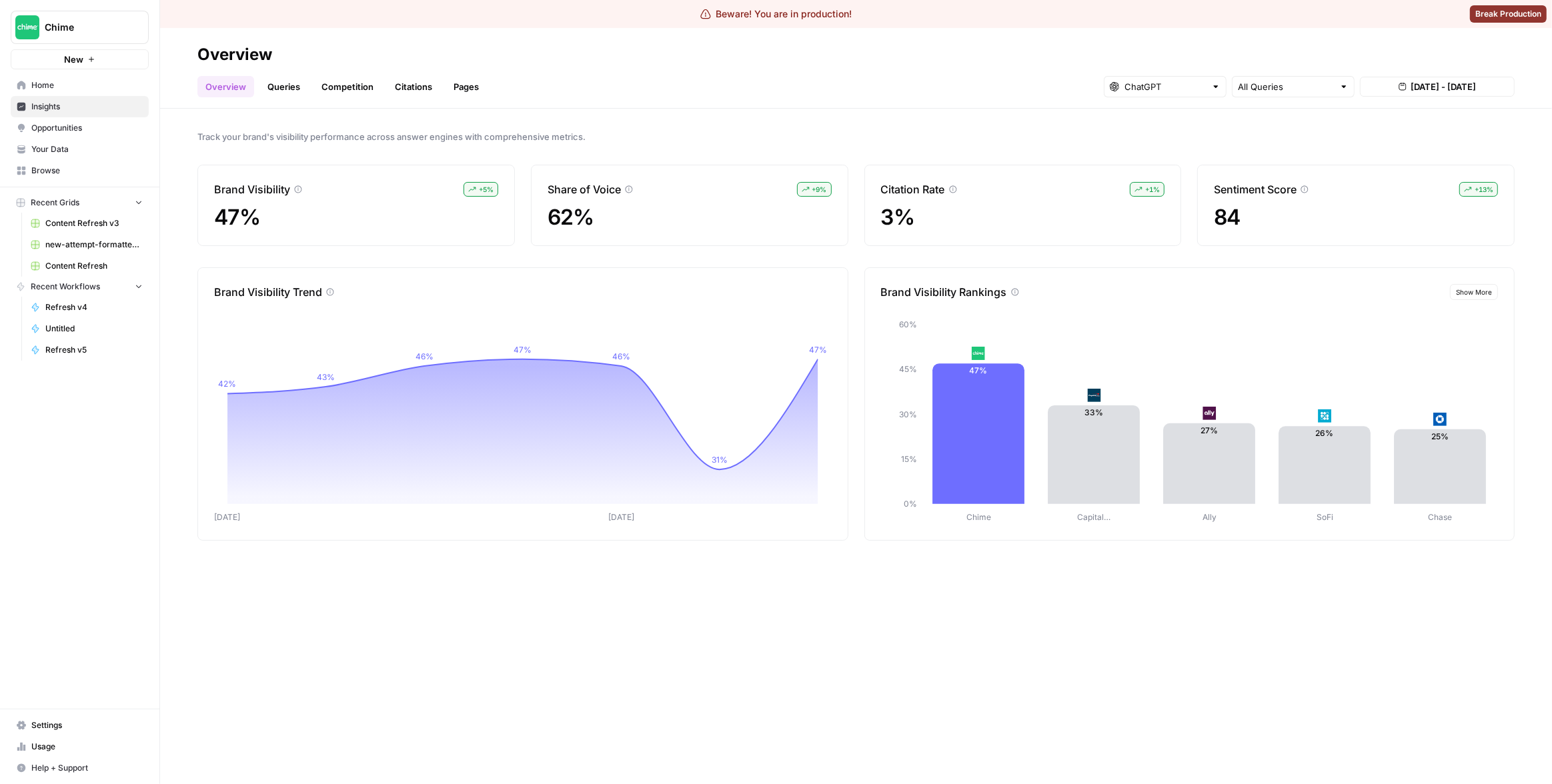
click at [737, 562] on div "Track your brand's visibility performance across answer engines with comprehens…" at bounding box center [856, 446] width 1392 height 675
